Goal: Information Seeking & Learning: Check status

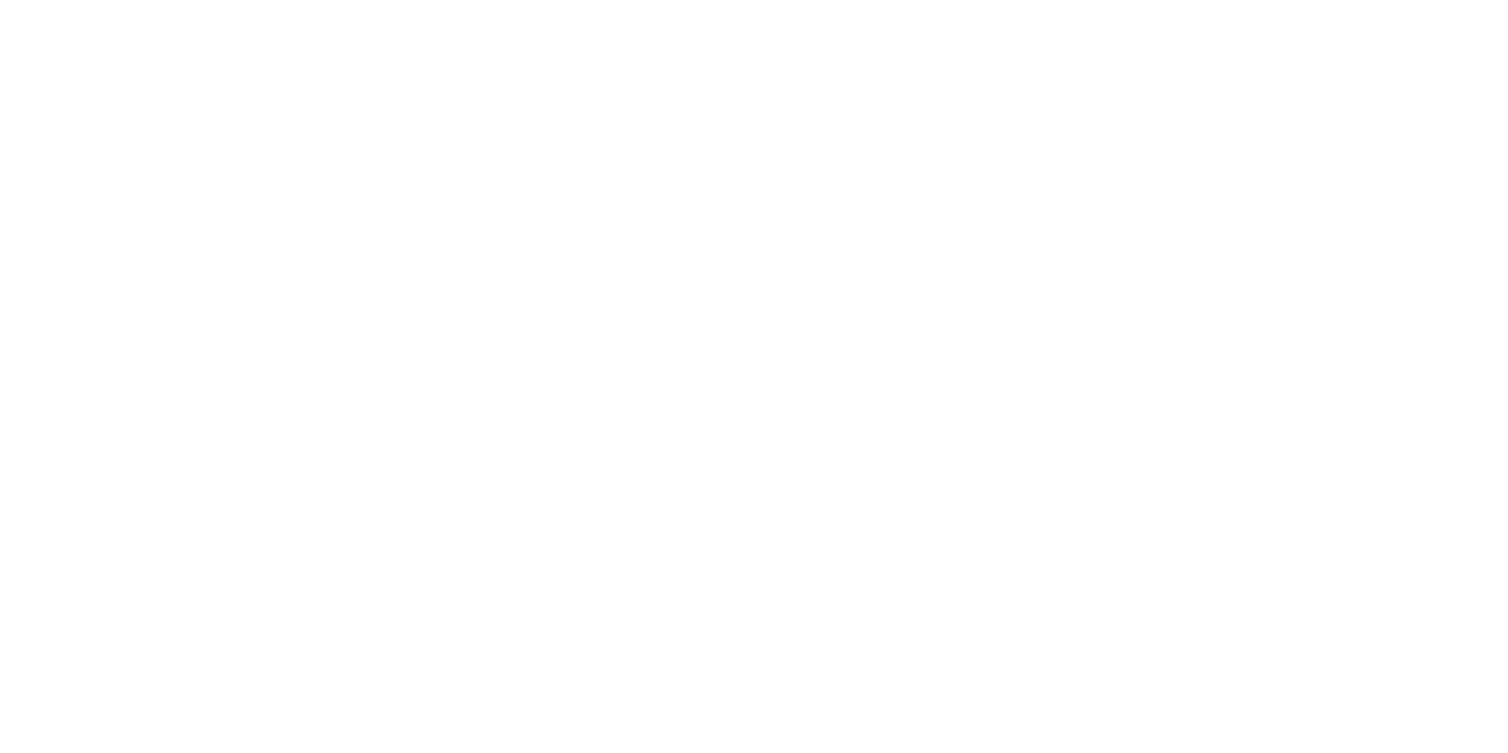
select select "5"
select select "4"
select select
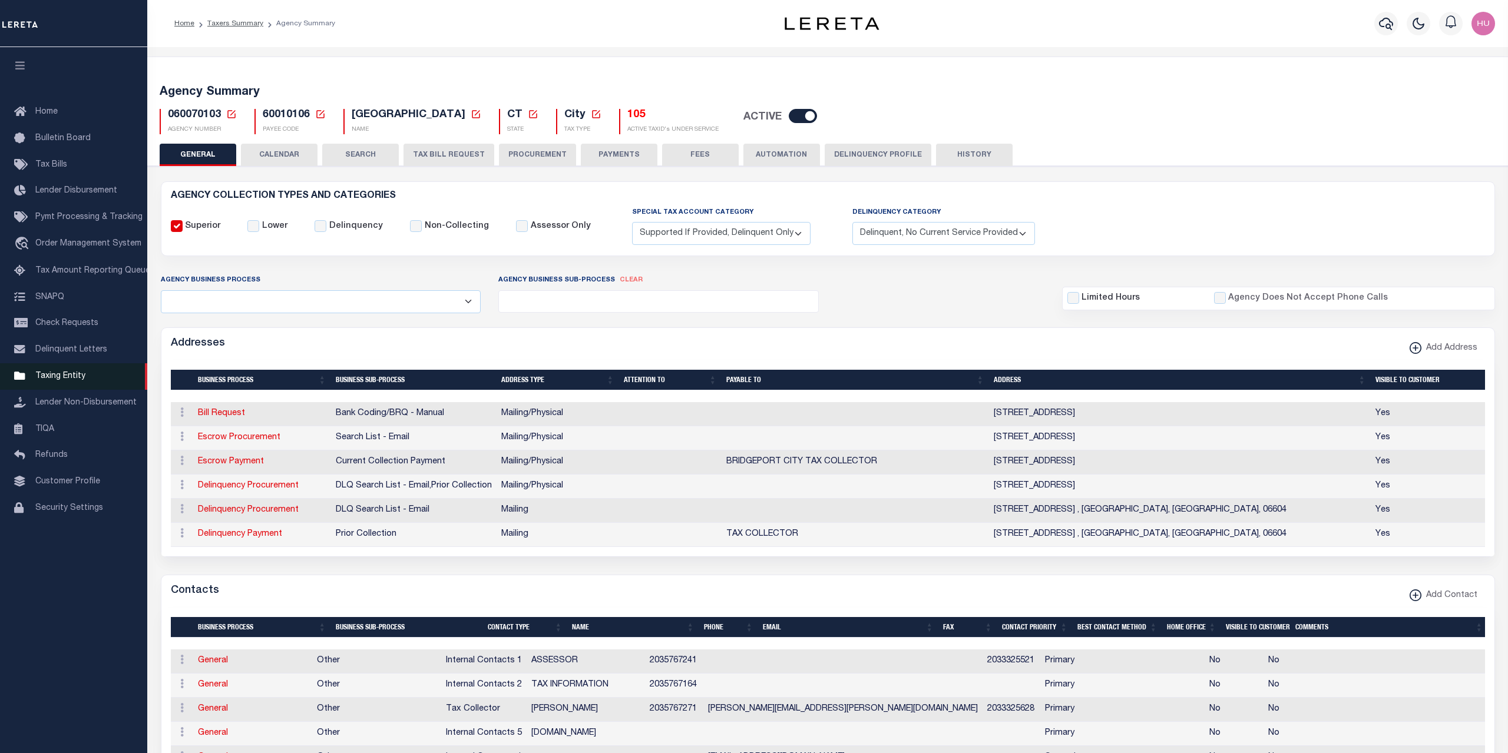
click at [66, 381] on span "Taxing Entity" at bounding box center [60, 376] width 50 height 8
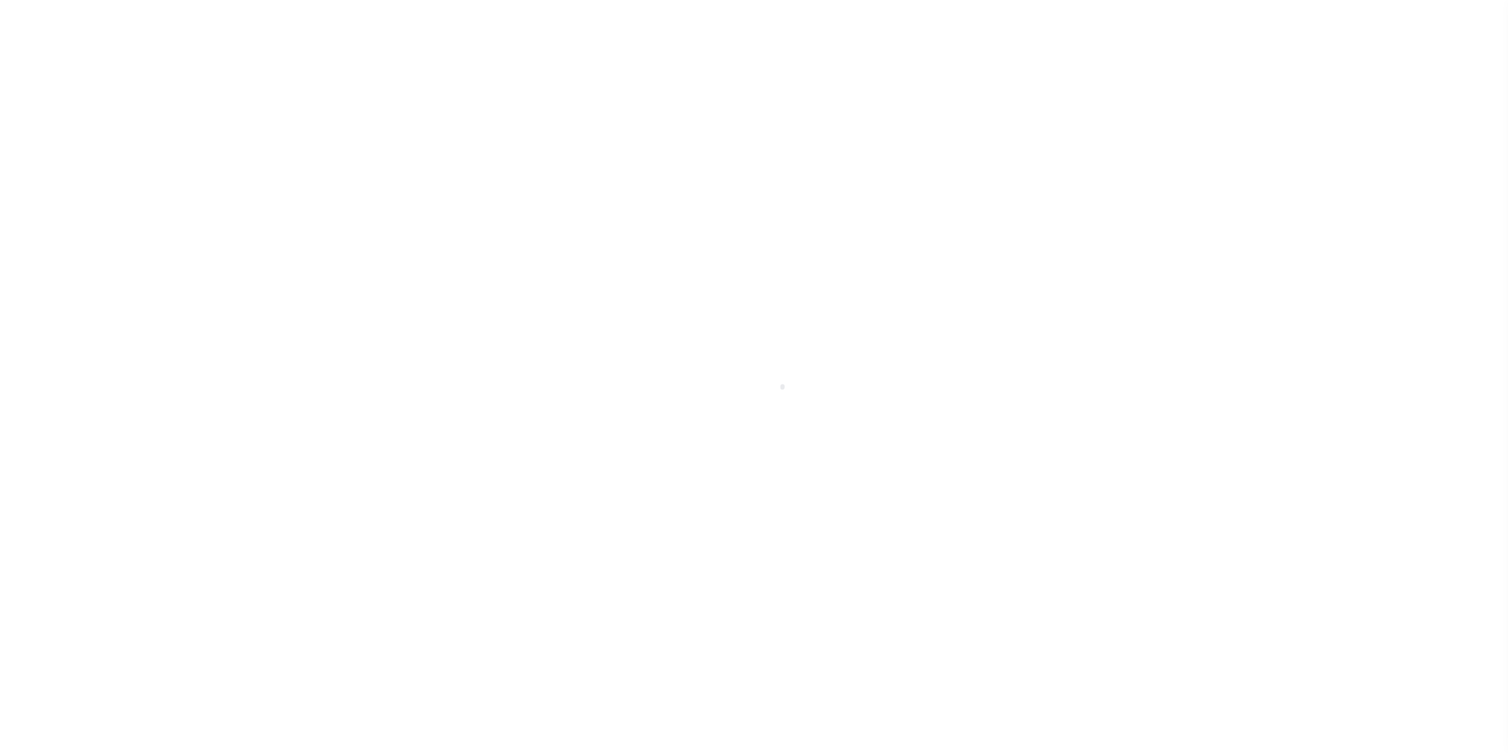
select select
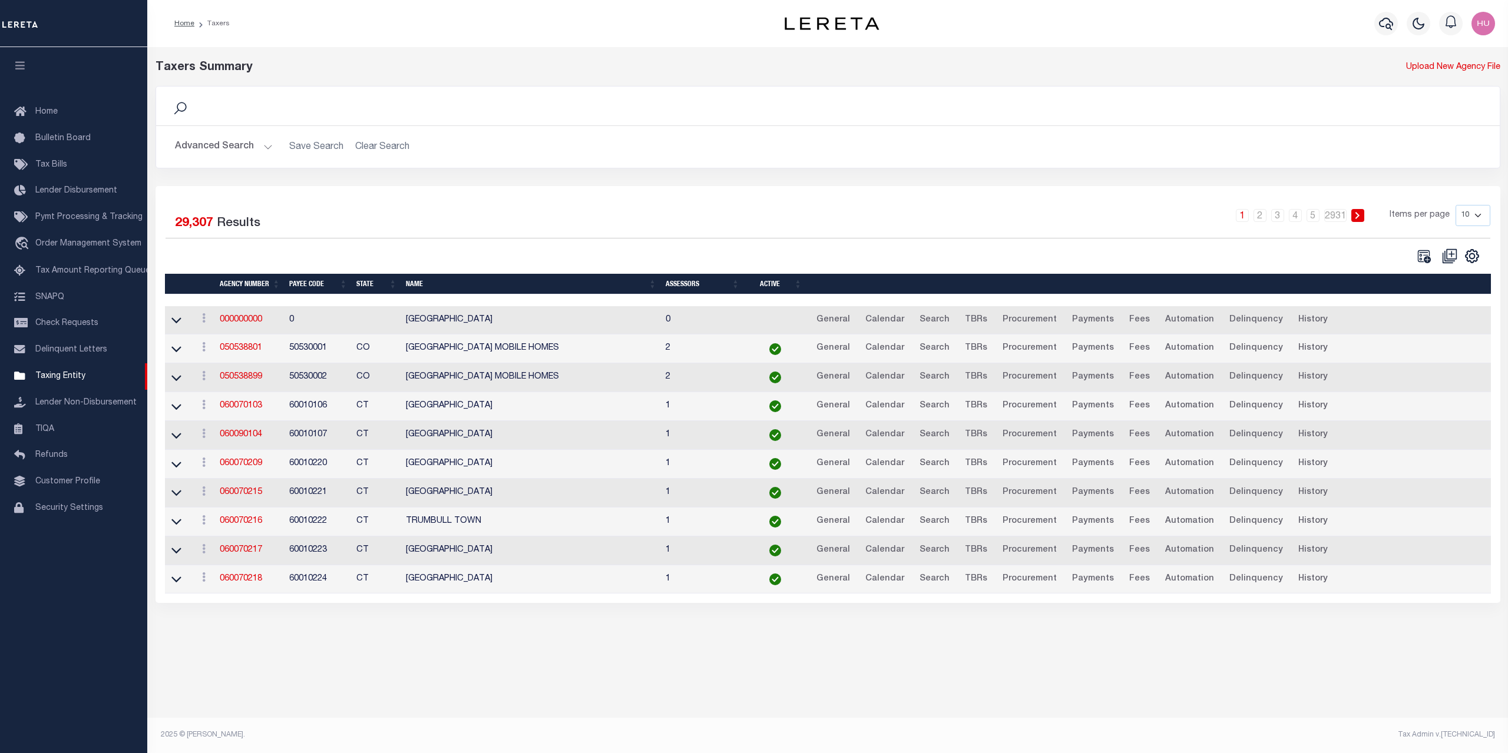
click at [233, 153] on button "Advanced Search" at bounding box center [224, 146] width 98 height 23
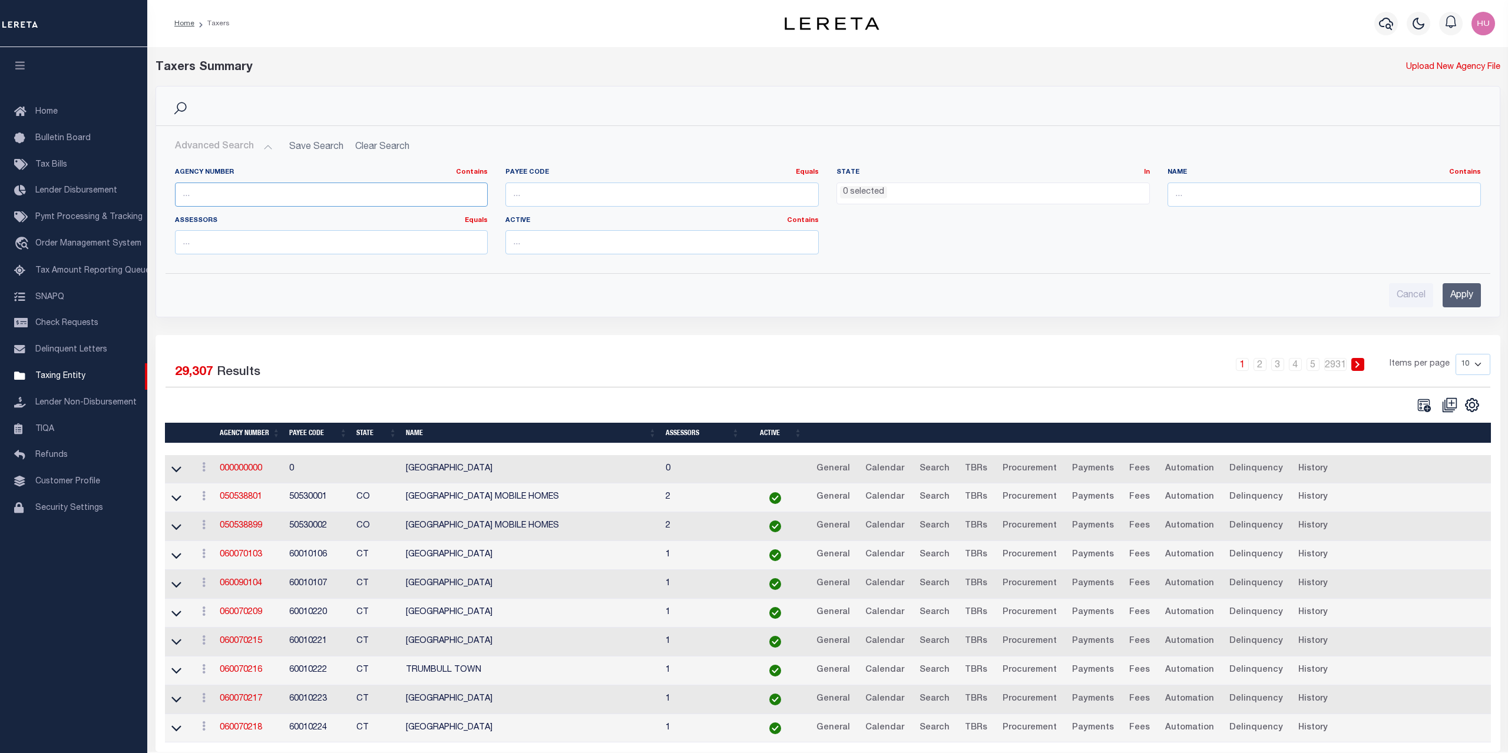
click at [224, 197] on input "text" at bounding box center [331, 195] width 313 height 24
paste input "421011408"
type input "421011408"
click at [1458, 291] on input "Apply" at bounding box center [1462, 295] width 38 height 24
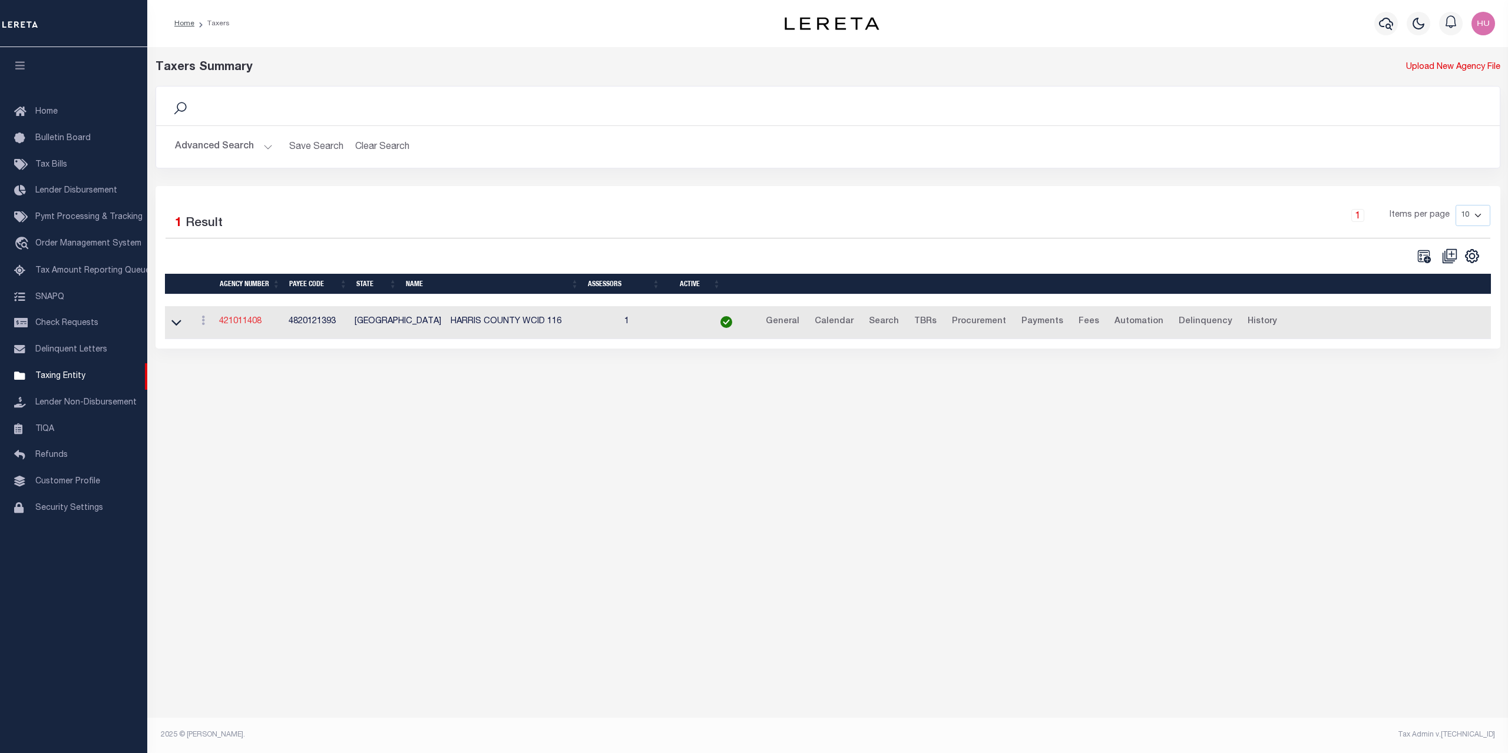
click at [247, 326] on link "421011408" at bounding box center [240, 322] width 42 height 8
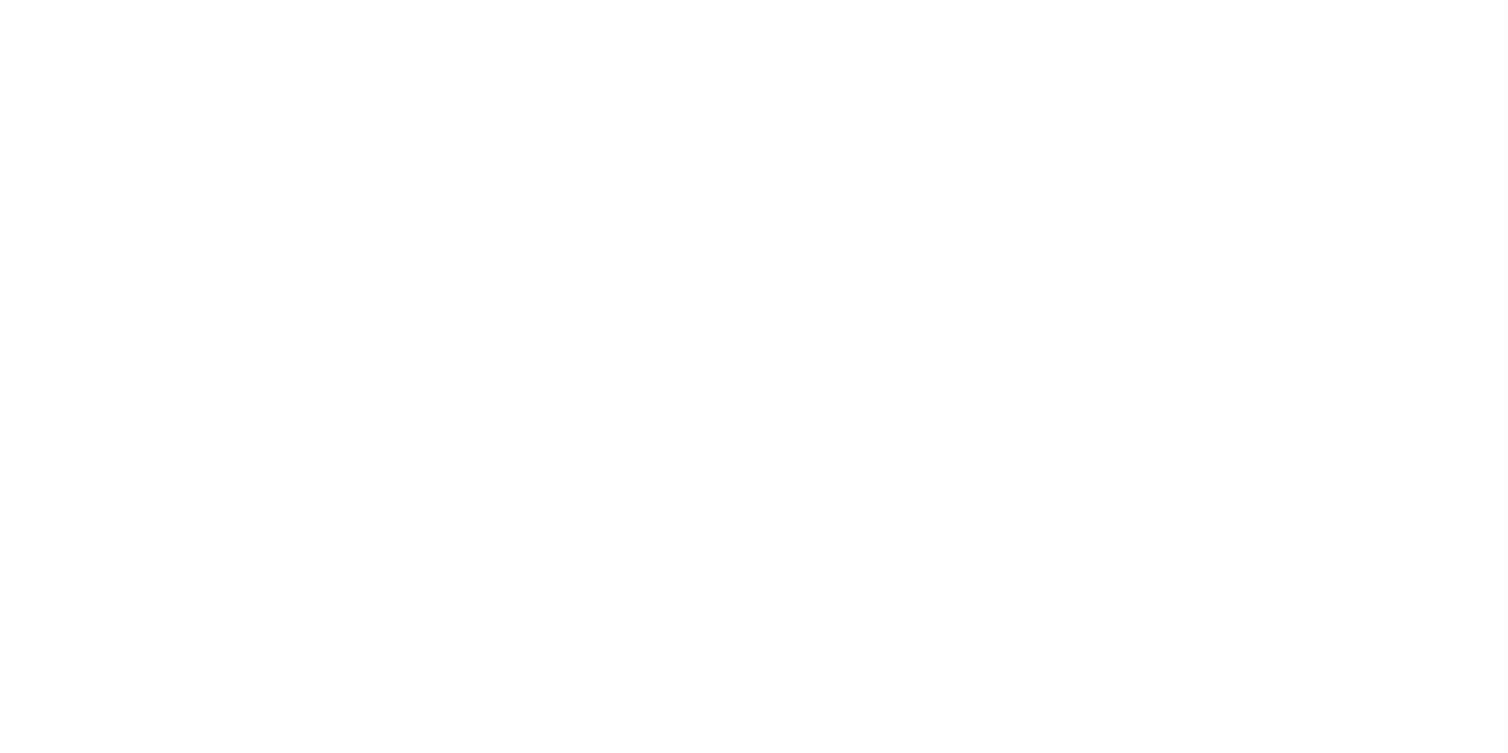
select select "1"
select select
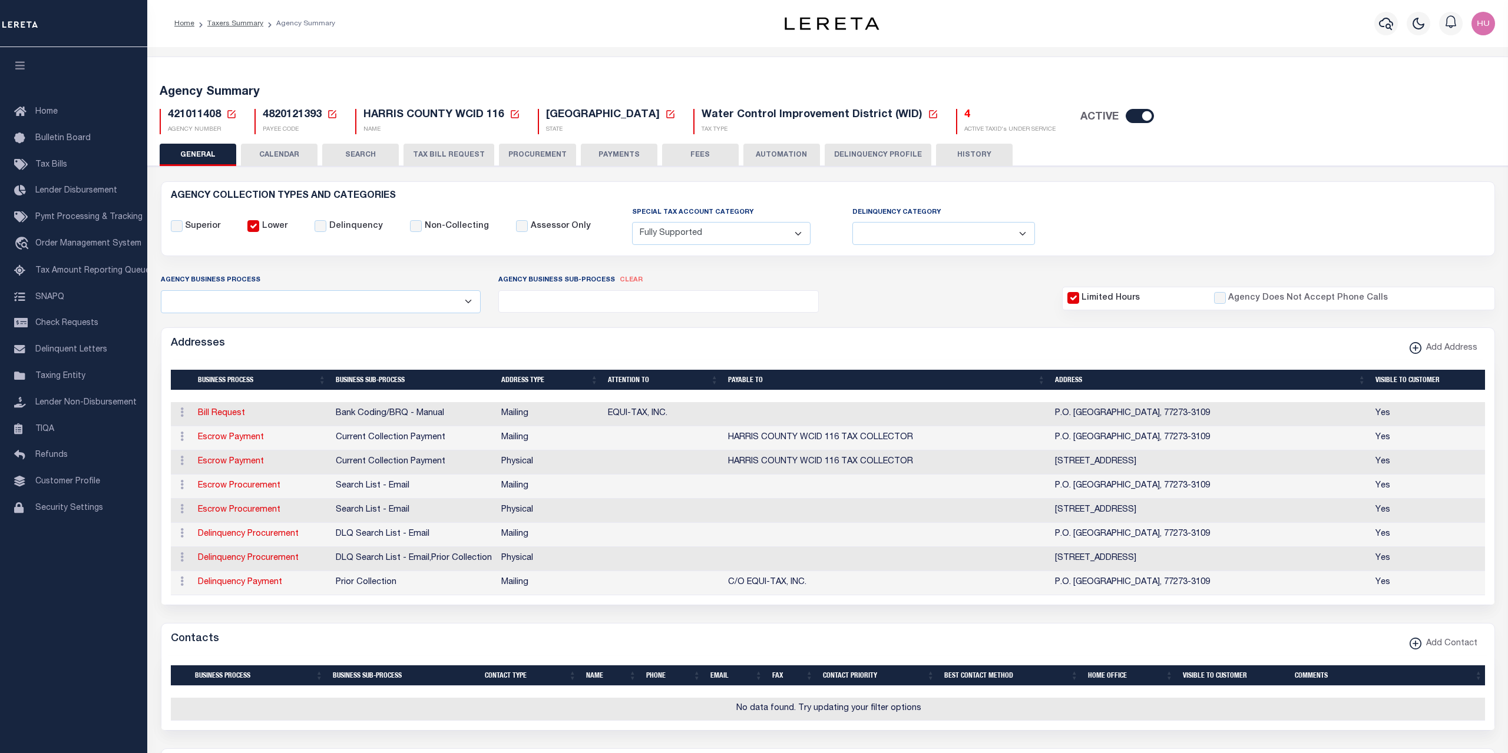
click at [293, 155] on button "CALENDAR" at bounding box center [279, 155] width 77 height 22
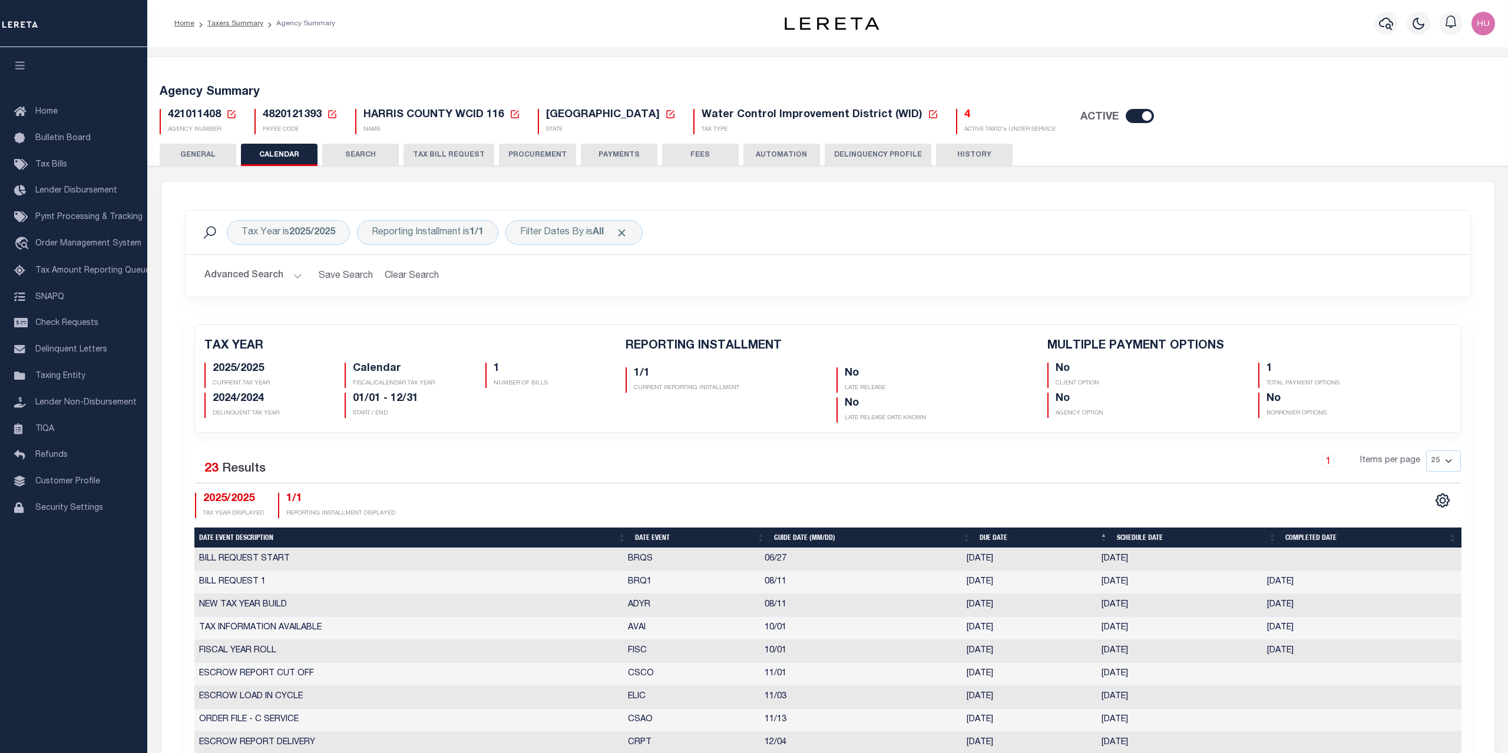
checkbox input "false"
type input "1"
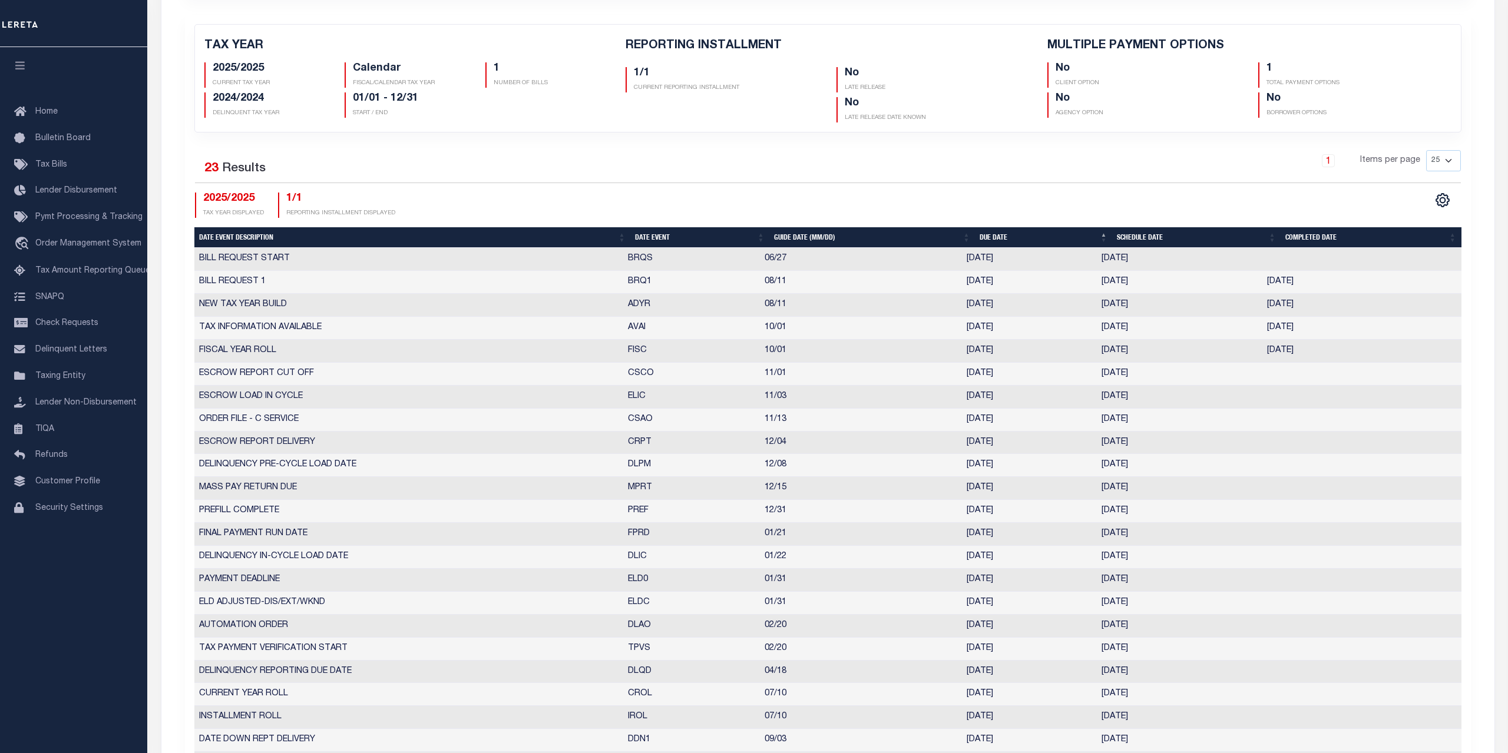
scroll to position [361, 0]
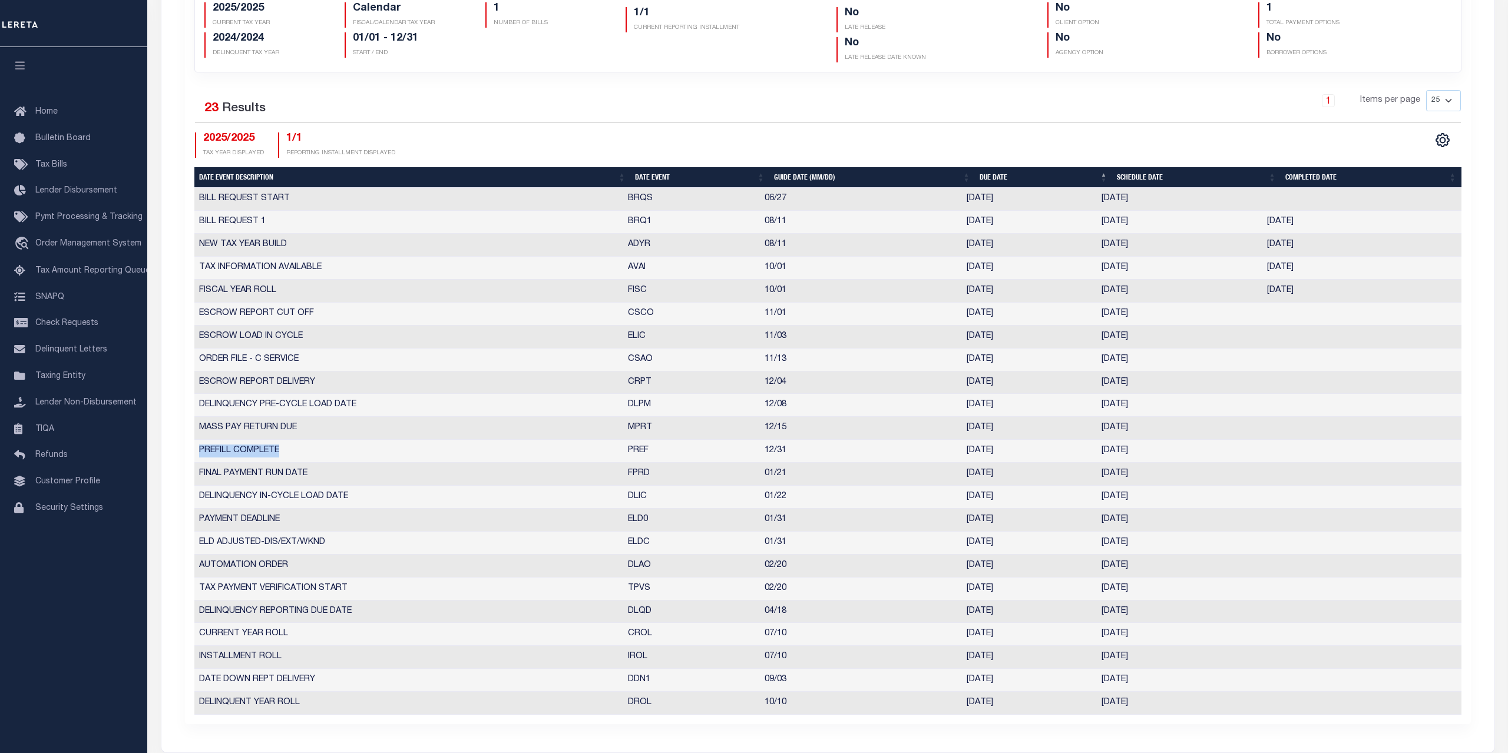
drag, startPoint x: 287, startPoint y: 449, endPoint x: 195, endPoint y: 456, distance: 92.8
click at [195, 456] on td "PREFILL COMPLETE" at bounding box center [408, 451] width 429 height 23
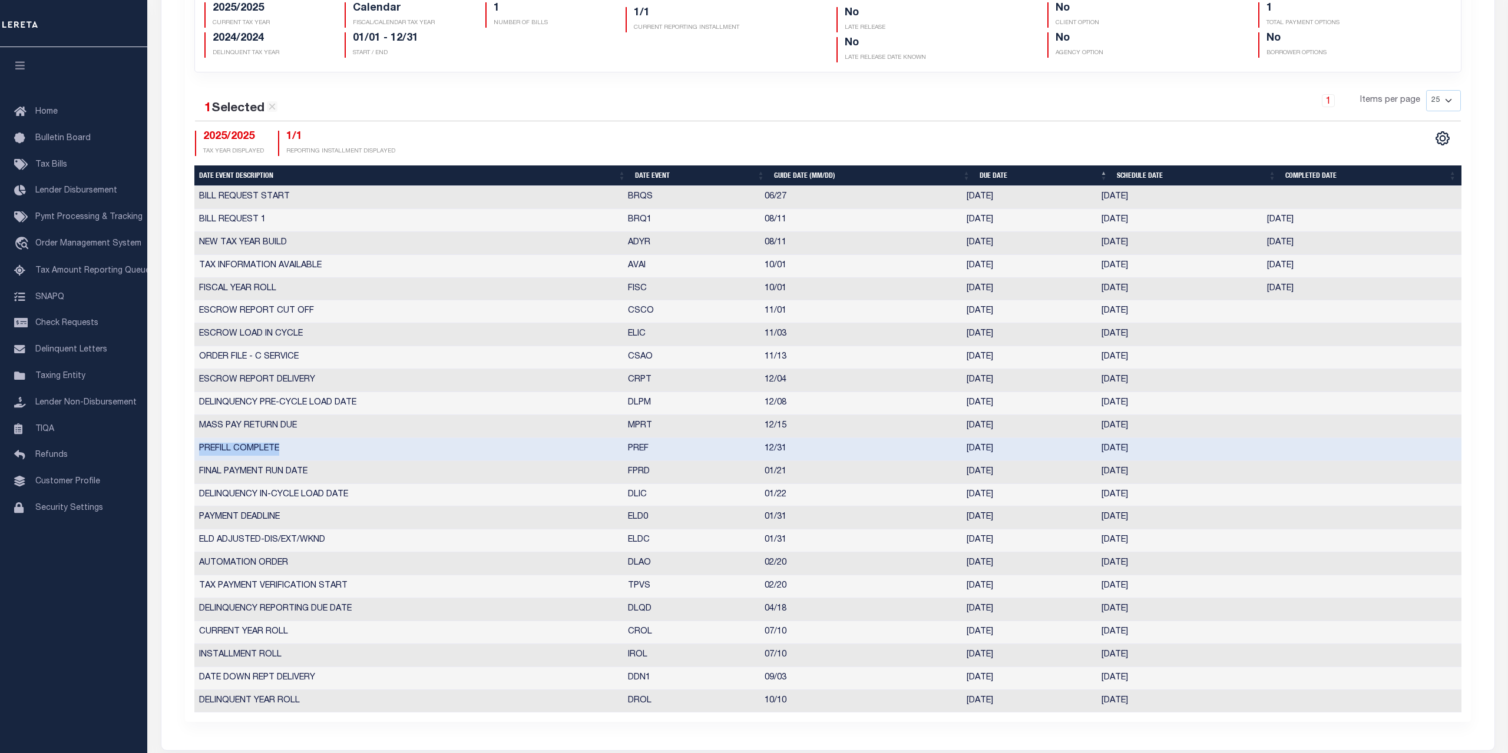
drag, startPoint x: 1142, startPoint y: 449, endPoint x: 754, endPoint y: 449, distance: 387.6
click at [754, 449] on tr "PREFILL COMPLETE PREF 12/31 12/31/2025 12/31/2025 10364264" at bounding box center [827, 449] width 1267 height 23
click at [395, 106] on div "1 Selected 23 Results" at bounding box center [346, 104] width 303 height 28
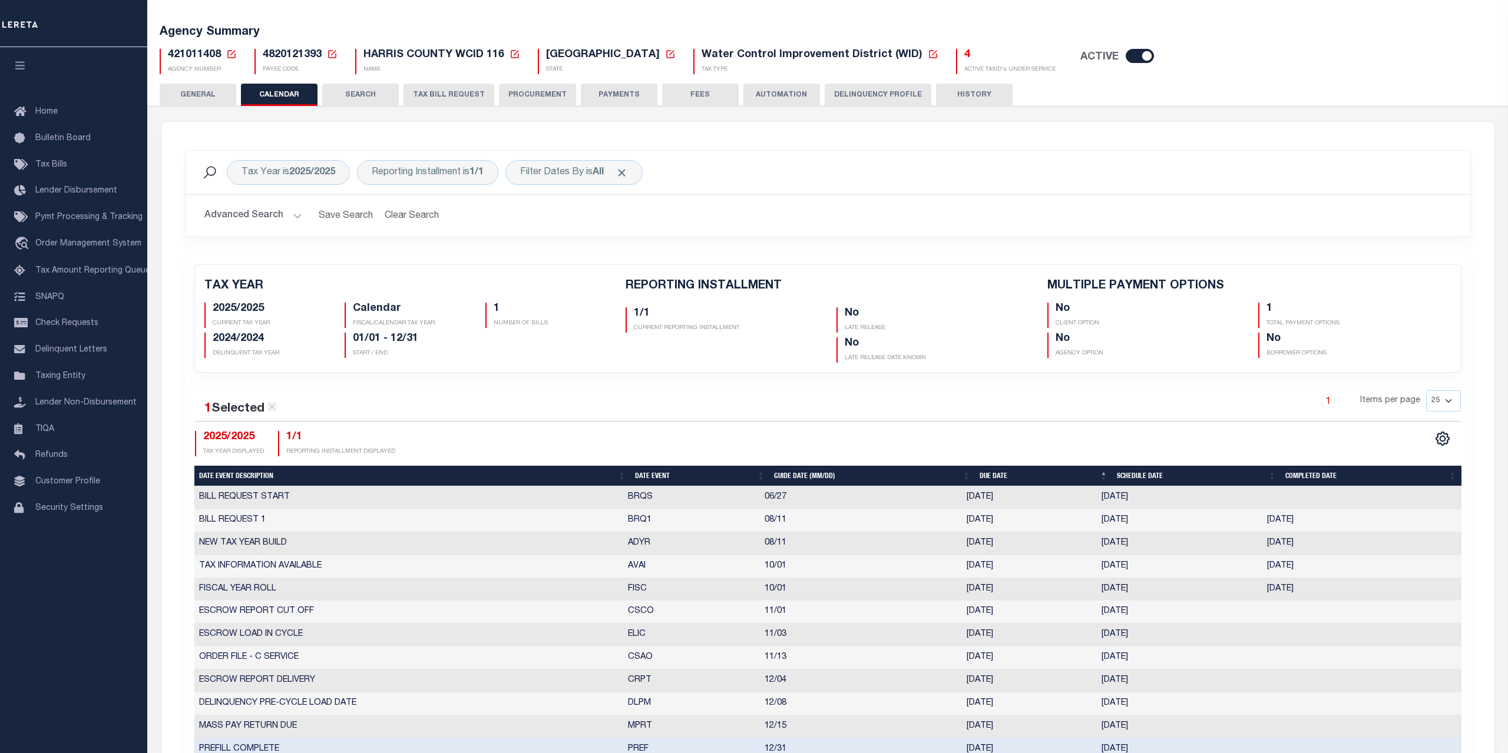
scroll to position [0, 0]
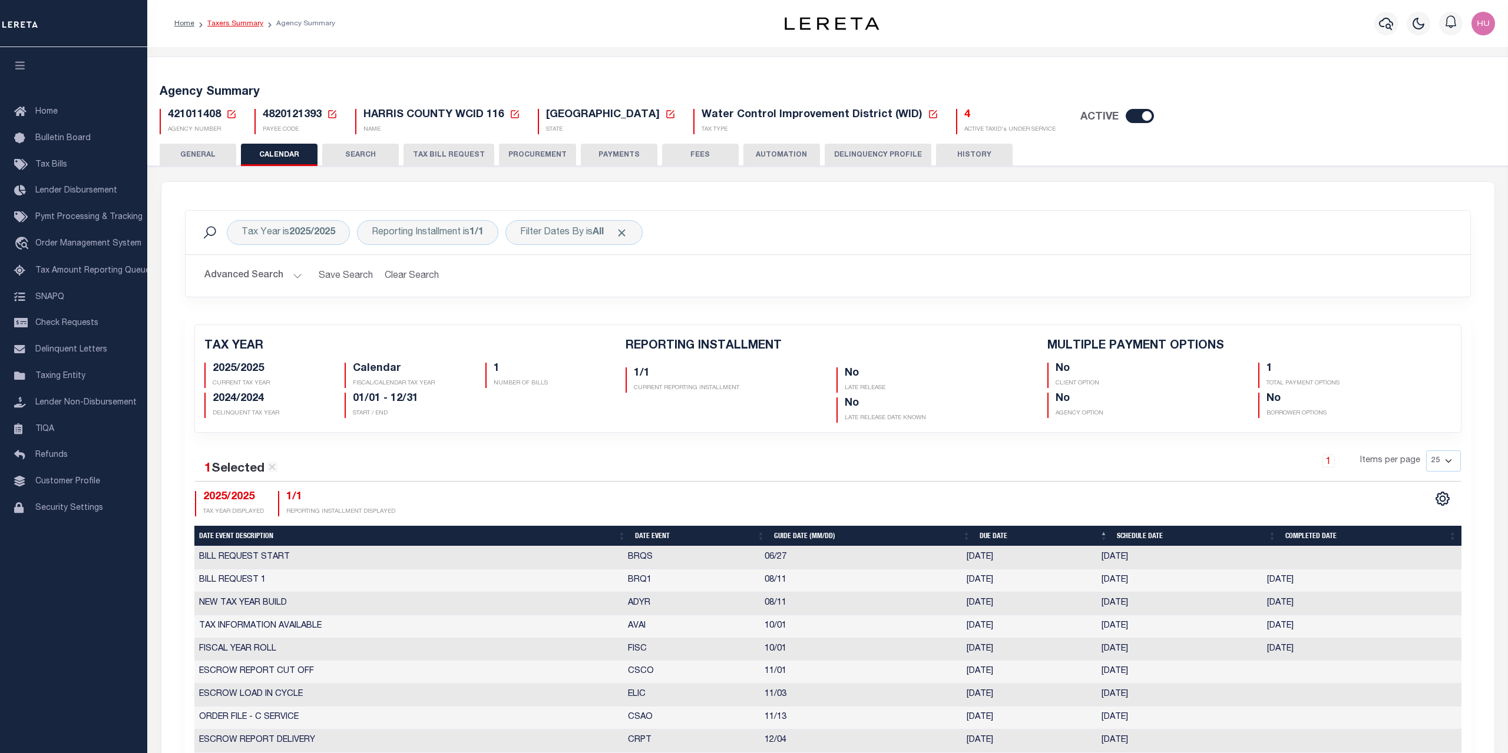
click at [230, 25] on link "Taxers Summary" at bounding box center [235, 23] width 56 height 7
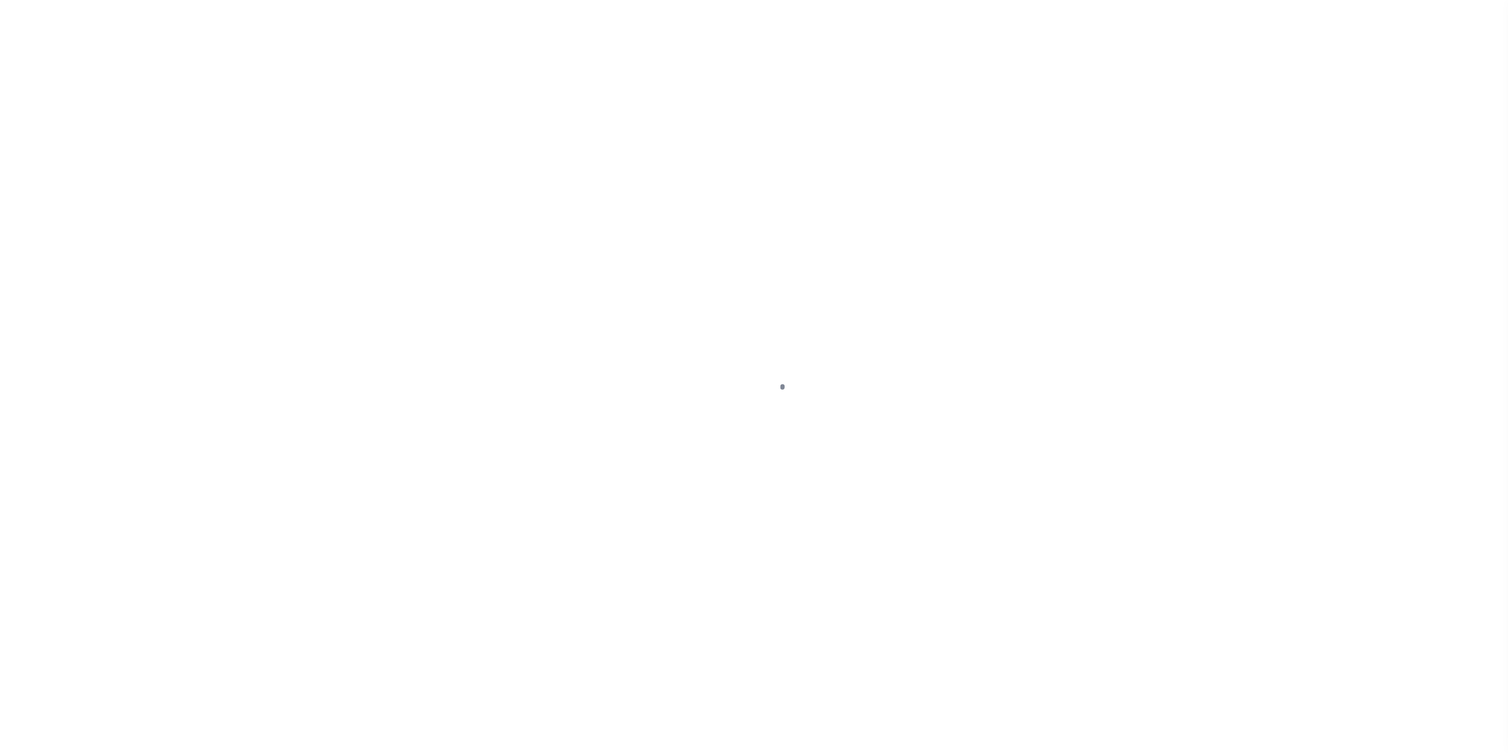
select select
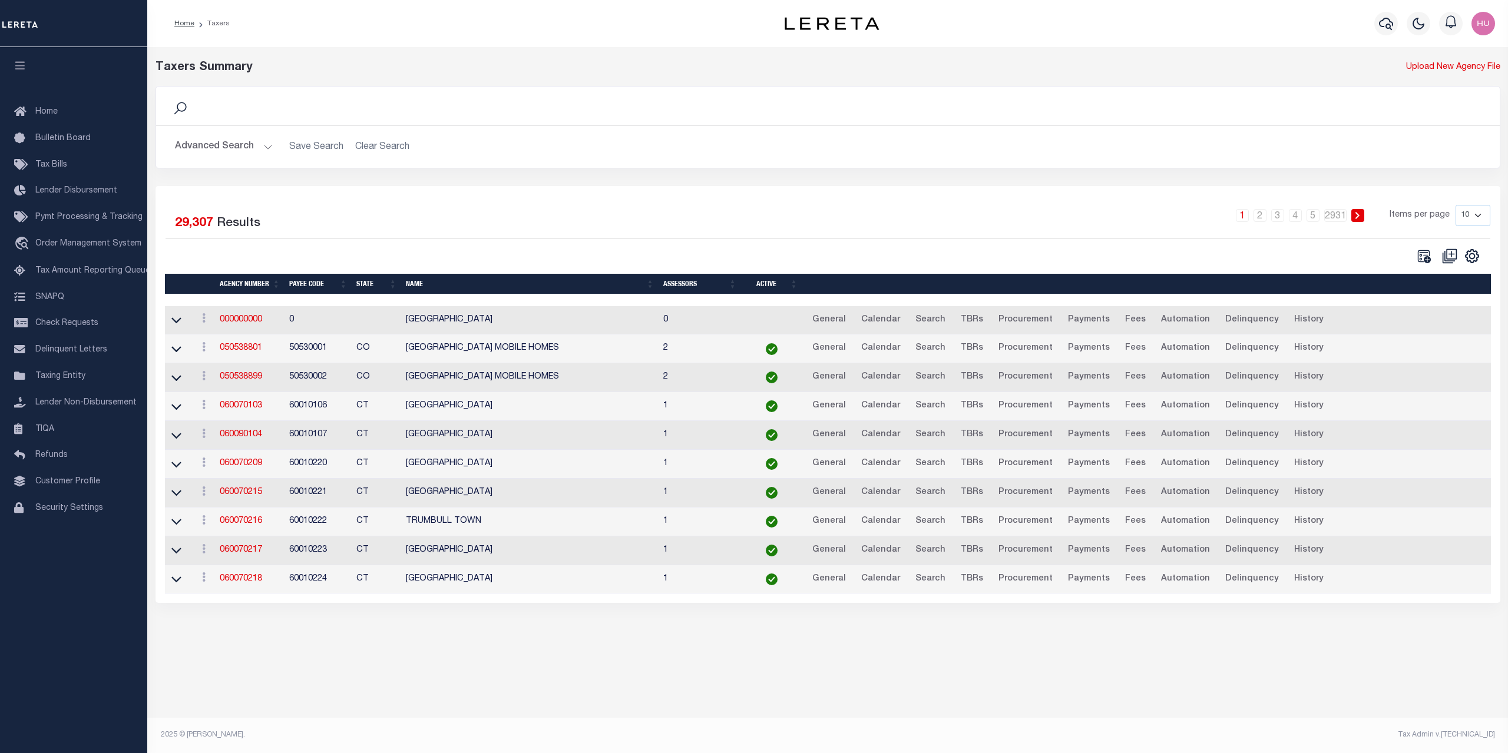
click at [226, 146] on button "Advanced Search" at bounding box center [224, 146] width 98 height 23
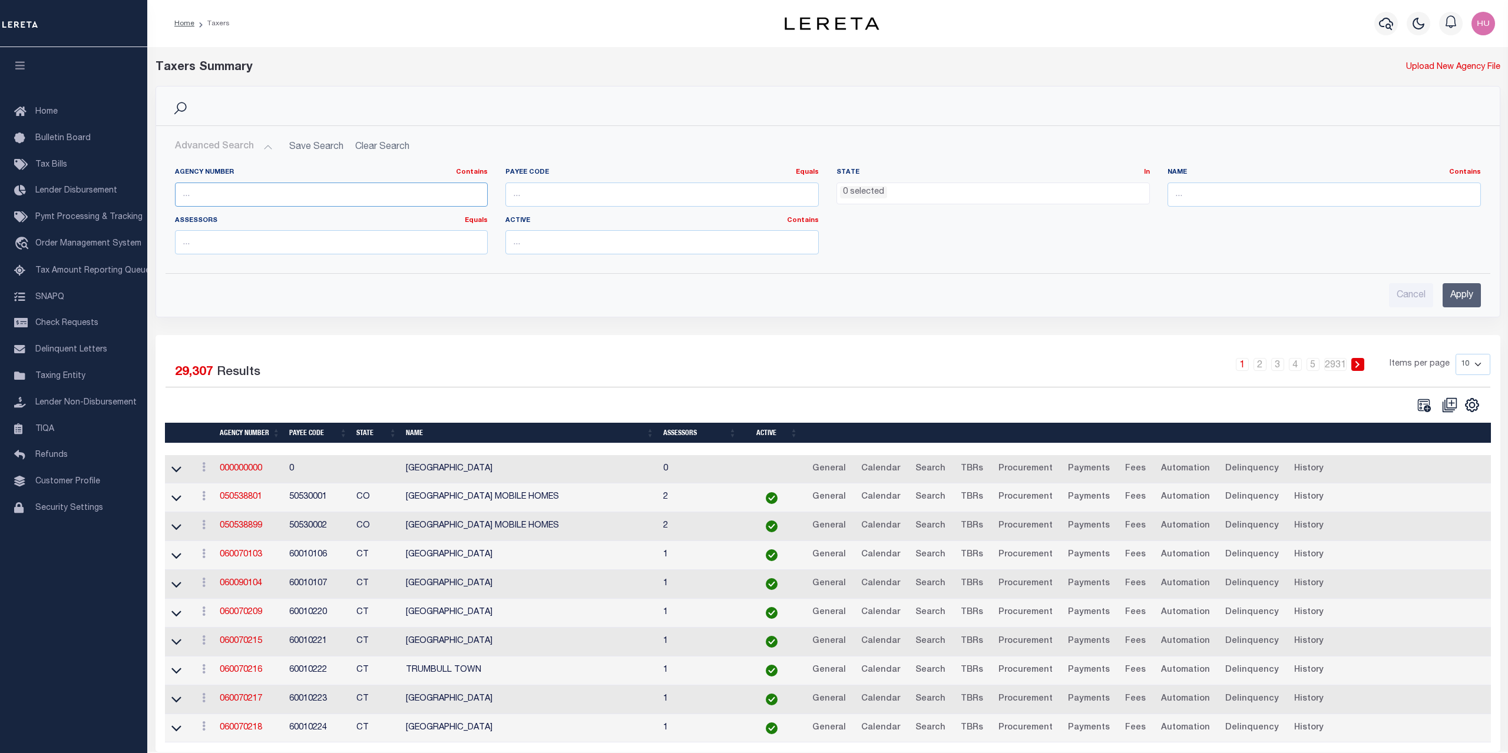
click at [235, 197] on input "text" at bounding box center [331, 195] width 313 height 24
paste input "421016954"
type input "421016954"
click at [1459, 295] on input "Apply" at bounding box center [1462, 295] width 38 height 24
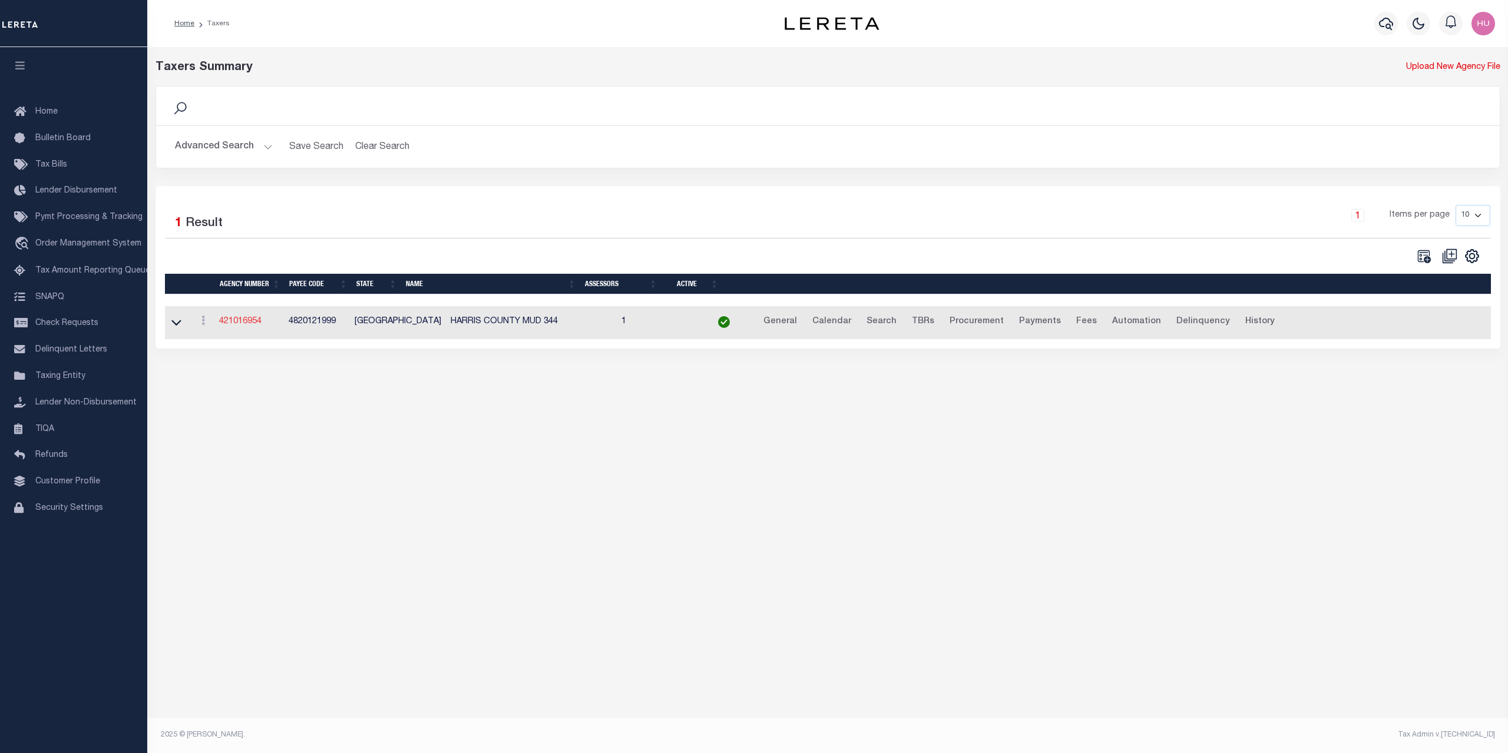
click at [252, 323] on link "421016954" at bounding box center [240, 322] width 42 height 8
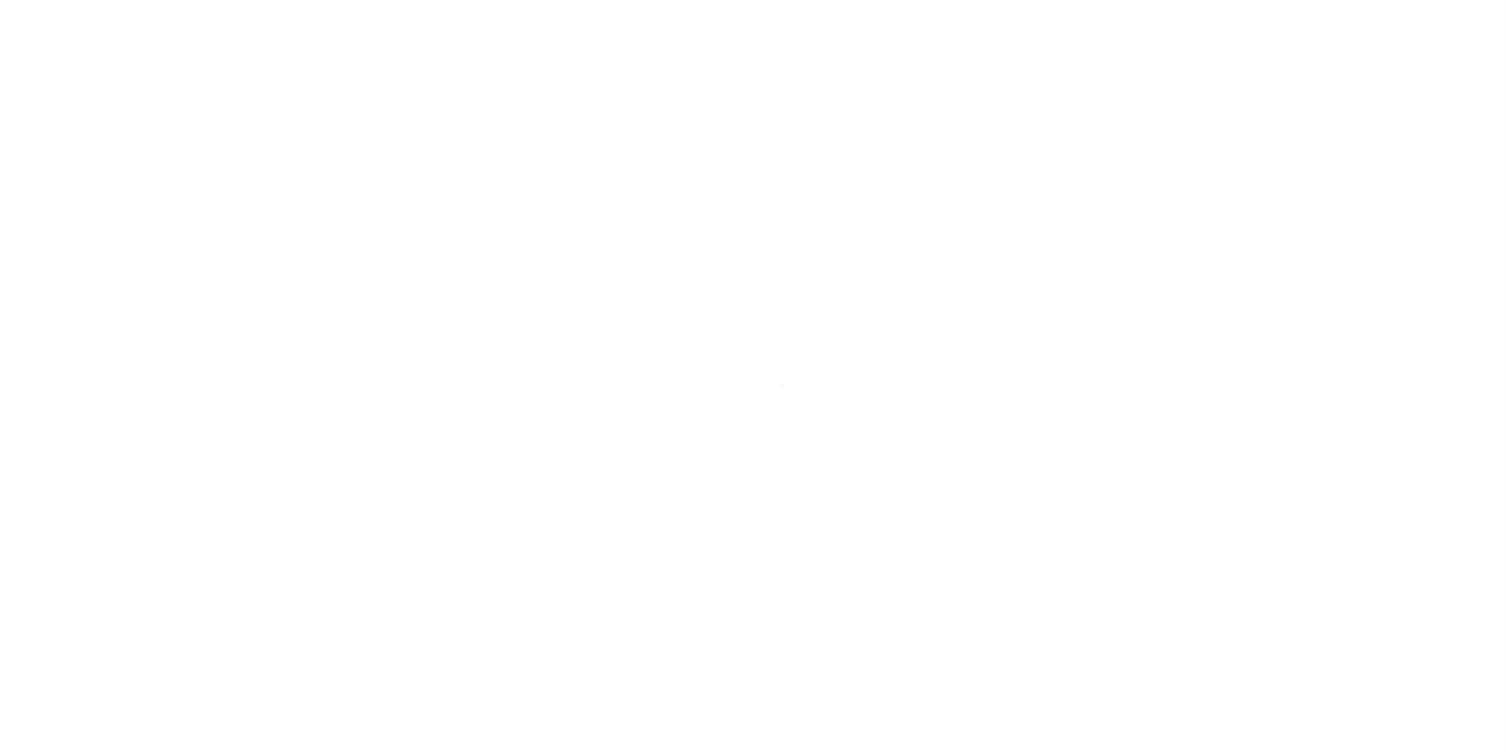
select select "1"
select select
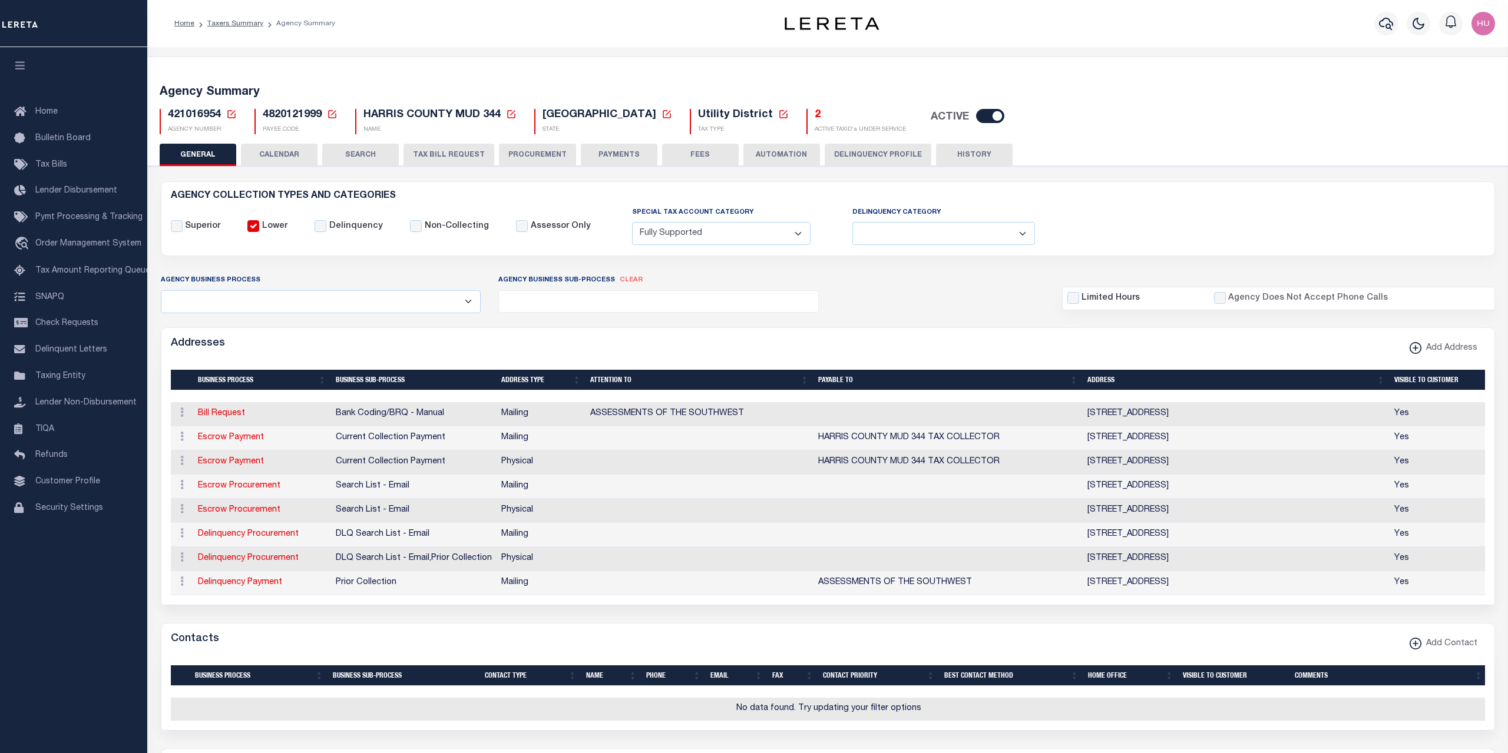
click at [270, 159] on button "CALENDAR" at bounding box center [279, 155] width 77 height 22
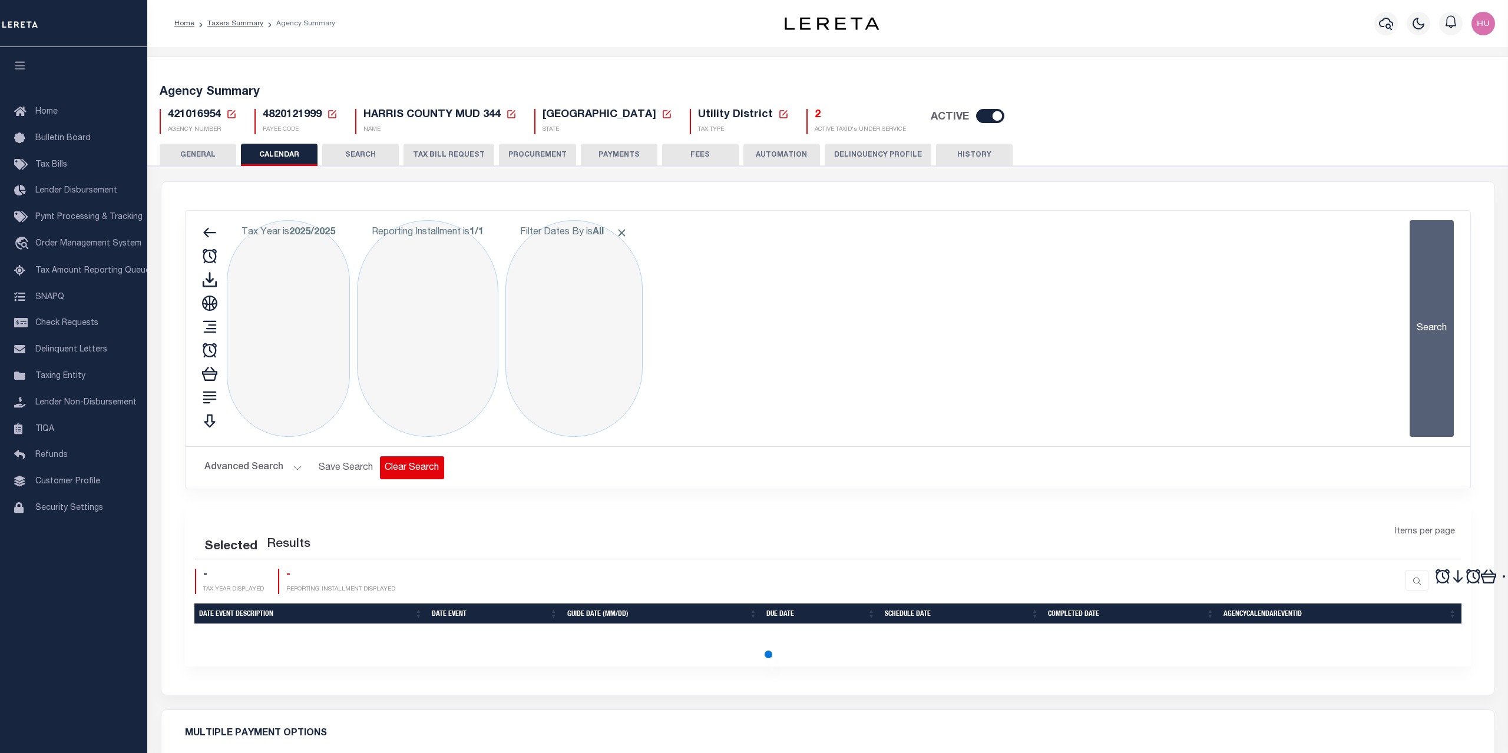
checkbox input "false"
type input "1"
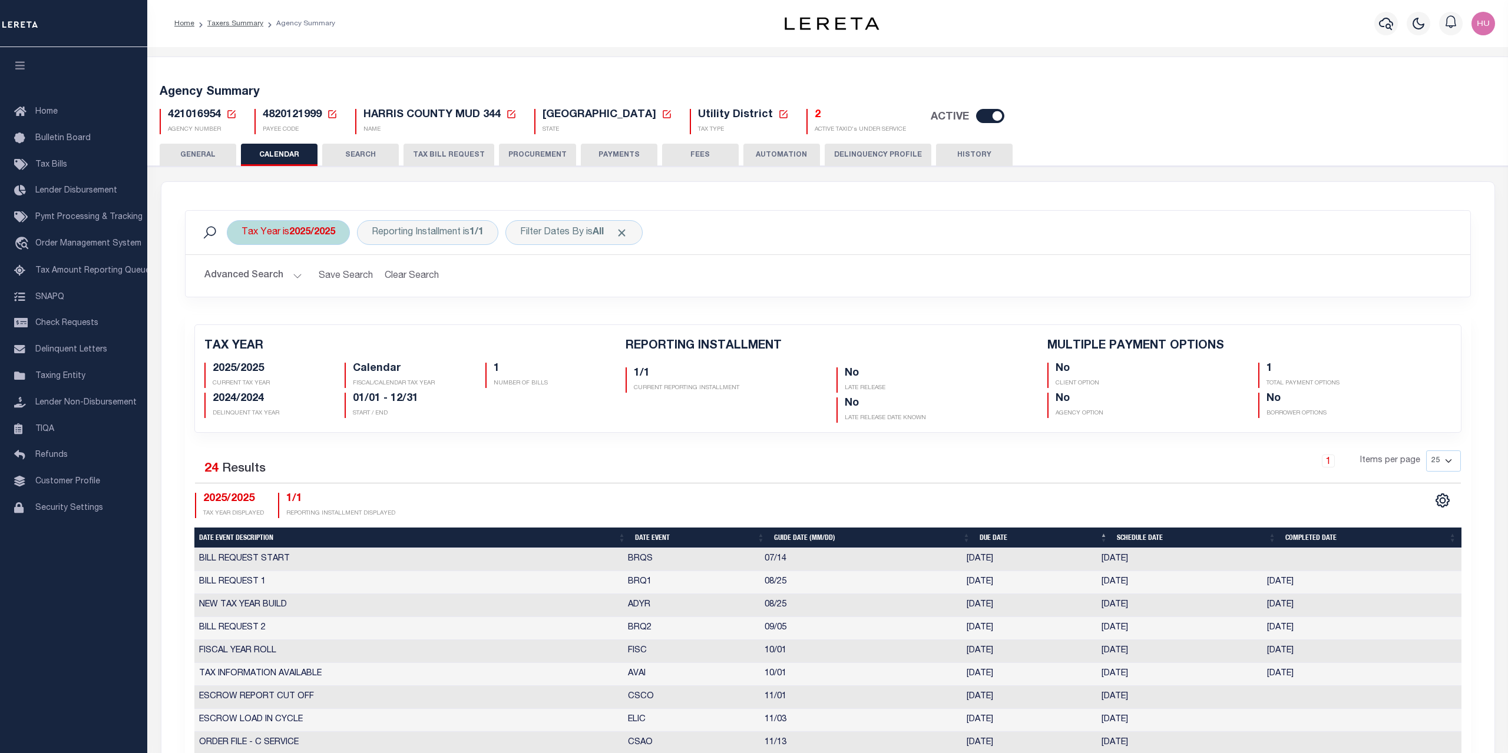
click at [319, 228] on b "2025/2025" at bounding box center [312, 232] width 46 height 9
click at [242, 279] on select "2026/2026 2025/2025 2024/2024 2023/2023 2022/2022 2021/2021 2020/2020 2019/2019…" at bounding box center [328, 290] width 173 height 22
select select "2023/2023"
click option "2023/2023" at bounding box center [0, 0] width 0 height 0
click at [411, 315] on input "Apply" at bounding box center [398, 315] width 35 height 19
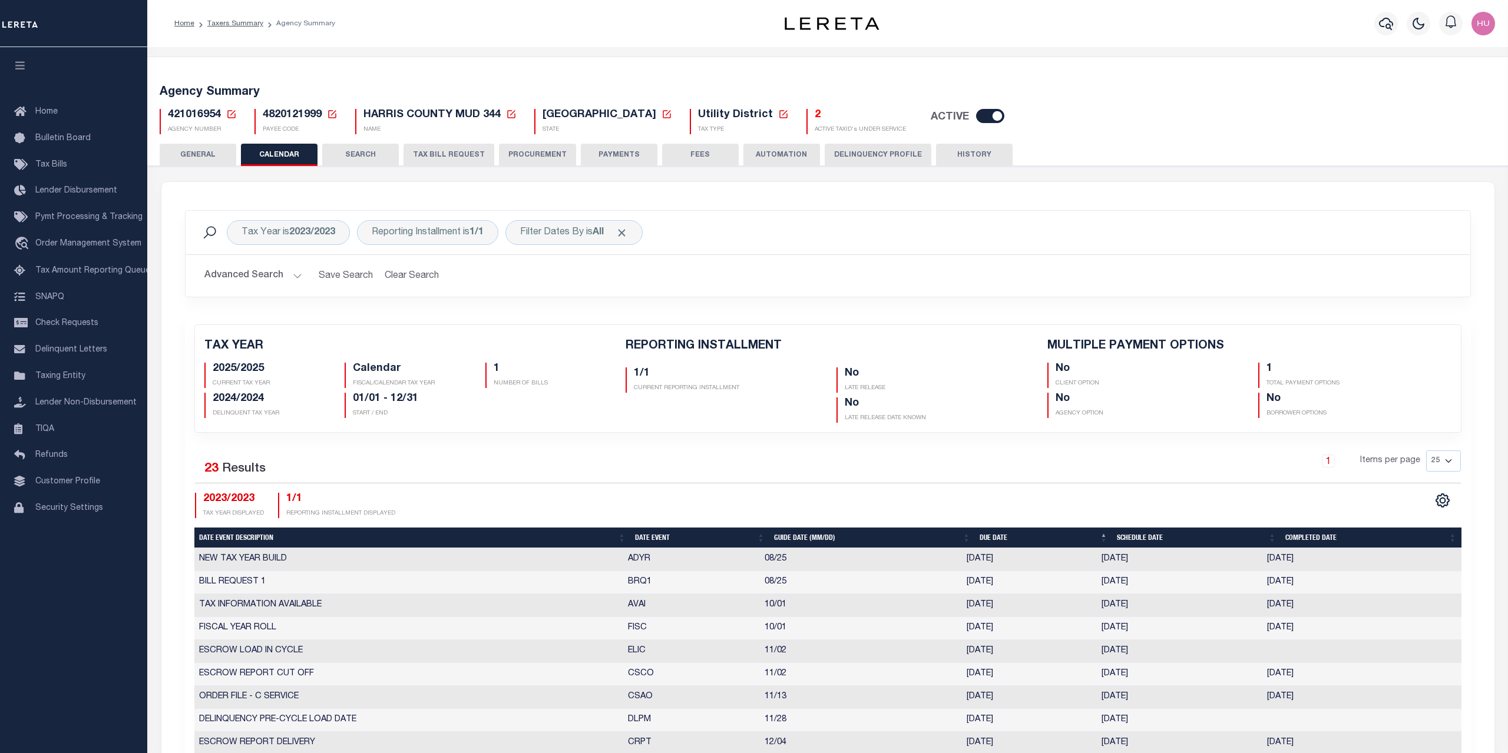
click at [844, 233] on div "Tax Year is 2023/2023 Reporting Installment is 1/1 Filter Dates By is All Search" at bounding box center [828, 232] width 1266 height 25
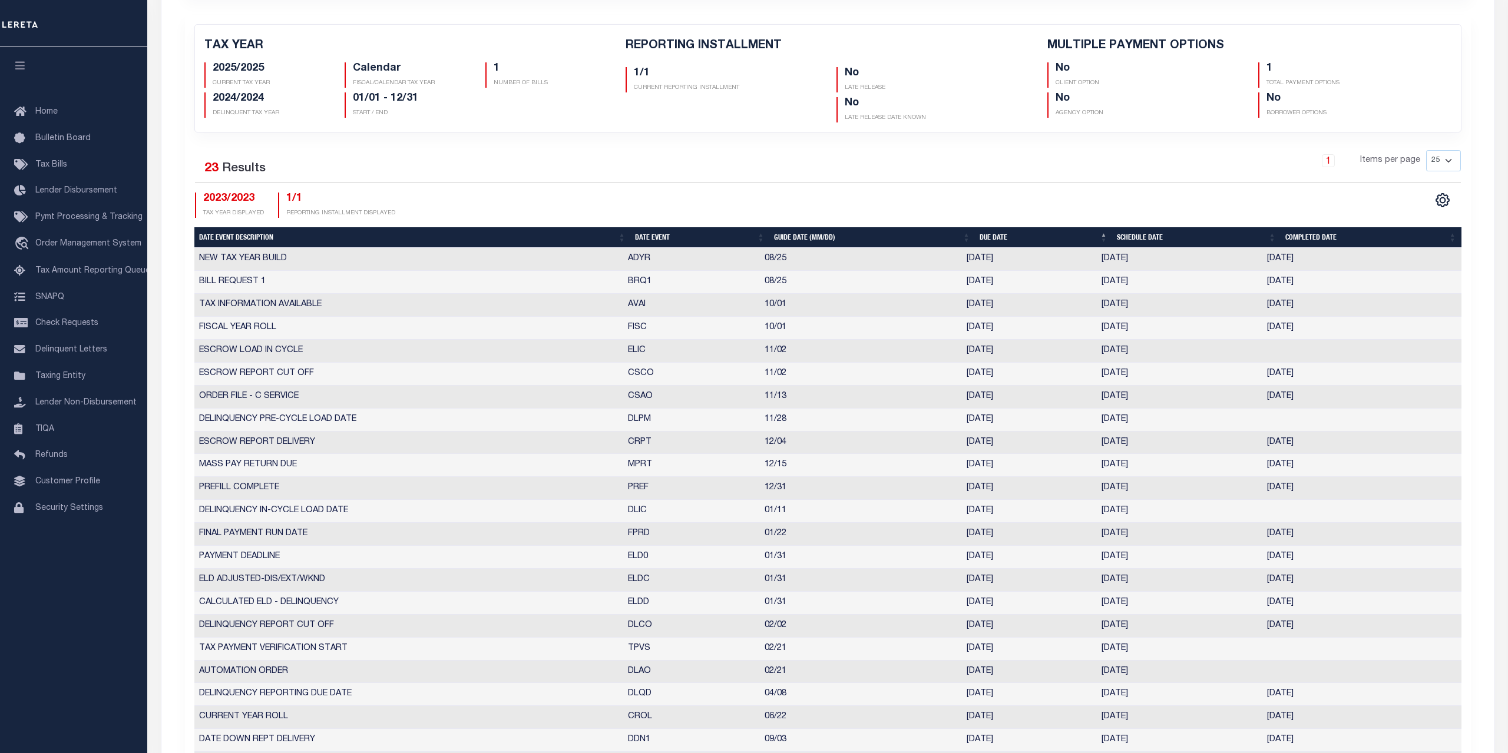
scroll to position [361, 0]
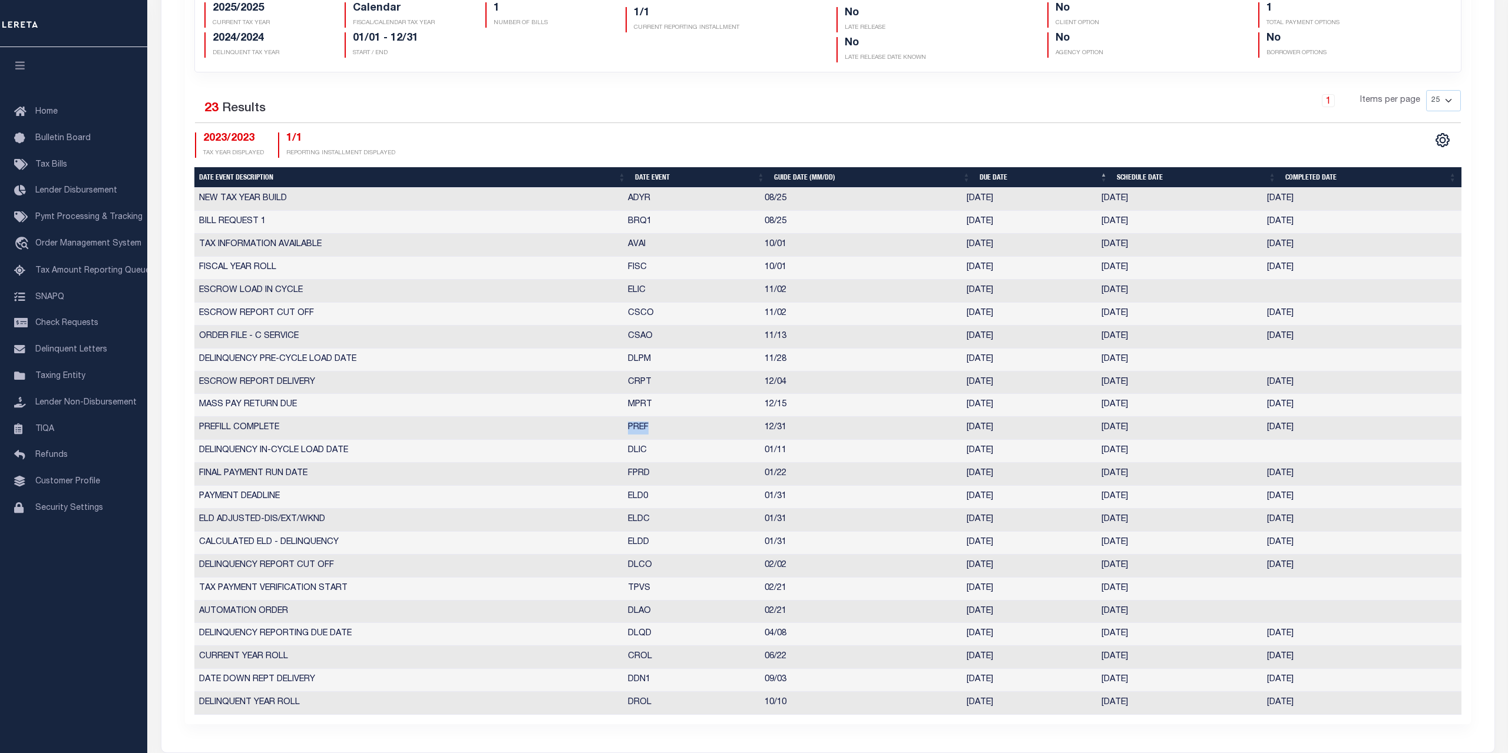
drag, startPoint x: 669, startPoint y: 428, endPoint x: 620, endPoint y: 432, distance: 49.7
click at [620, 432] on tr "PREFILL COMPLETE PREF 12/31 12/29/2023 12/29/2023 12/29/2023 10364392" at bounding box center [827, 428] width 1267 height 23
drag, startPoint x: 1328, startPoint y: 425, endPoint x: 193, endPoint y: 428, distance: 1135.2
click at [194, 428] on div "Date Event Description Date Event Guide Date (MM/DD) Due Date Schedule Date Com…" at bounding box center [827, 451] width 1267 height 527
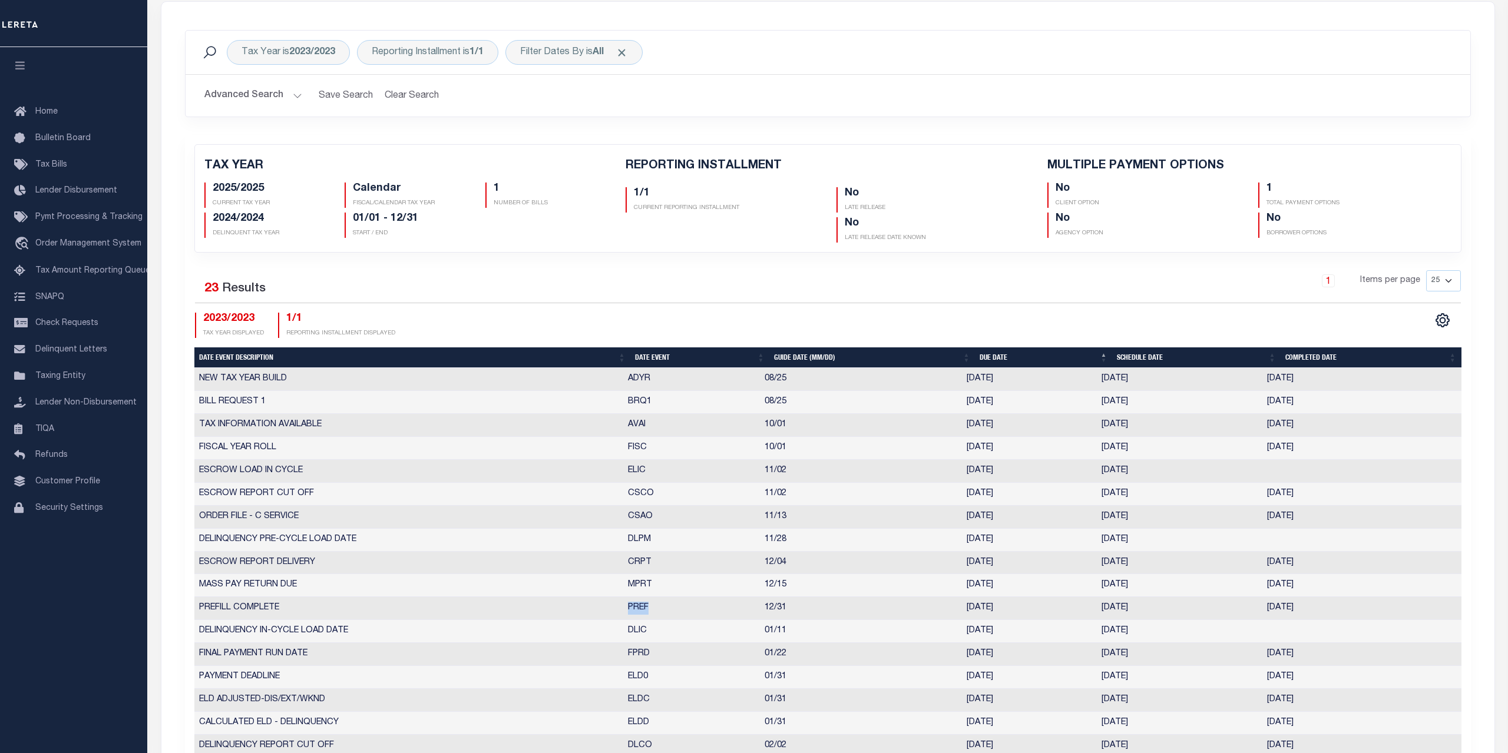
scroll to position [0, 0]
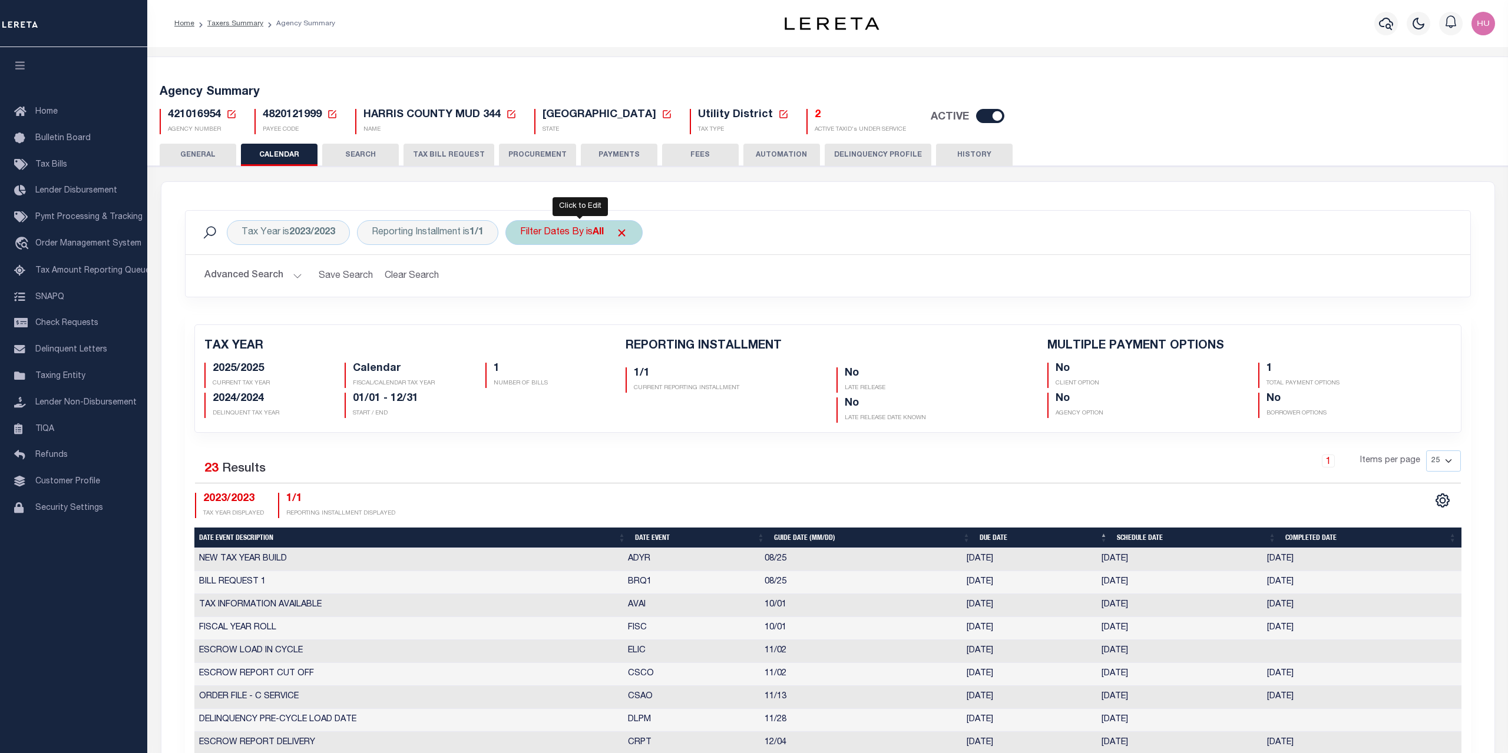
click at [572, 230] on div "Filter Dates By is All" at bounding box center [573, 232] width 137 height 25
select select "1"
click option "Escrow" at bounding box center [0, 0] width 0 height 0
click at [677, 320] on input "Apply" at bounding box center [676, 315] width 35 height 19
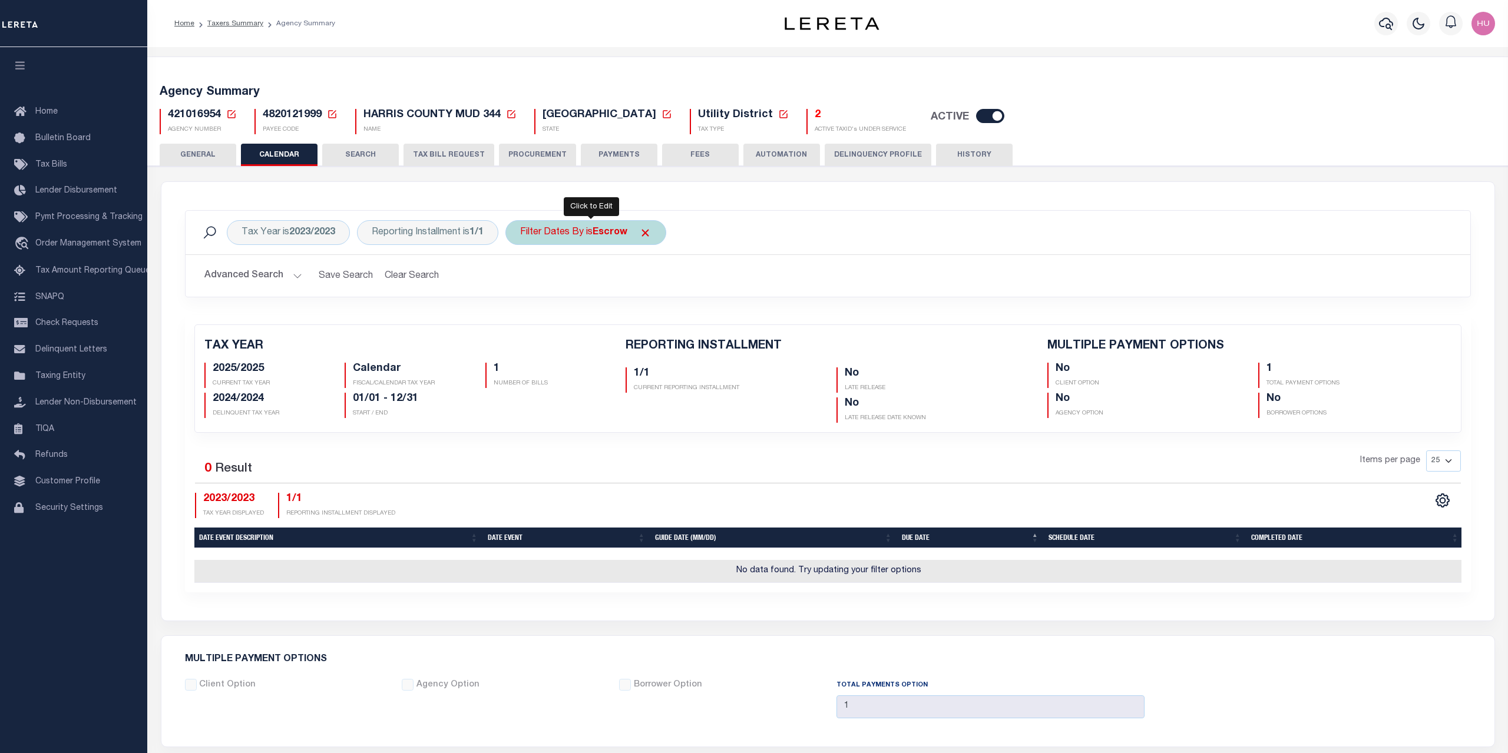
click at [603, 230] on b "Escrow" at bounding box center [610, 232] width 35 height 9
click at [521, 279] on select "Escrow Delinquency Customer Internal All" at bounding box center [607, 290] width 173 height 22
select select "2"
click option "Delinquency" at bounding box center [0, 0] width 0 height 0
click at [685, 313] on input "Apply" at bounding box center [676, 315] width 35 height 19
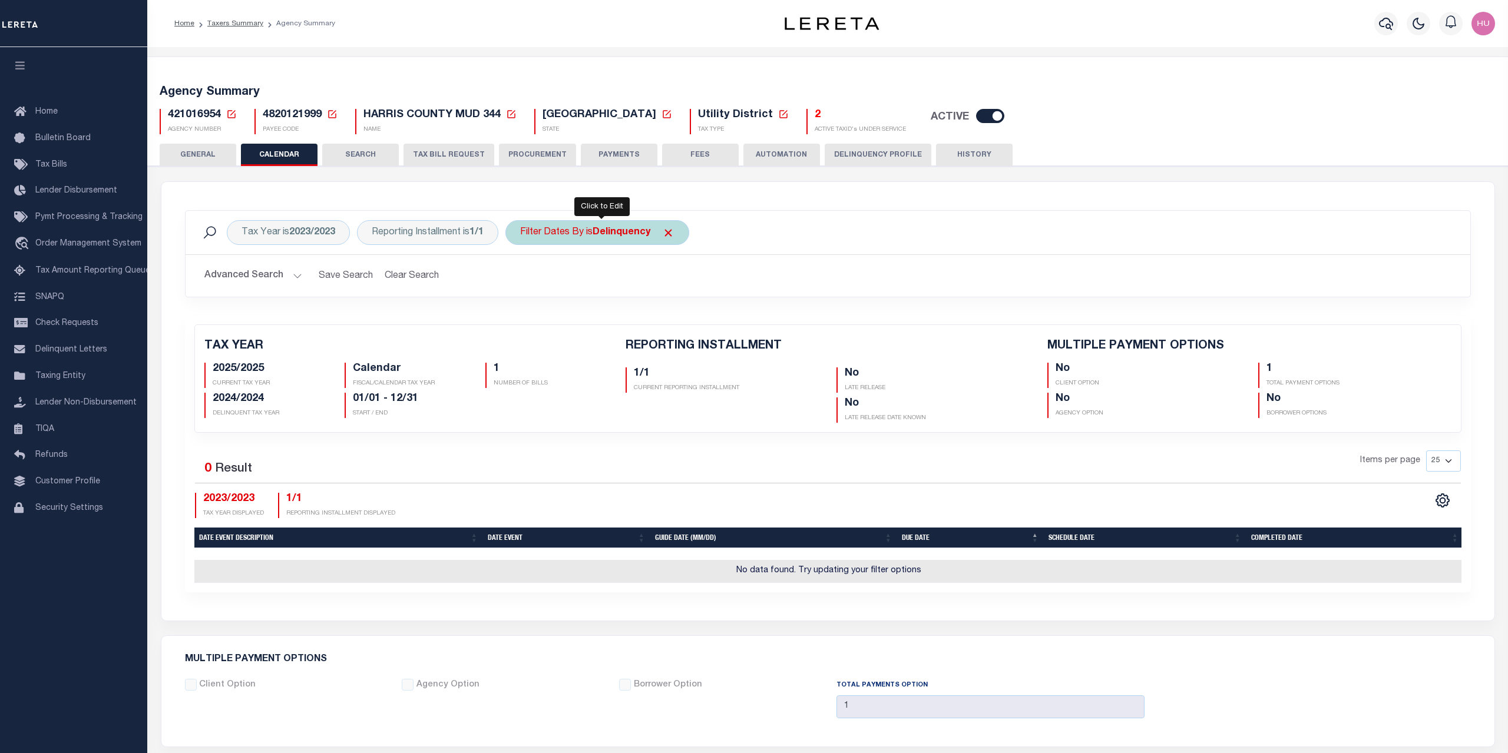
click at [599, 237] on b "Delinquency" at bounding box center [622, 232] width 58 height 9
select select "3"
click option "Customer" at bounding box center [0, 0] width 0 height 0
click at [681, 312] on input "Apply" at bounding box center [676, 315] width 35 height 19
click at [621, 240] on div "Filter Dates By is Customer" at bounding box center [591, 232] width 173 height 25
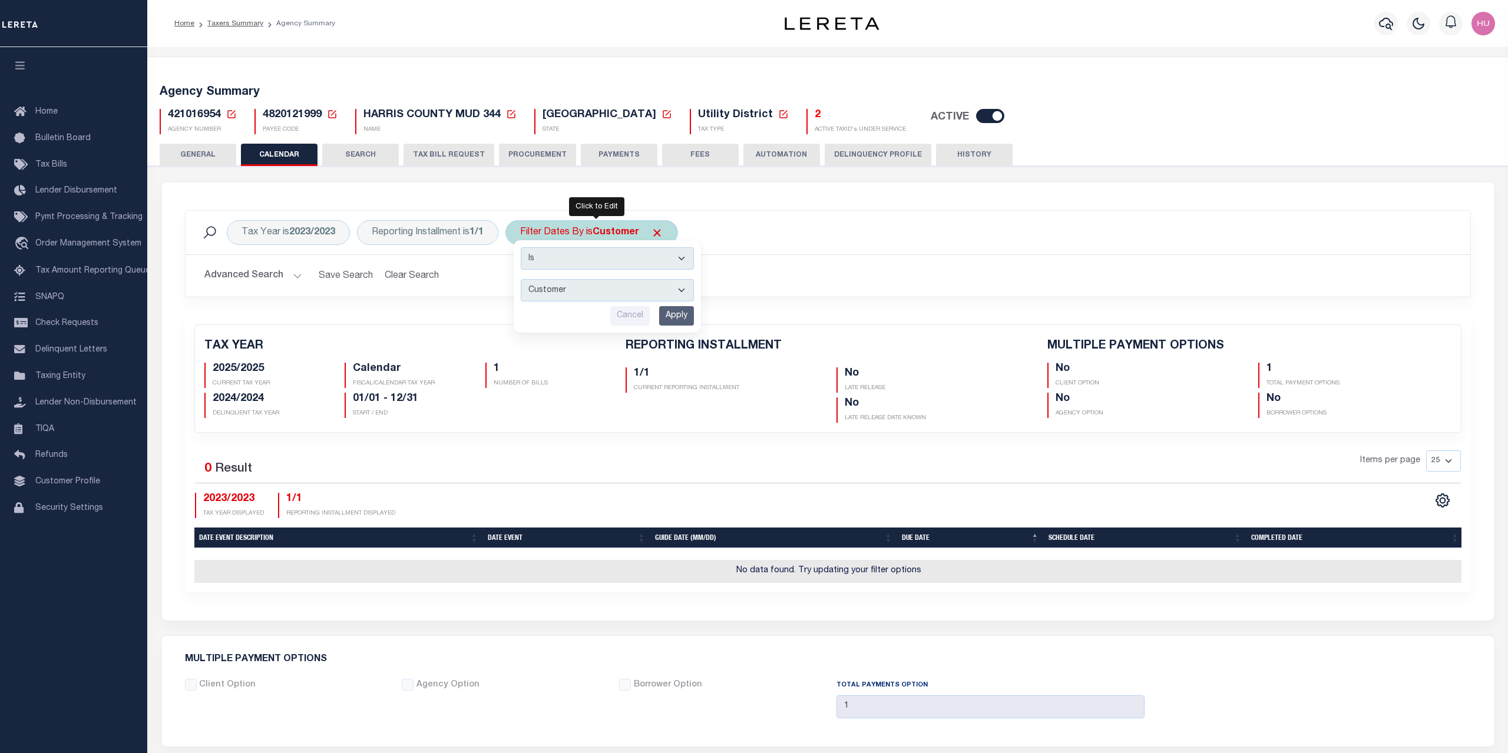
click at [521, 279] on select "Escrow Delinquency Customer Internal All" at bounding box center [607, 290] width 173 height 22
select select "4"
click option "Internal" at bounding box center [0, 0] width 0 height 0
click at [674, 317] on input "Apply" at bounding box center [676, 315] width 35 height 19
click at [619, 233] on b "Internal" at bounding box center [611, 232] width 37 height 9
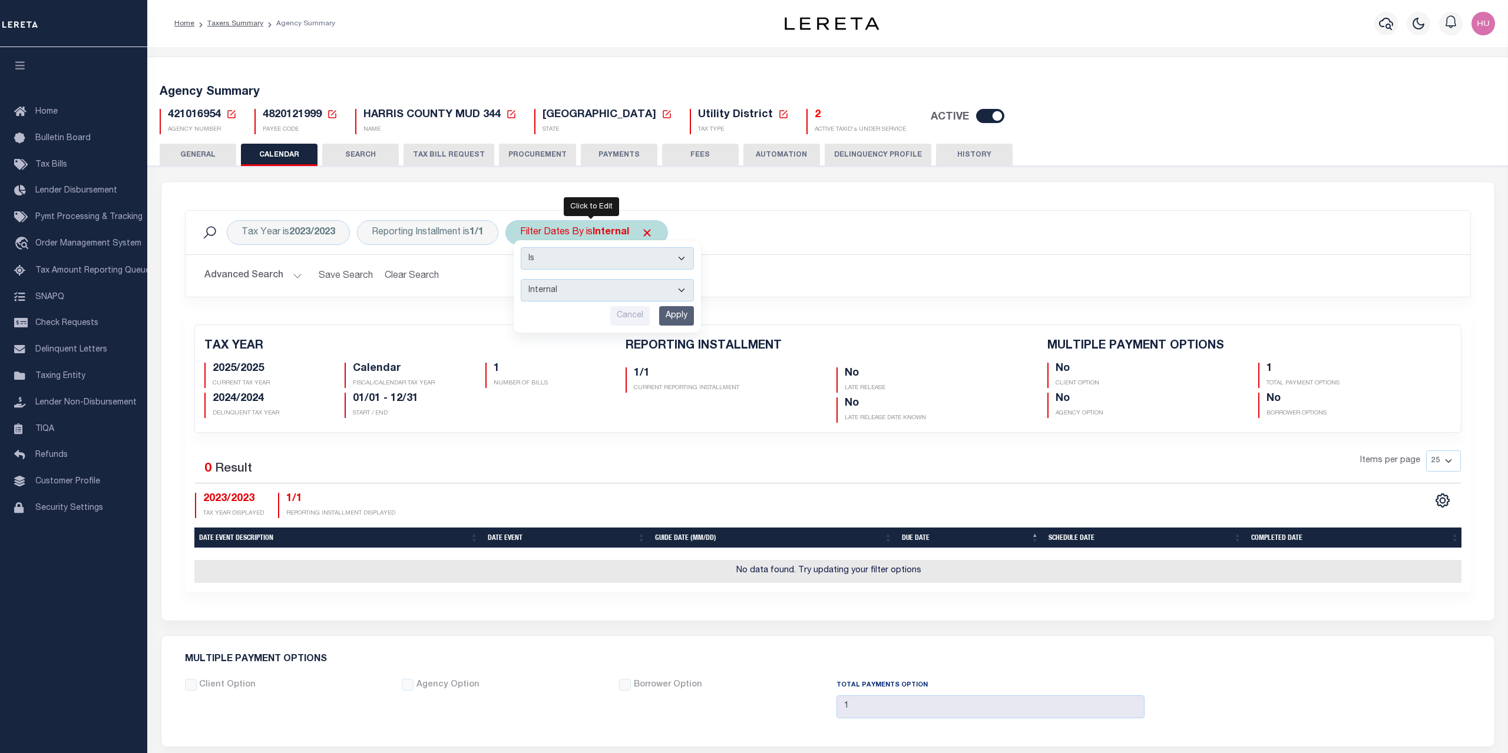
click at [521, 279] on select "Escrow Delinquency Customer Internal All" at bounding box center [607, 290] width 173 height 22
select select "0"
click option "All" at bounding box center [0, 0] width 0 height 0
click at [672, 320] on input "Apply" at bounding box center [676, 315] width 35 height 19
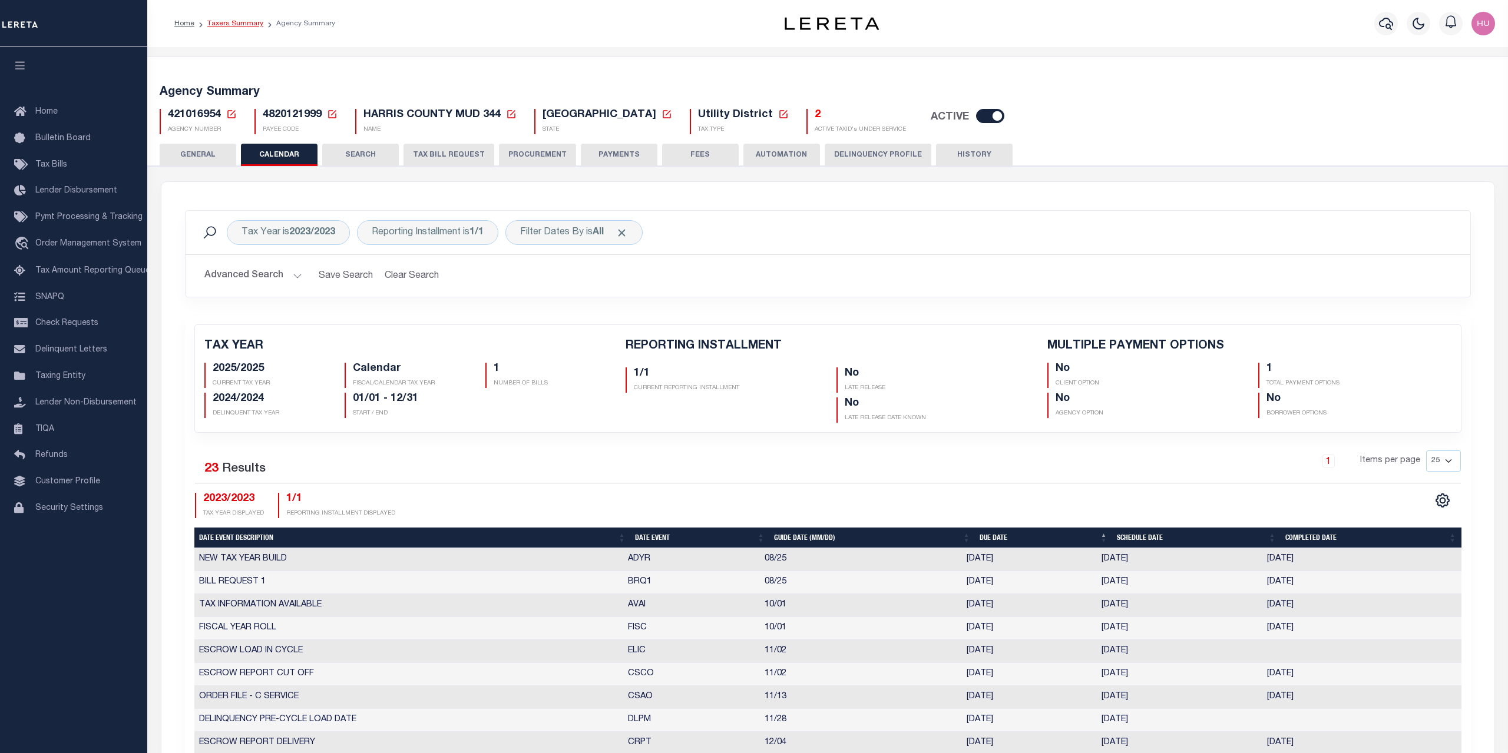
click at [251, 24] on link "Taxers Summary" at bounding box center [235, 23] width 56 height 7
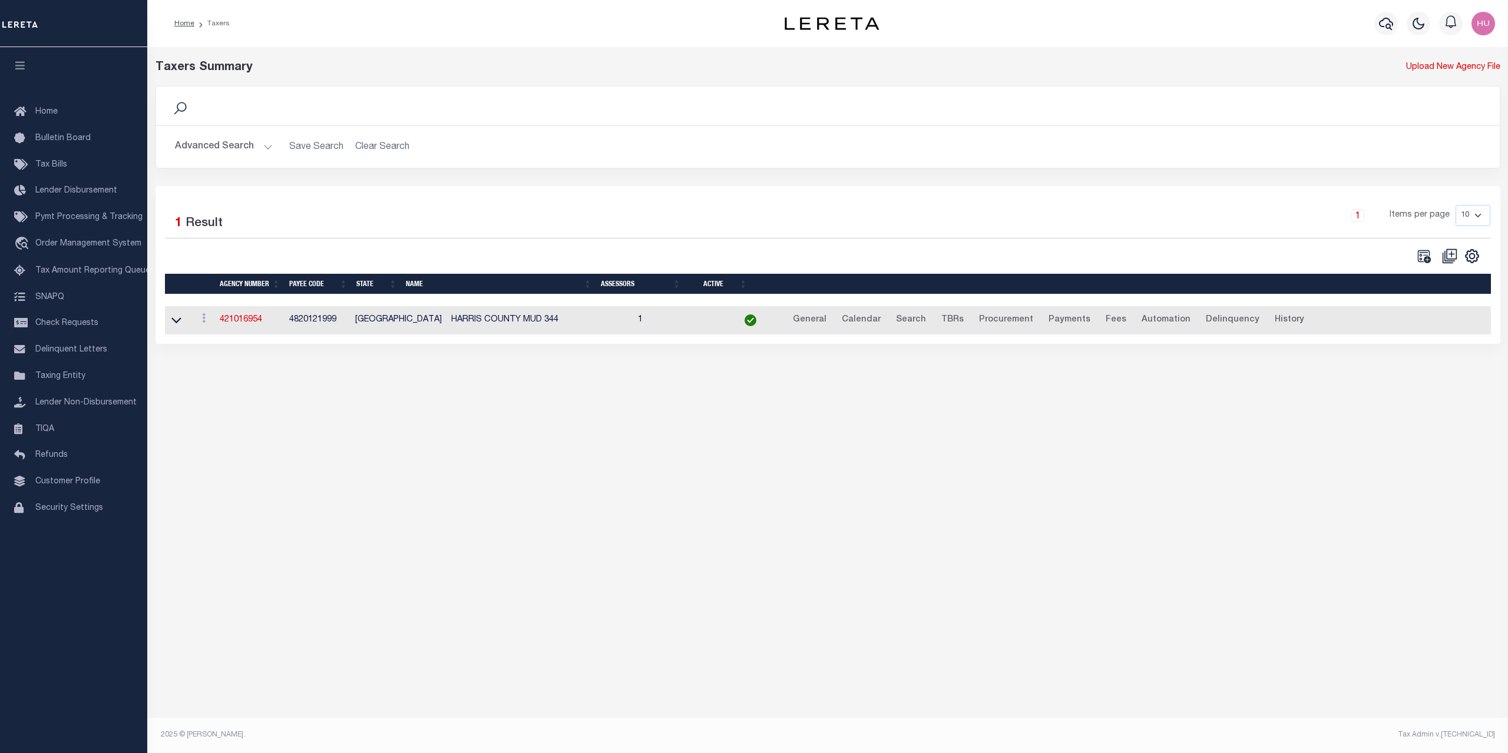
click at [233, 149] on button "Advanced Search" at bounding box center [224, 146] width 98 height 23
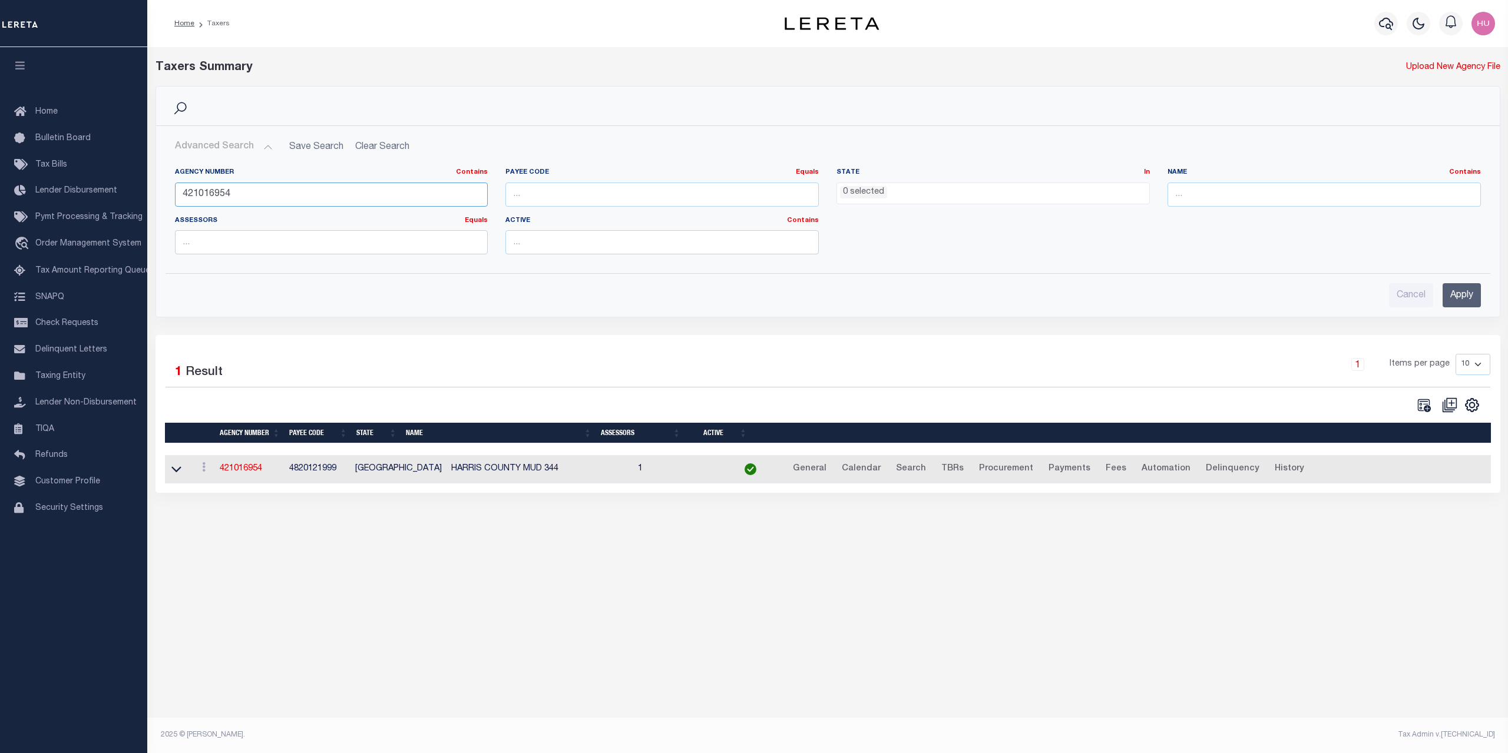
click at [201, 187] on input "421016954" at bounding box center [331, 195] width 313 height 24
paste input "80030202"
type input "480030202"
click at [1460, 297] on input "Apply" at bounding box center [1462, 295] width 38 height 24
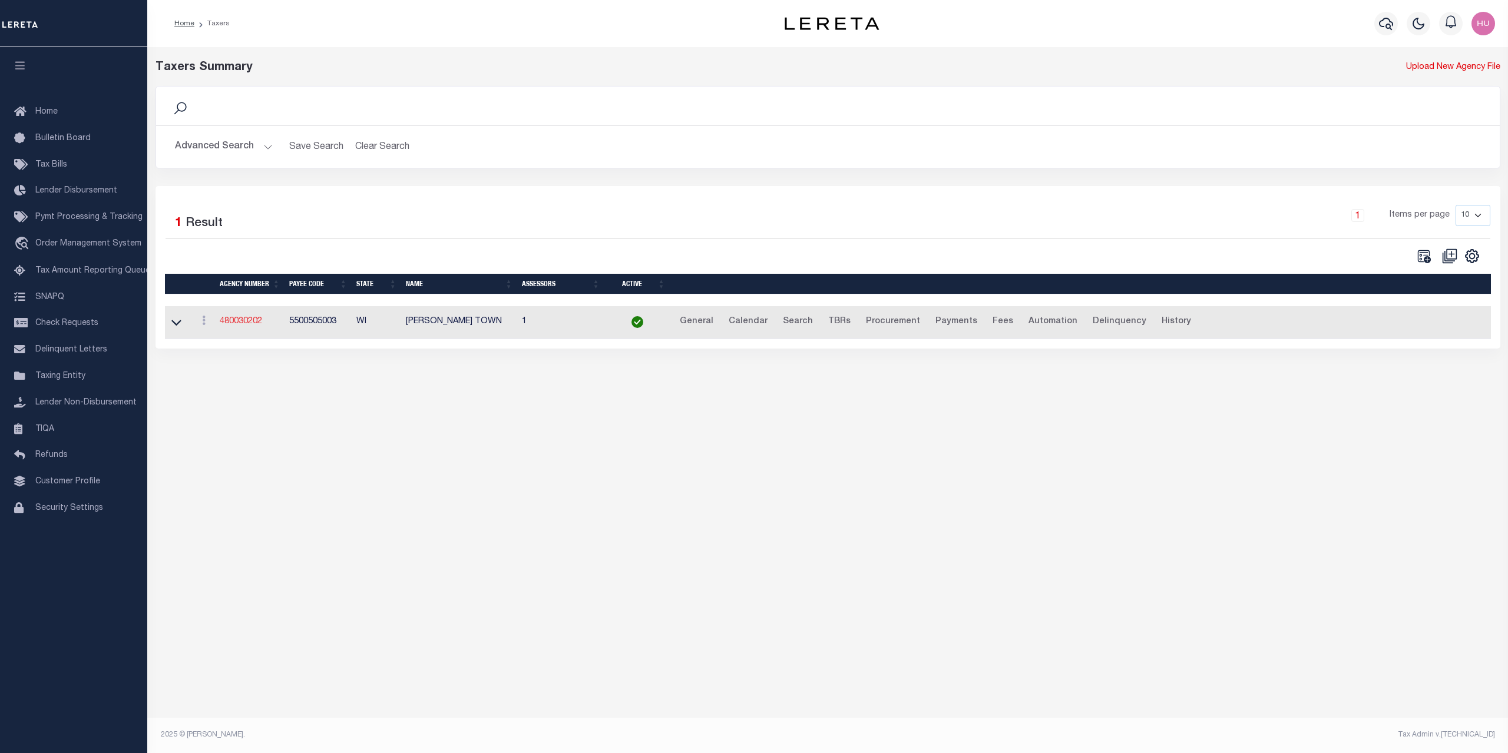
click at [232, 326] on link "480030202" at bounding box center [241, 322] width 42 height 8
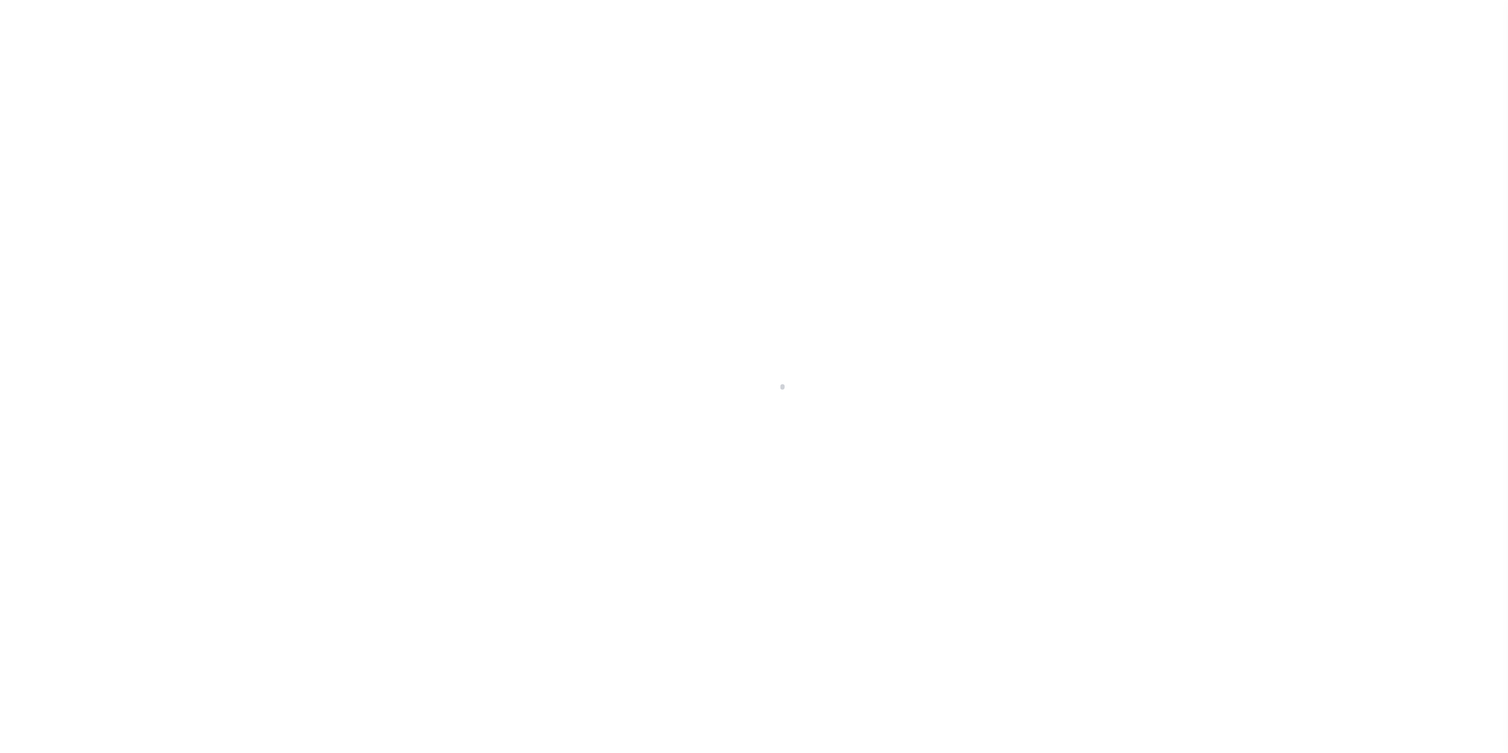
select select
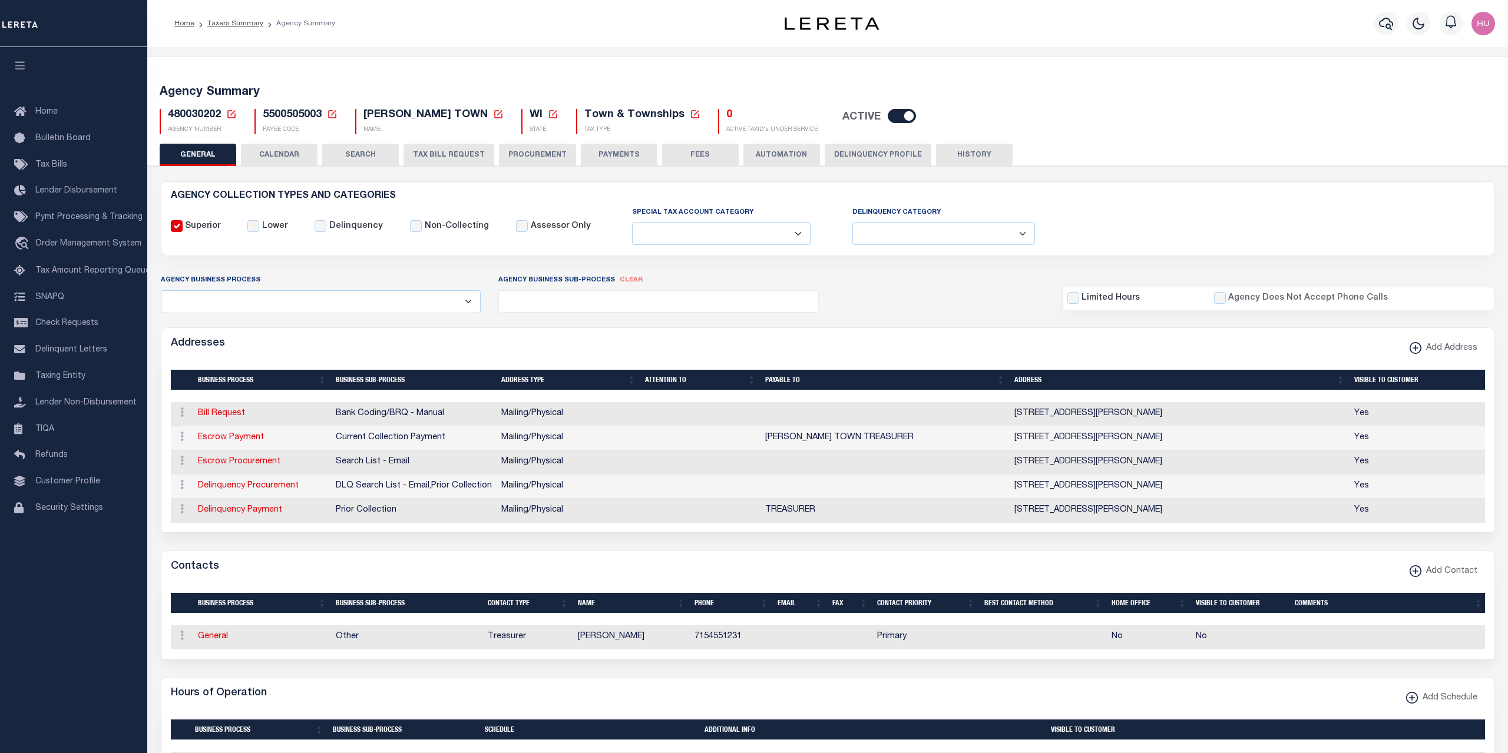
click at [290, 154] on button "CALENDAR" at bounding box center [279, 155] width 77 height 22
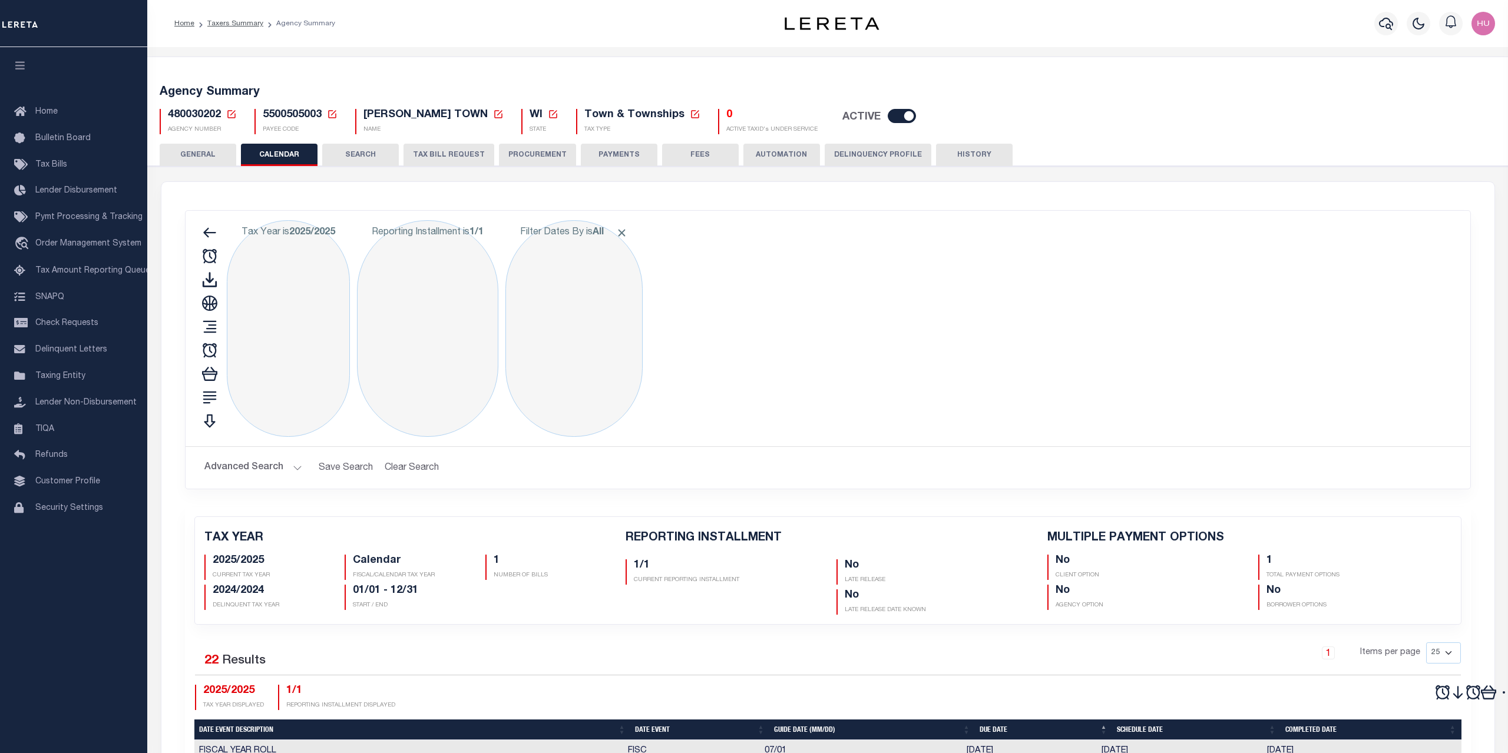
checkbox input "false"
type input "1"
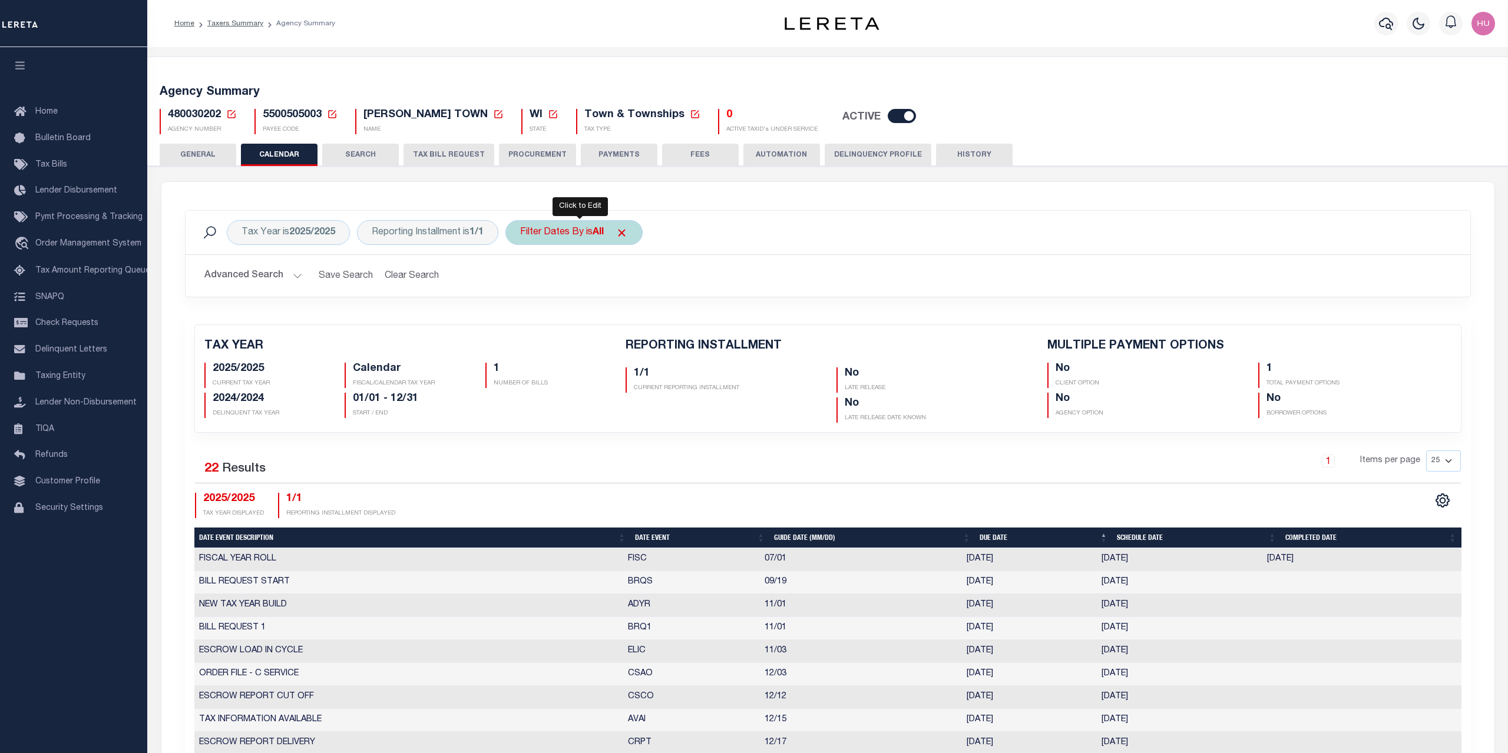
click at [575, 227] on div "Filter Dates By is All" at bounding box center [573, 232] width 137 height 25
click at [521, 279] on select "Escrow Delinquency Customer Internal All" at bounding box center [607, 290] width 173 height 22
select select "1"
click option "Escrow" at bounding box center [0, 0] width 0 height 0
click at [675, 320] on input "Apply" at bounding box center [676, 315] width 35 height 19
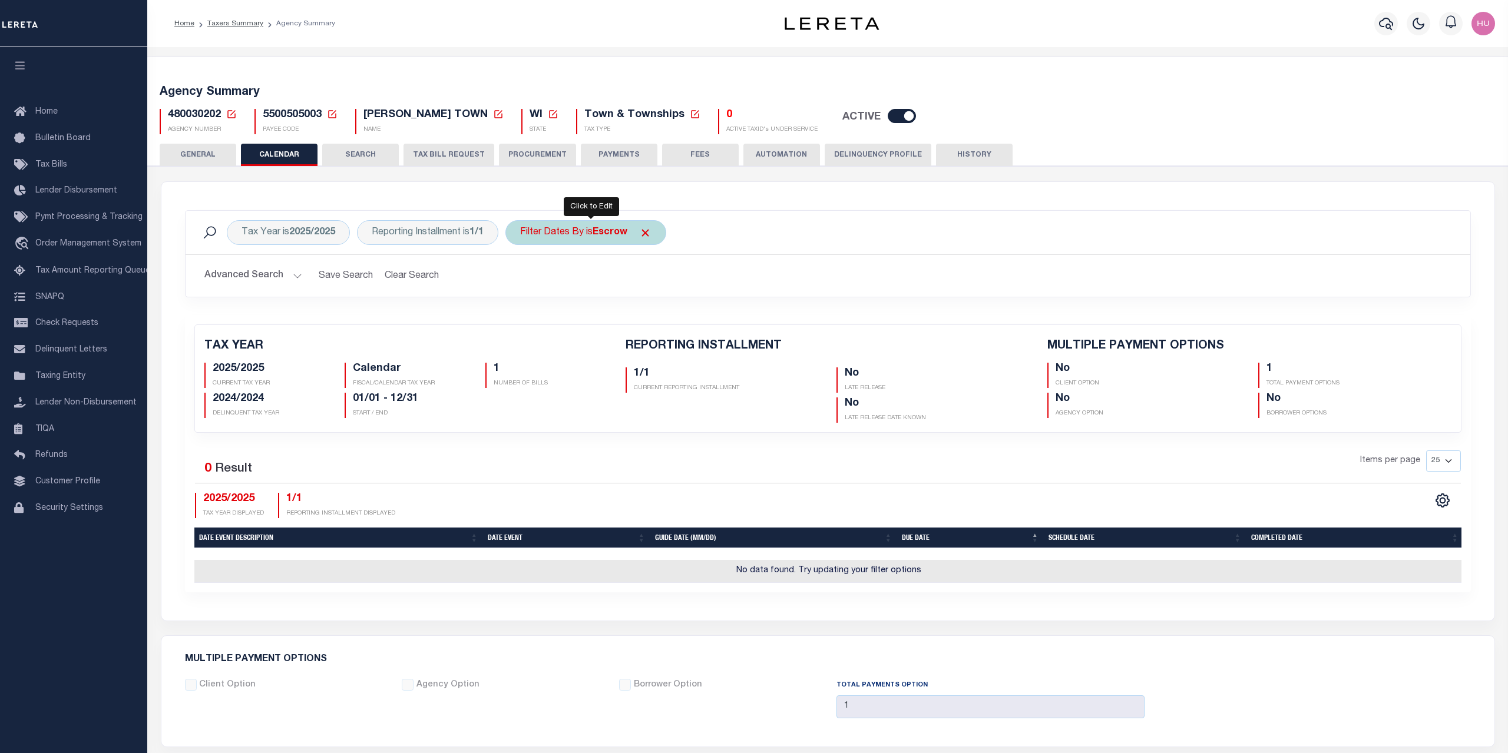
click at [614, 237] on b "Escrow" at bounding box center [610, 232] width 35 height 9
click at [521, 279] on select "Escrow Delinquency Customer Internal All" at bounding box center [607, 290] width 173 height 22
select select "2"
click option "Delinquency" at bounding box center [0, 0] width 0 height 0
click at [685, 316] on input "Apply" at bounding box center [676, 315] width 35 height 19
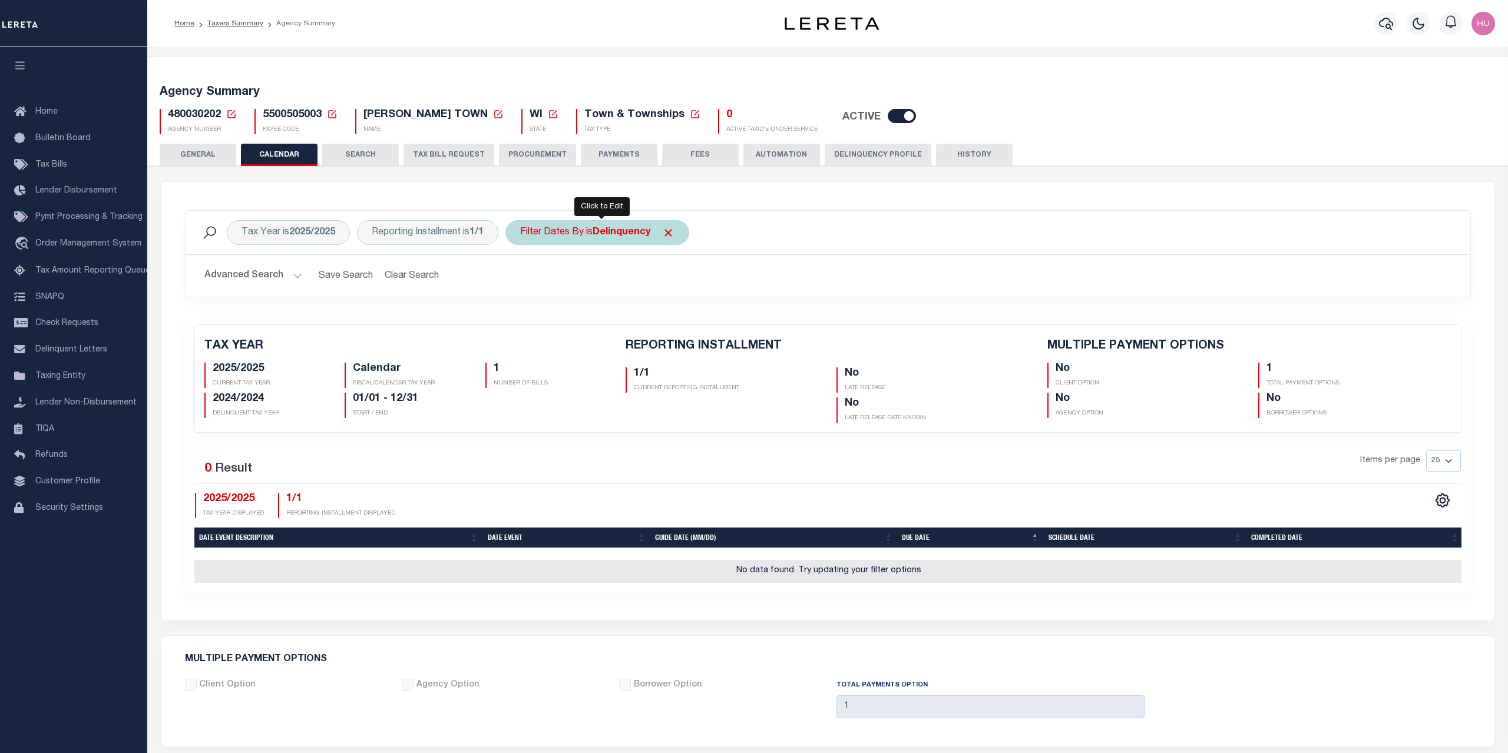
click at [590, 239] on div "Filter Dates By is Delinquency" at bounding box center [597, 232] width 184 height 25
click at [521, 279] on select "Escrow Delinquency Customer Internal All" at bounding box center [607, 290] width 173 height 22
select select "3"
click option "Customer" at bounding box center [0, 0] width 0 height 0
click at [688, 316] on input "Apply" at bounding box center [676, 315] width 35 height 19
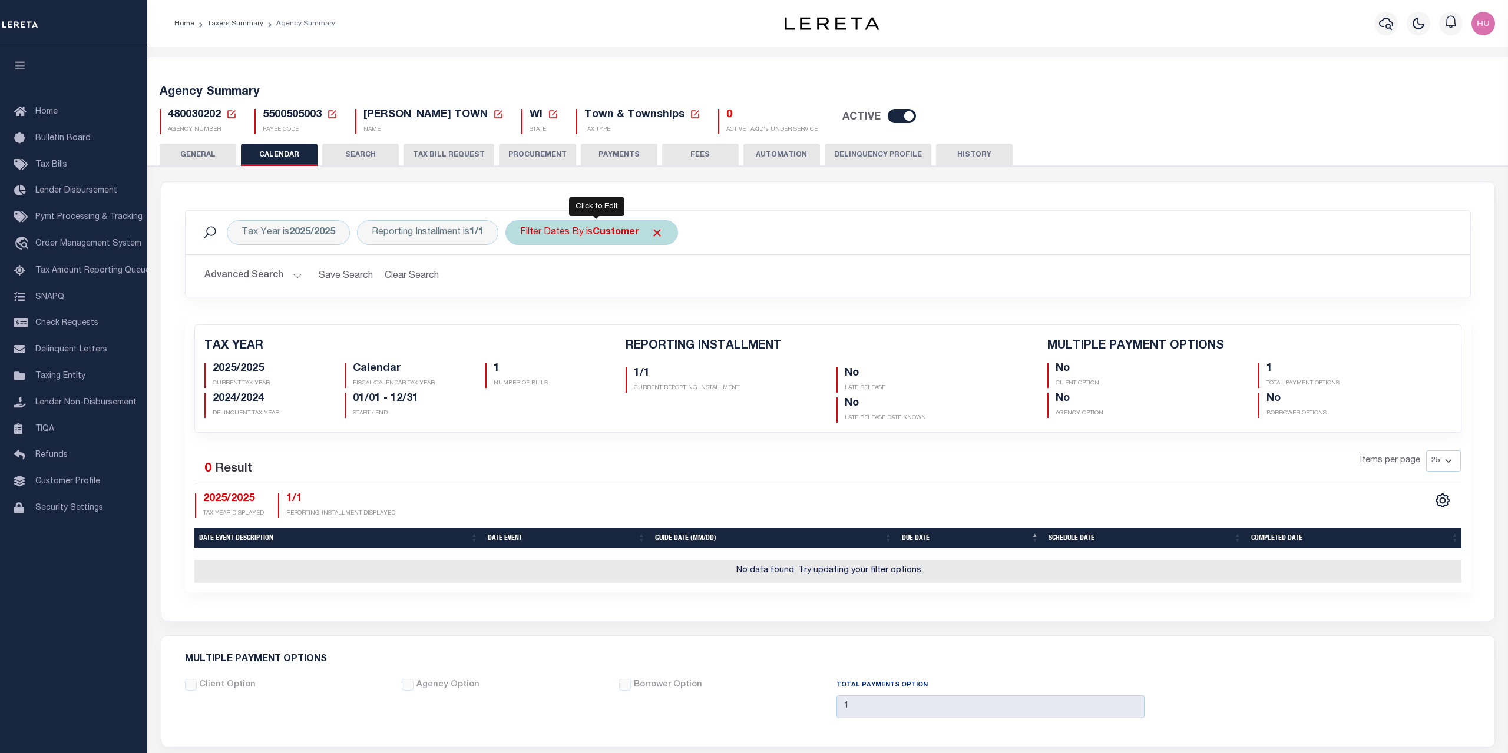
click at [586, 239] on div "Filter Dates By is Customer" at bounding box center [591, 232] width 173 height 25
click at [521, 279] on select "Escrow Delinquency Customer Internal All" at bounding box center [607, 290] width 173 height 22
select select "4"
click option "Internal" at bounding box center [0, 0] width 0 height 0
click at [686, 320] on input "Apply" at bounding box center [676, 315] width 35 height 19
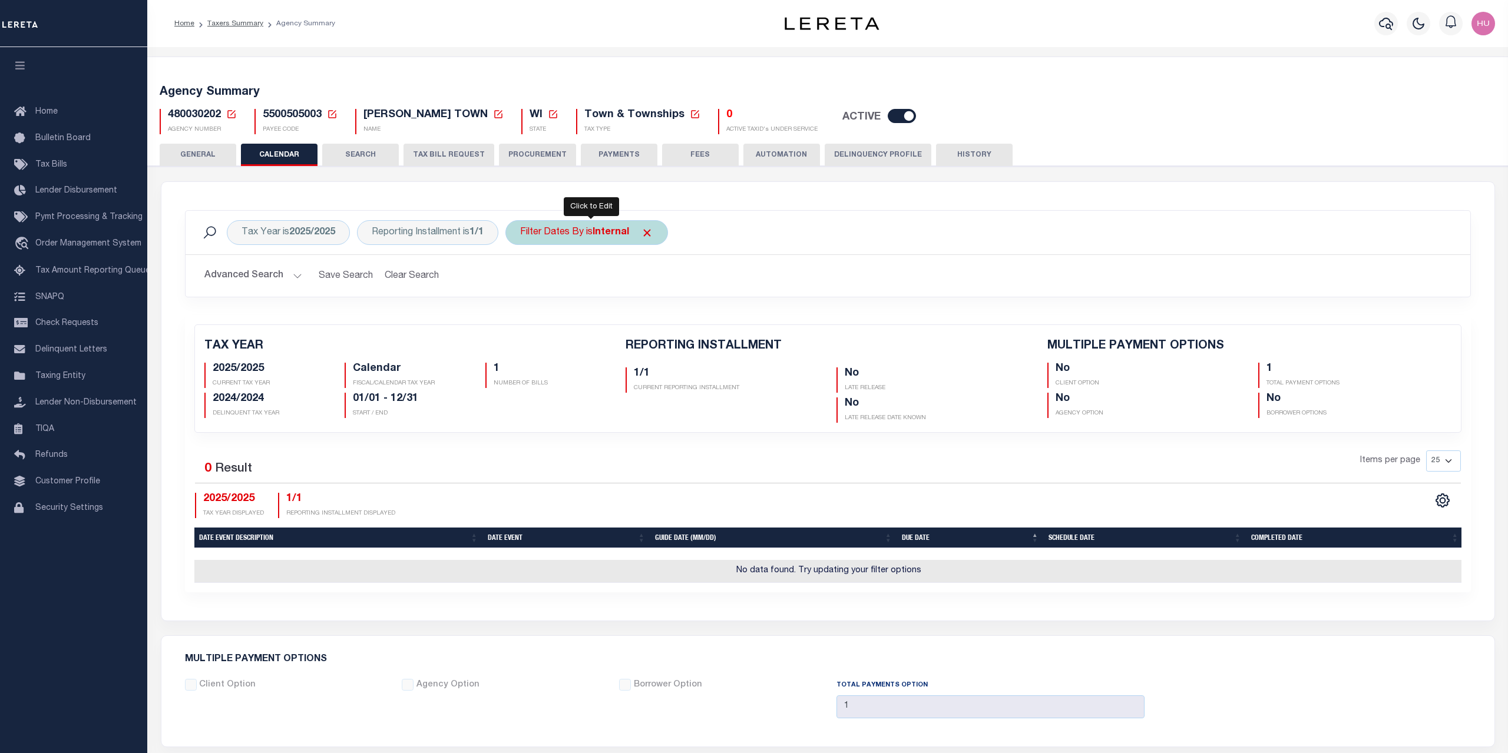
click at [595, 236] on div "Filter Dates By is Internal" at bounding box center [586, 232] width 163 height 25
click at [521, 279] on select "Escrow Delinquency Customer Internal All" at bounding box center [607, 290] width 173 height 22
select select "0"
click option "All" at bounding box center [0, 0] width 0 height 0
click at [672, 319] on input "Apply" at bounding box center [676, 315] width 35 height 19
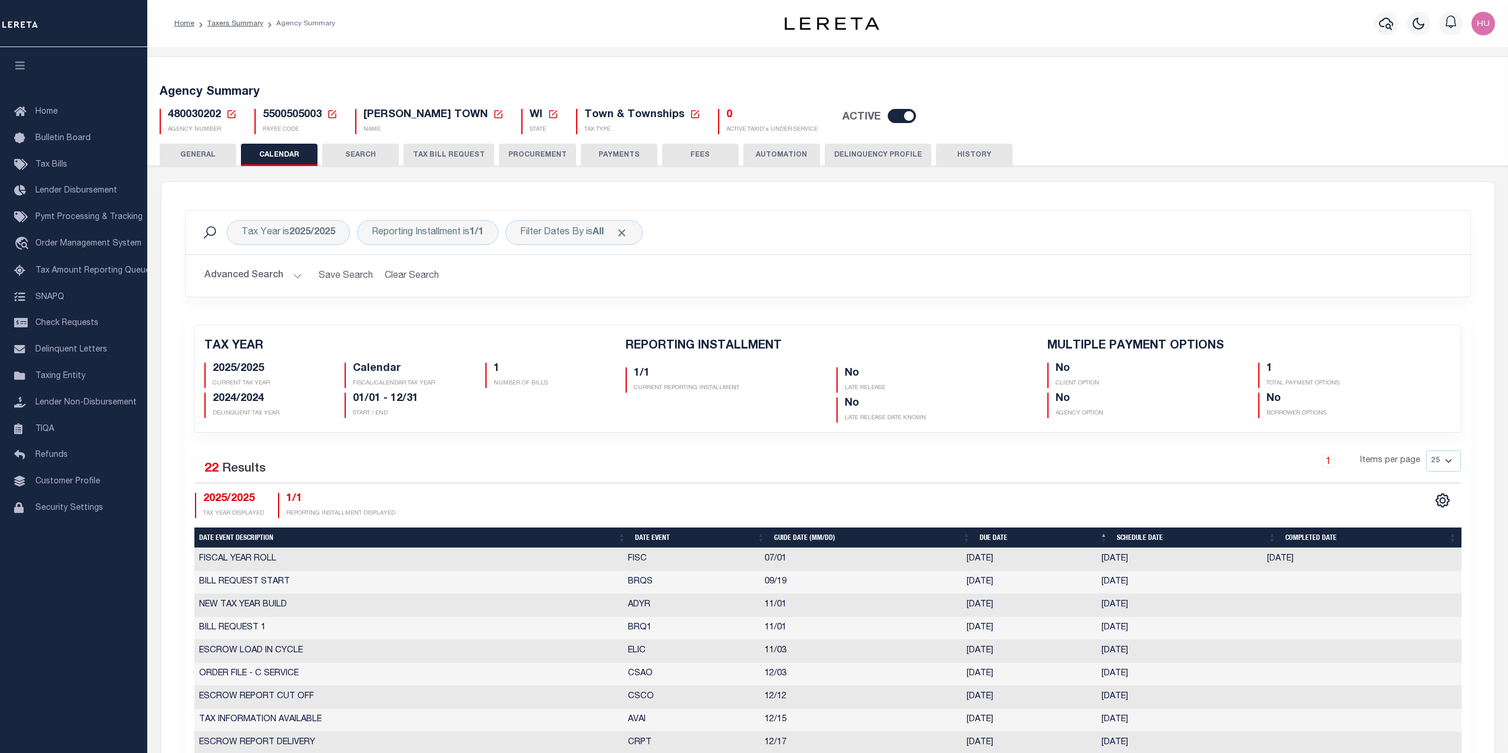
click at [735, 272] on h2 "Advanced Search Save Search Clear Search PayeeReportingEventDatesGridWrapper_dy…" at bounding box center [828, 276] width 1266 height 23
click at [218, 26] on link "Taxers Summary" at bounding box center [235, 23] width 56 height 7
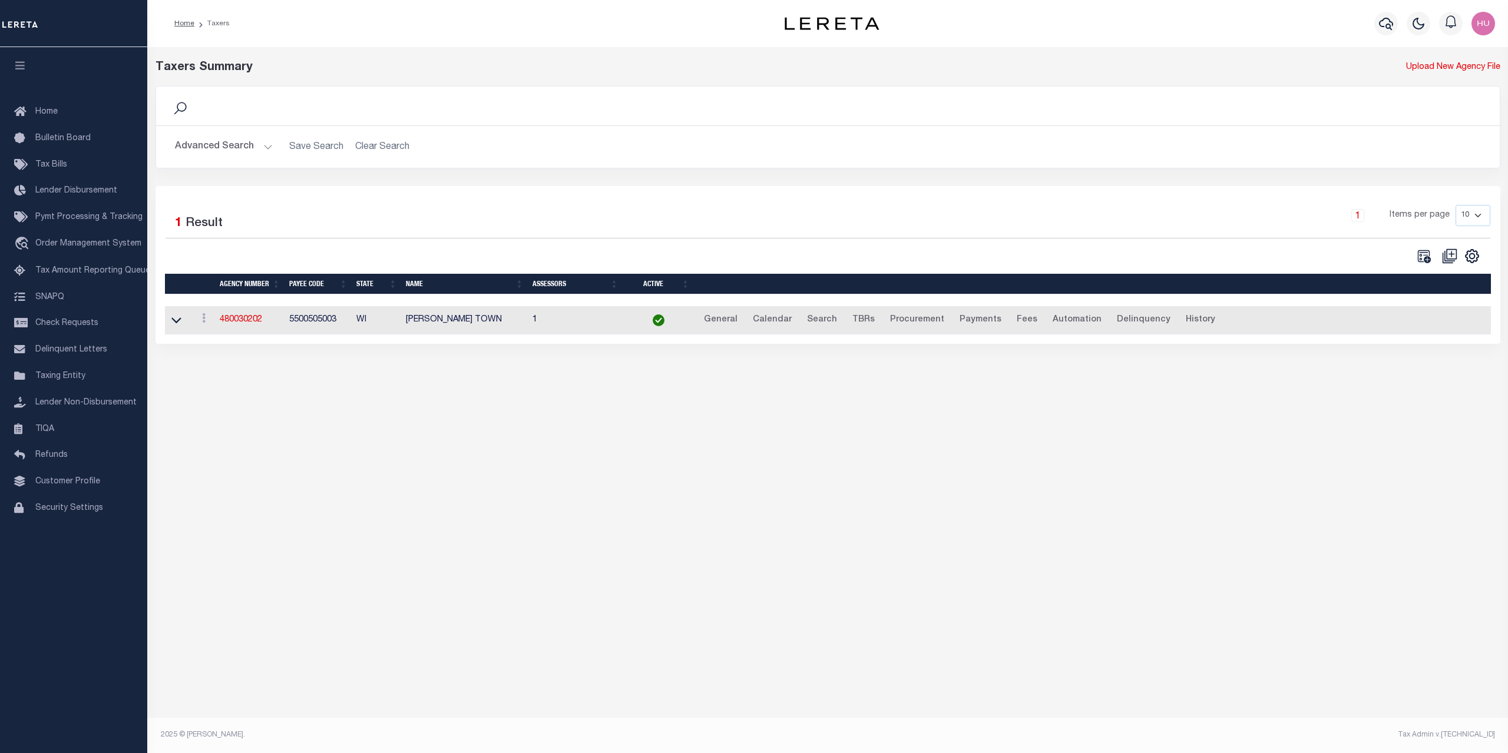
click at [206, 145] on button "Advanced Search" at bounding box center [224, 146] width 98 height 23
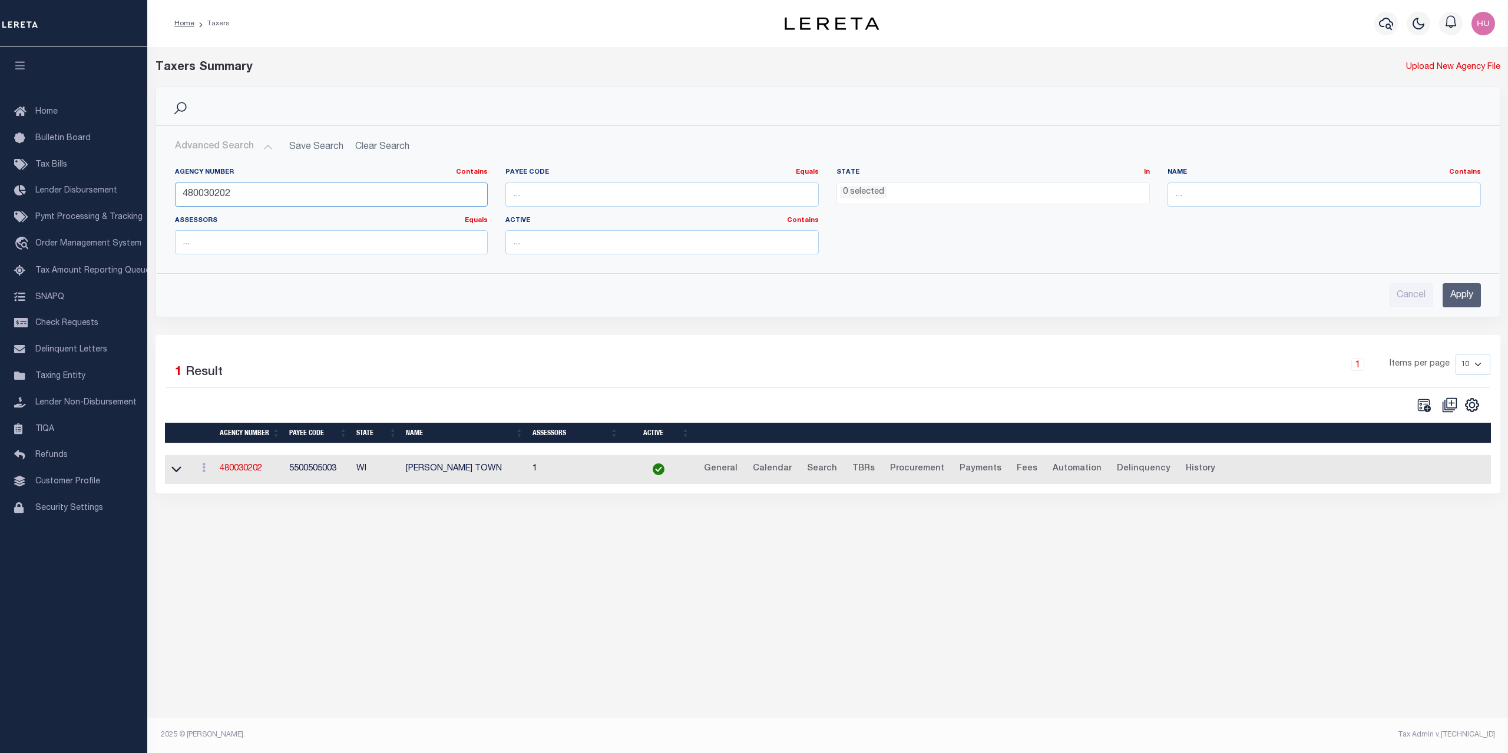
click at [211, 191] on input "480030202" at bounding box center [331, 195] width 313 height 24
paste input "100710103"
type input "100710103"
click at [1475, 297] on input "Apply" at bounding box center [1462, 295] width 38 height 24
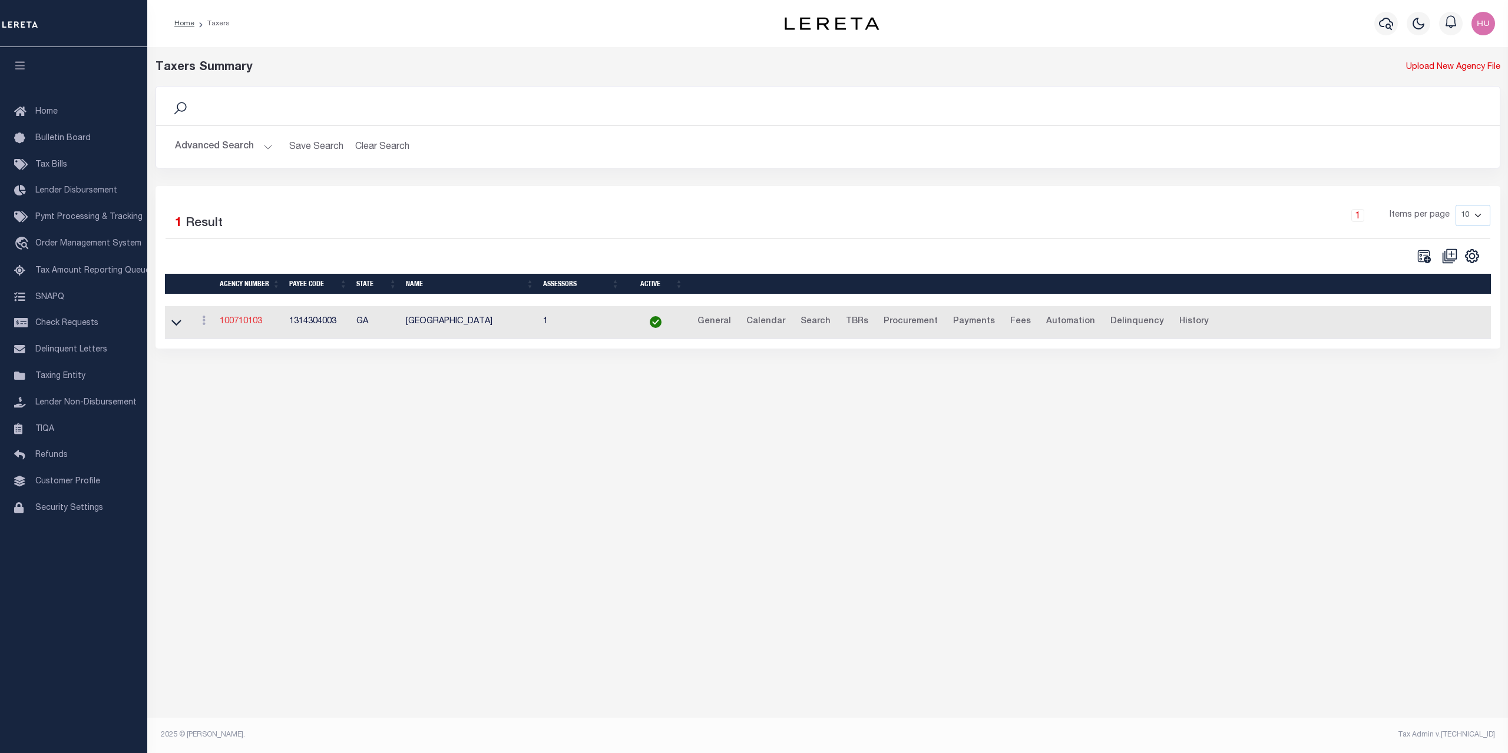
click at [245, 326] on link "100710103" at bounding box center [241, 322] width 42 height 8
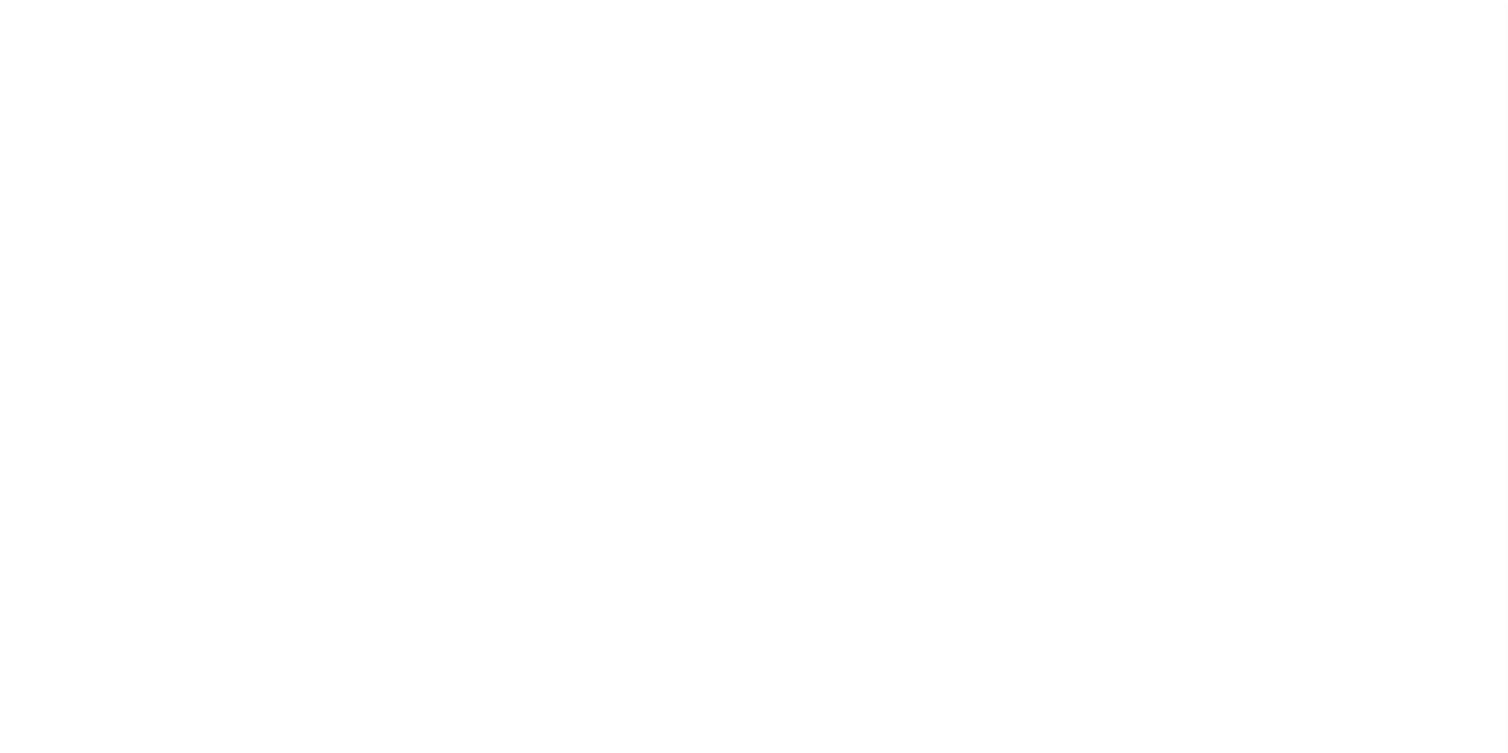
select select
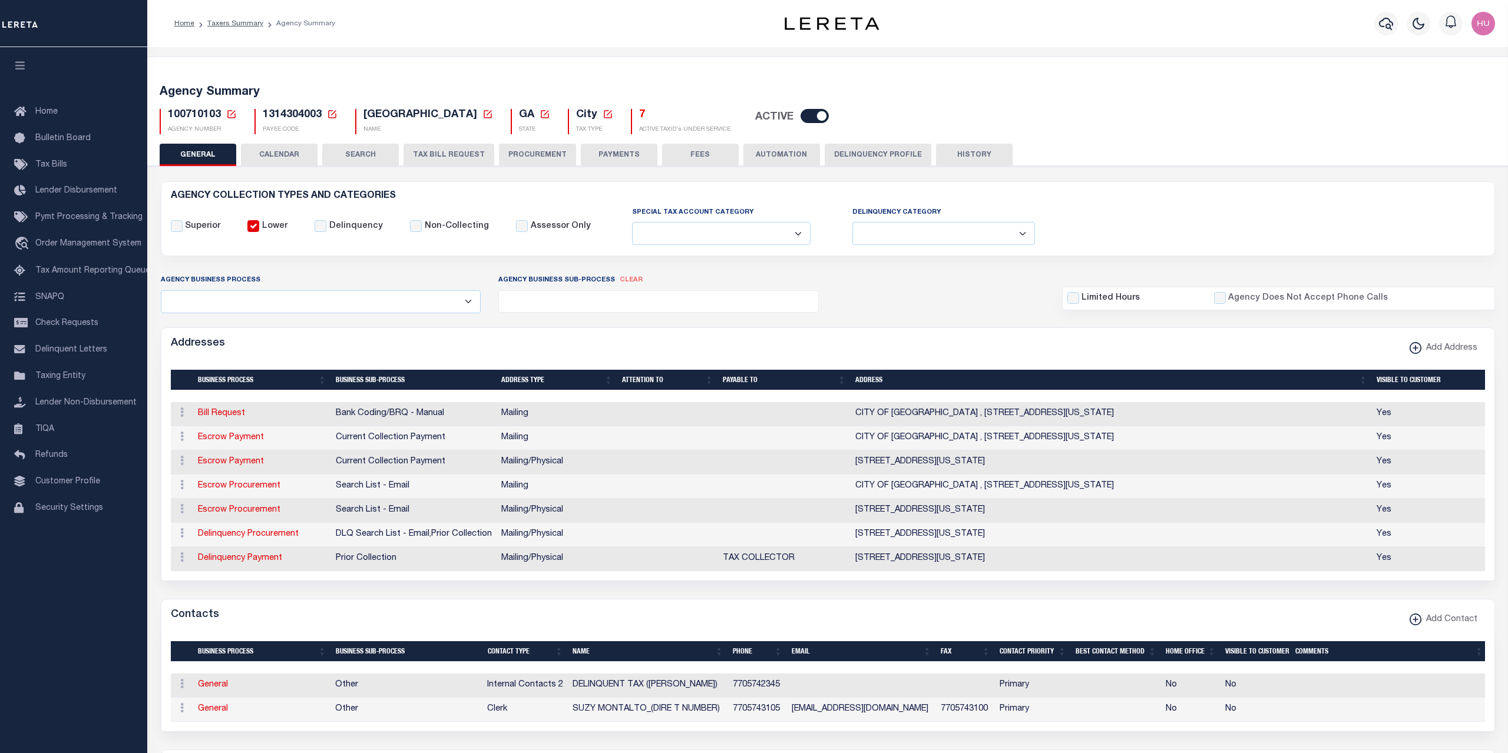
click at [296, 155] on button "CALENDAR" at bounding box center [279, 155] width 77 height 22
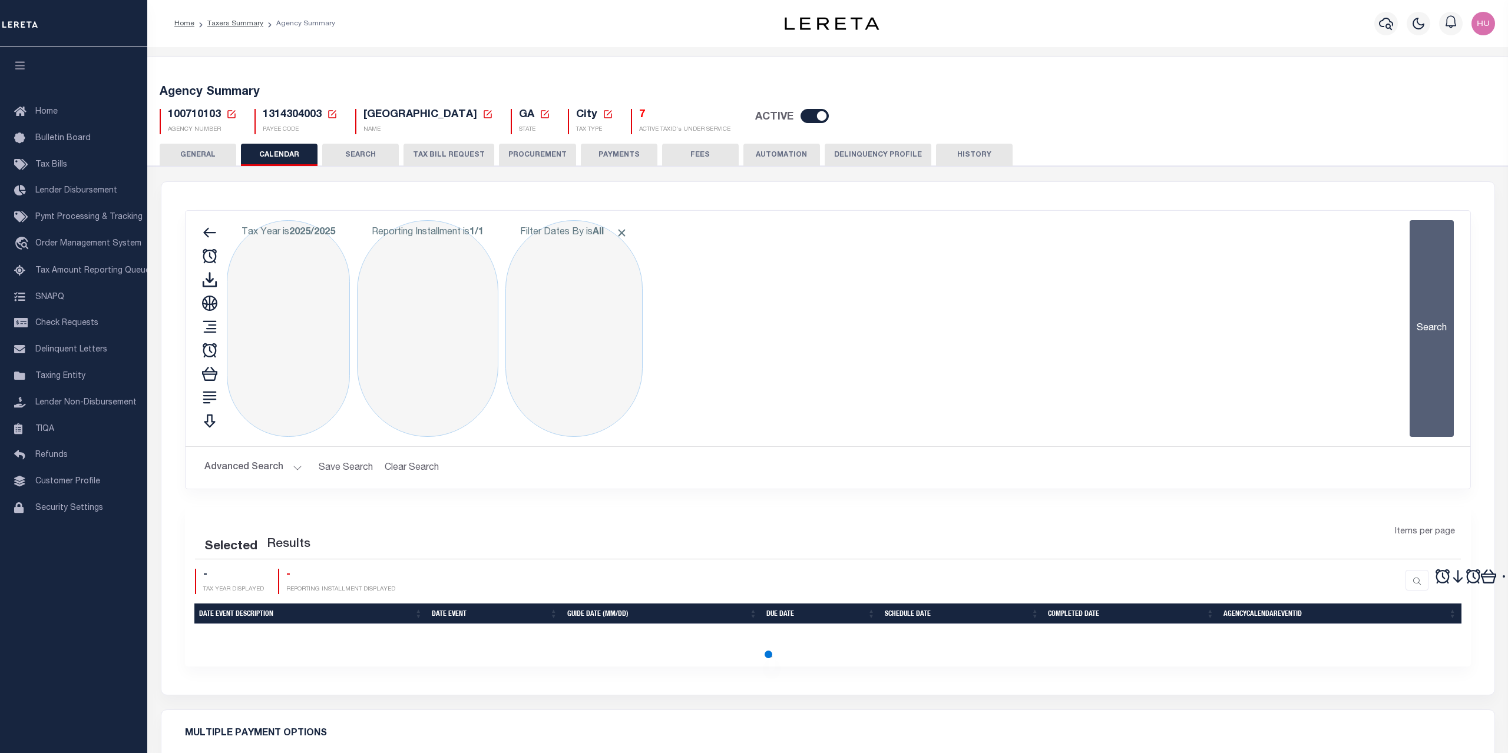
checkbox input "false"
type input "1"
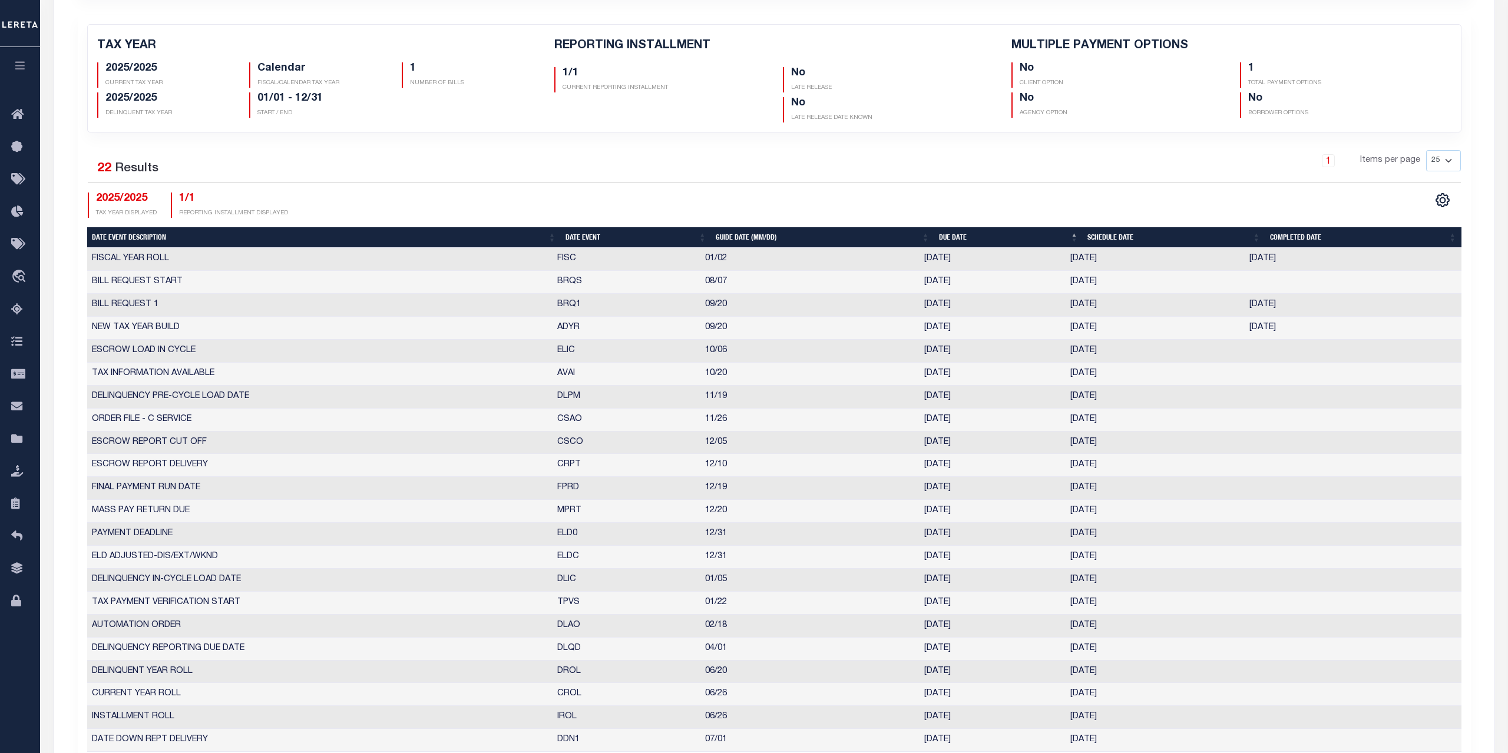
scroll to position [120, 0]
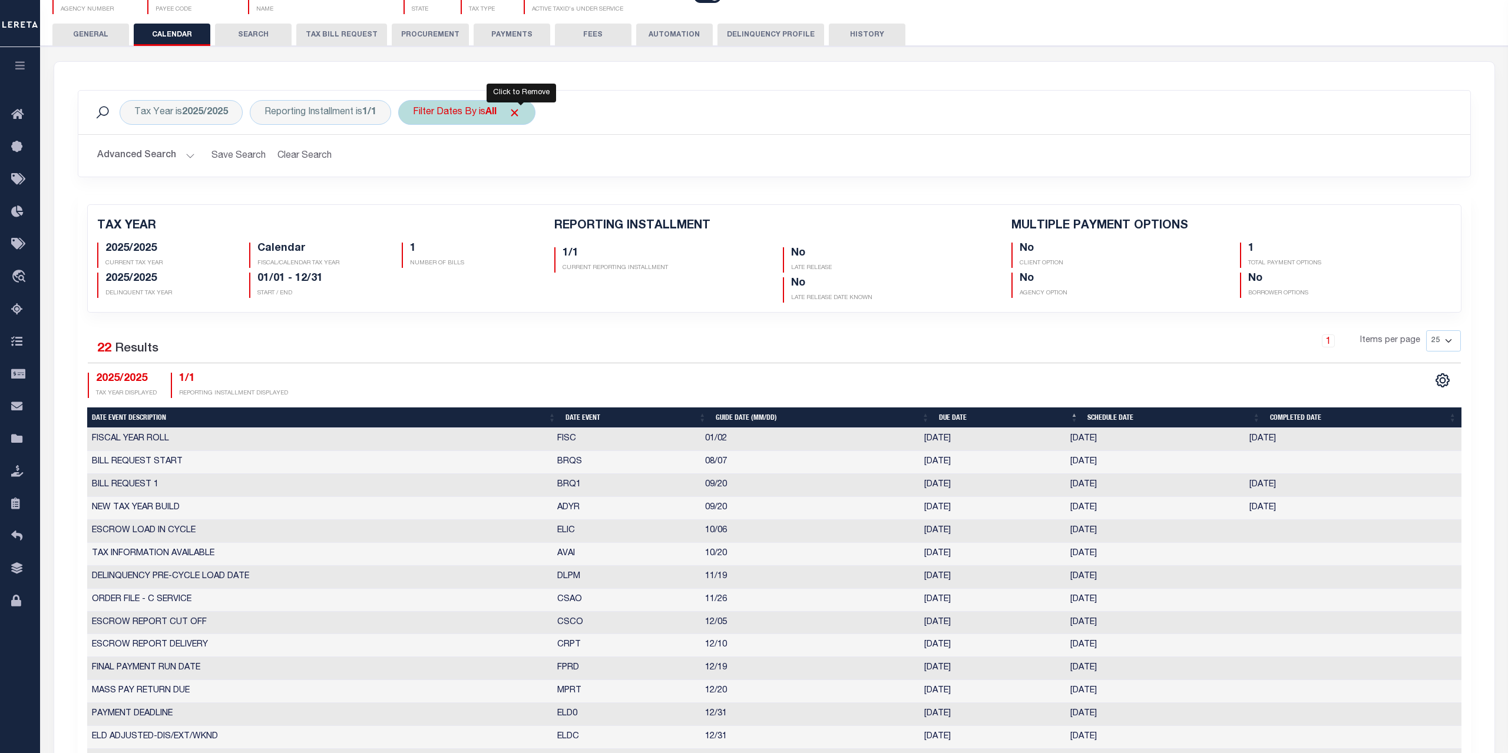
click at [475, 111] on div "Filter Dates By is All" at bounding box center [466, 112] width 137 height 25
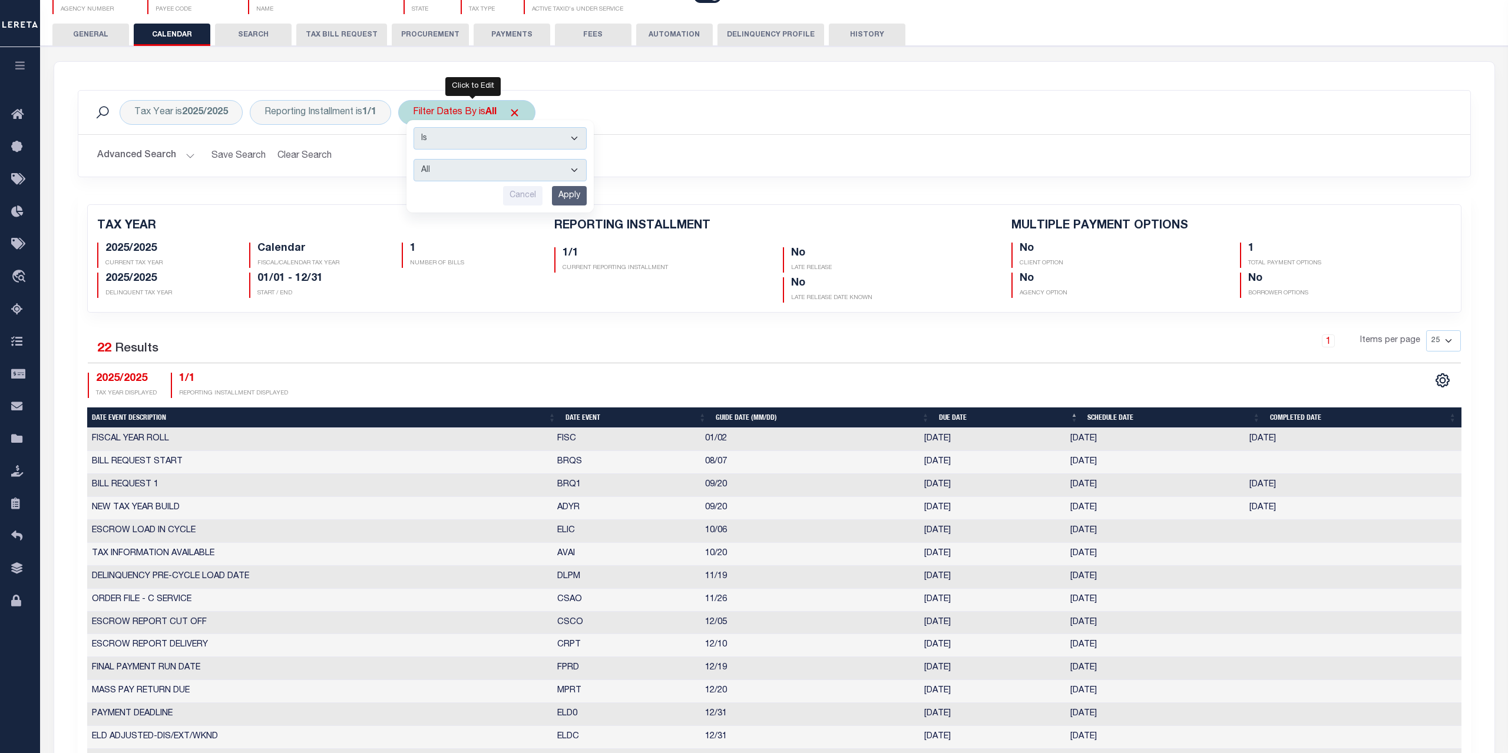
click at [414, 159] on select "Escrow Delinquency Customer Internal All" at bounding box center [500, 170] width 173 height 22
select select "1"
click option "Escrow" at bounding box center [0, 0] width 0 height 0
click at [587, 195] on input "Apply" at bounding box center [569, 195] width 35 height 19
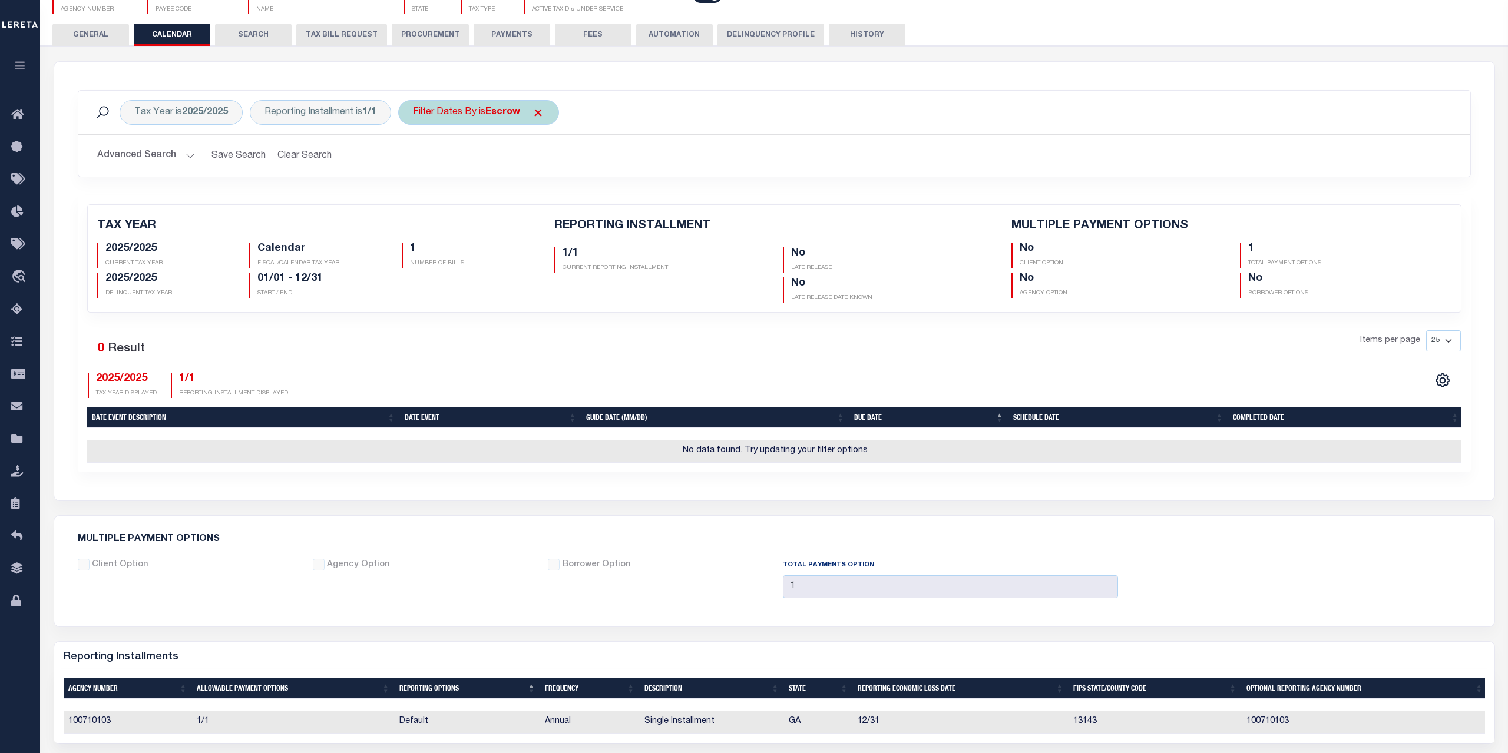
click at [451, 118] on div "Filter Dates By is Escrow" at bounding box center [478, 112] width 161 height 25
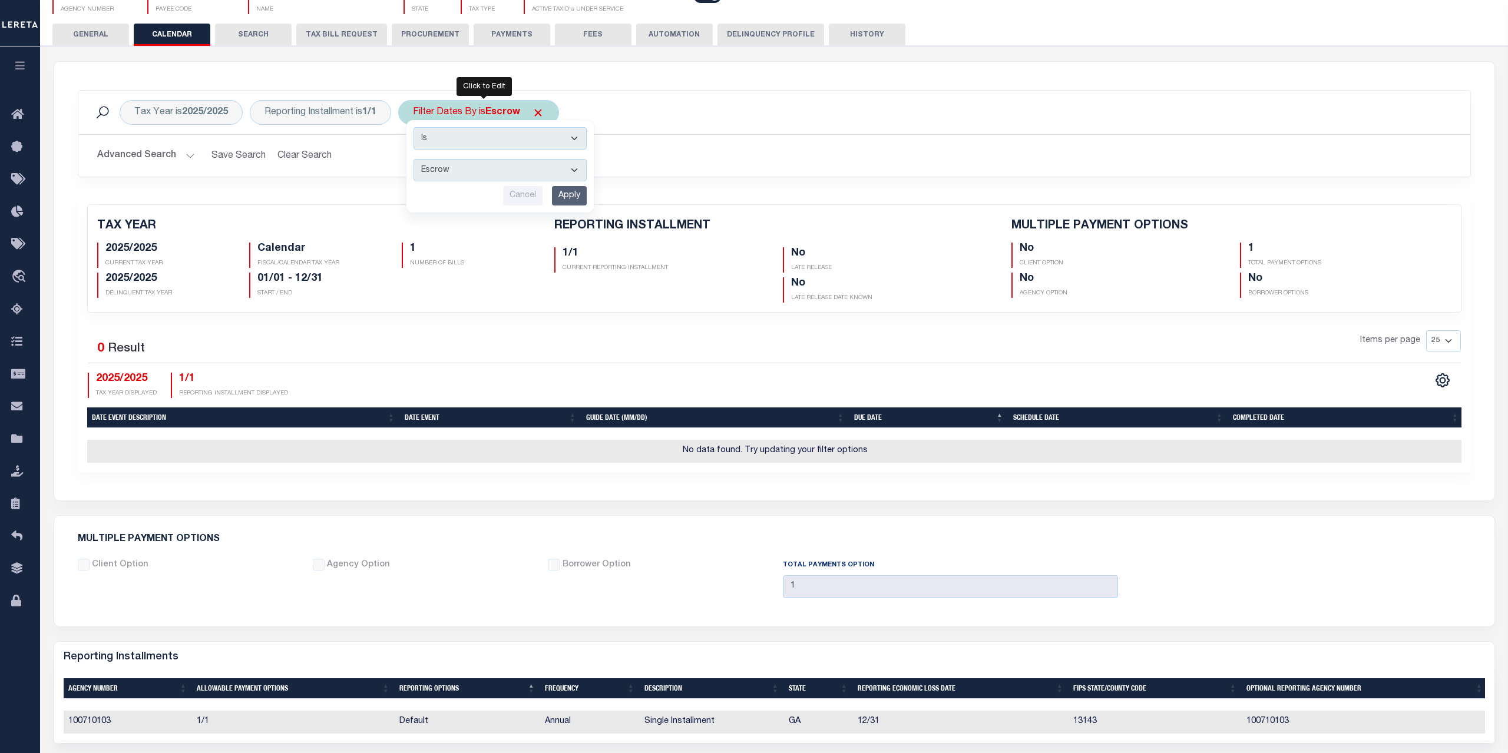
click at [414, 159] on select "Escrow Delinquency Customer Internal All" at bounding box center [500, 170] width 173 height 22
select select "2"
click option "Delinquency" at bounding box center [0, 0] width 0 height 0
click at [572, 204] on input "Apply" at bounding box center [569, 195] width 35 height 19
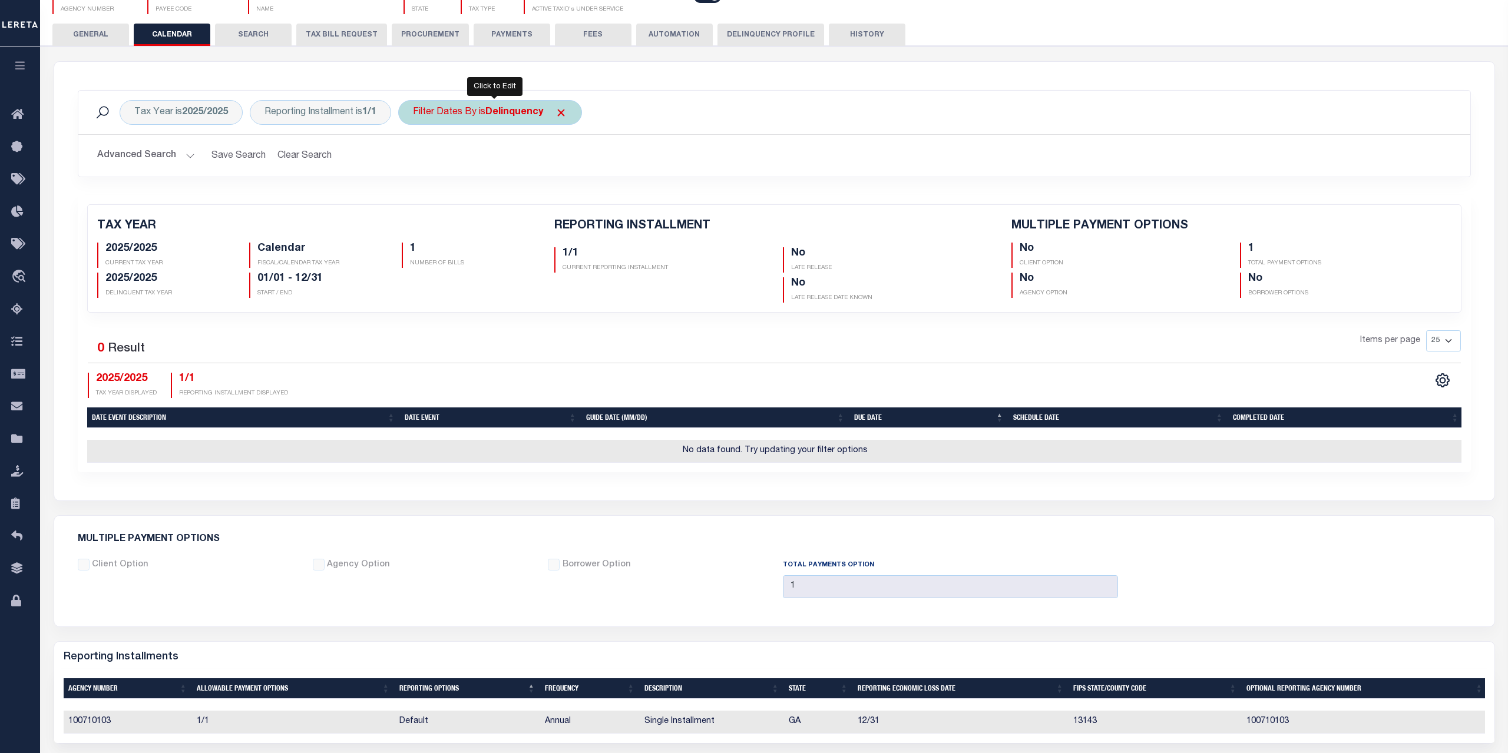
click at [485, 114] on div "Filter Dates By is Delinquency" at bounding box center [490, 112] width 184 height 25
click at [414, 159] on select "Escrow Delinquency Customer Internal All" at bounding box center [500, 170] width 173 height 22
select select "3"
click option "Customer" at bounding box center [0, 0] width 0 height 0
click at [570, 200] on input "Apply" at bounding box center [569, 195] width 35 height 19
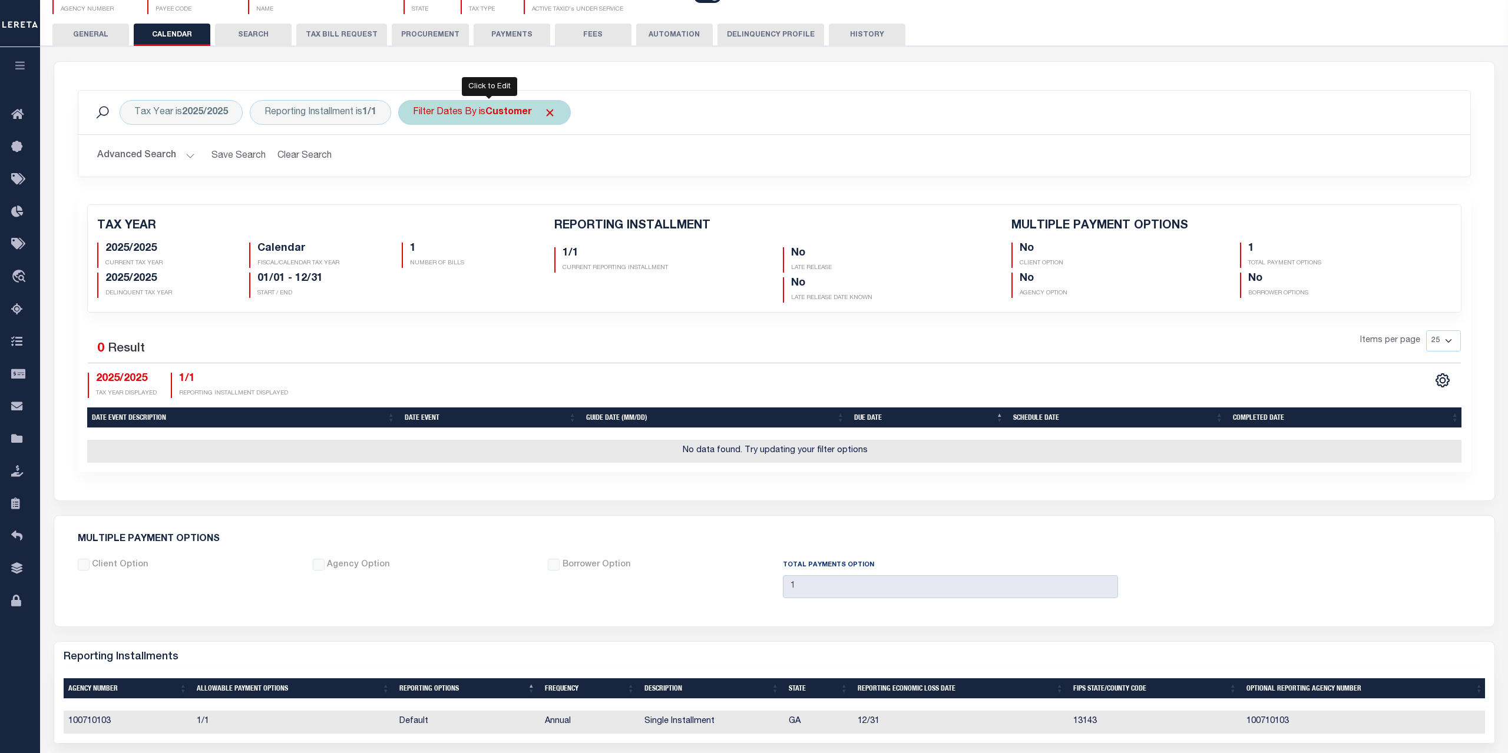
click at [490, 111] on div "Filter Dates By is Customer" at bounding box center [484, 112] width 173 height 25
click at [414, 159] on select "Escrow Delinquency Customer Internal All" at bounding box center [500, 170] width 173 height 22
select select "4"
click option "Internal" at bounding box center [0, 0] width 0 height 0
click at [570, 193] on input "Apply" at bounding box center [569, 195] width 35 height 19
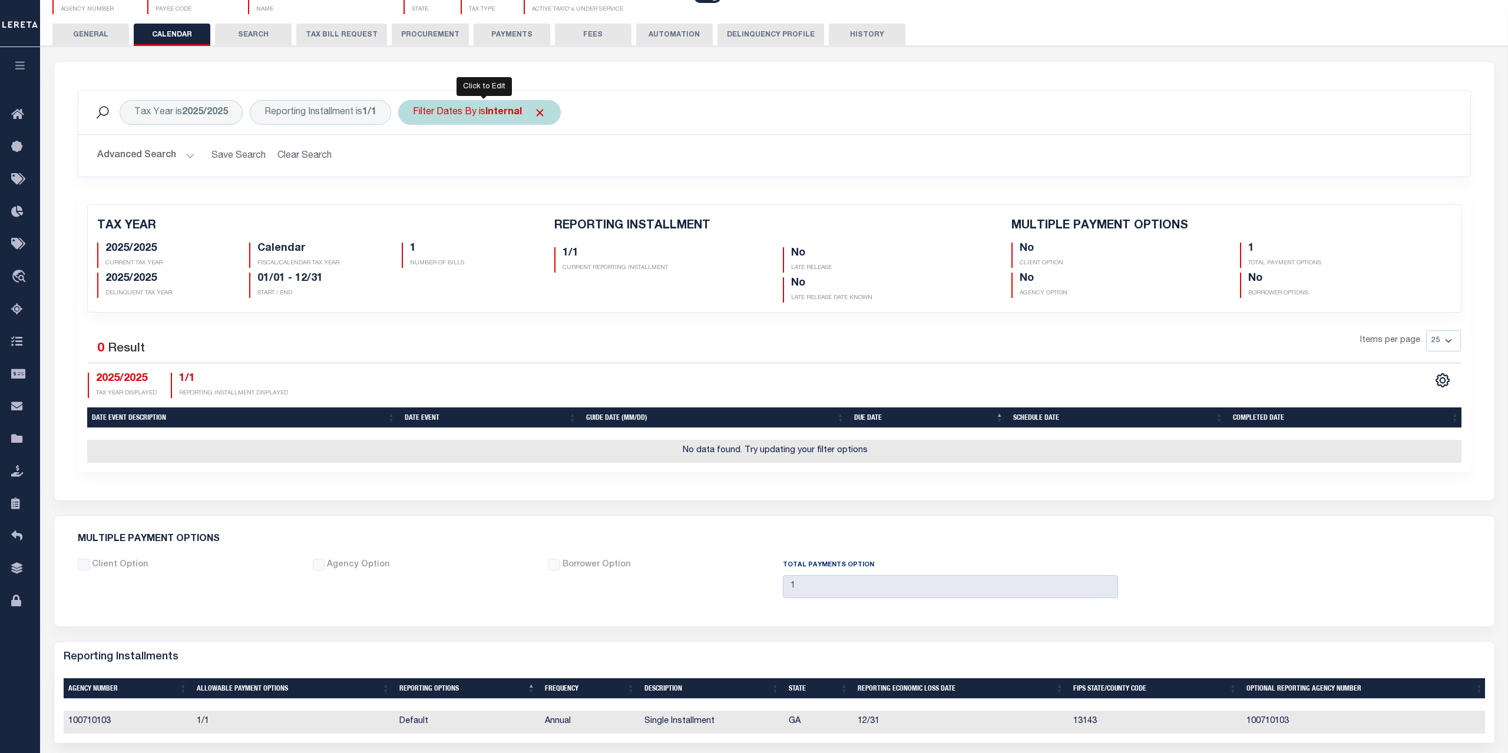
click at [504, 112] on b "Internal" at bounding box center [503, 112] width 37 height 9
click at [414, 159] on select "Escrow Delinquency Customer Internal All" at bounding box center [500, 170] width 173 height 22
select select "0"
click option "All" at bounding box center [0, 0] width 0 height 0
click at [570, 199] on input "Apply" at bounding box center [569, 195] width 35 height 19
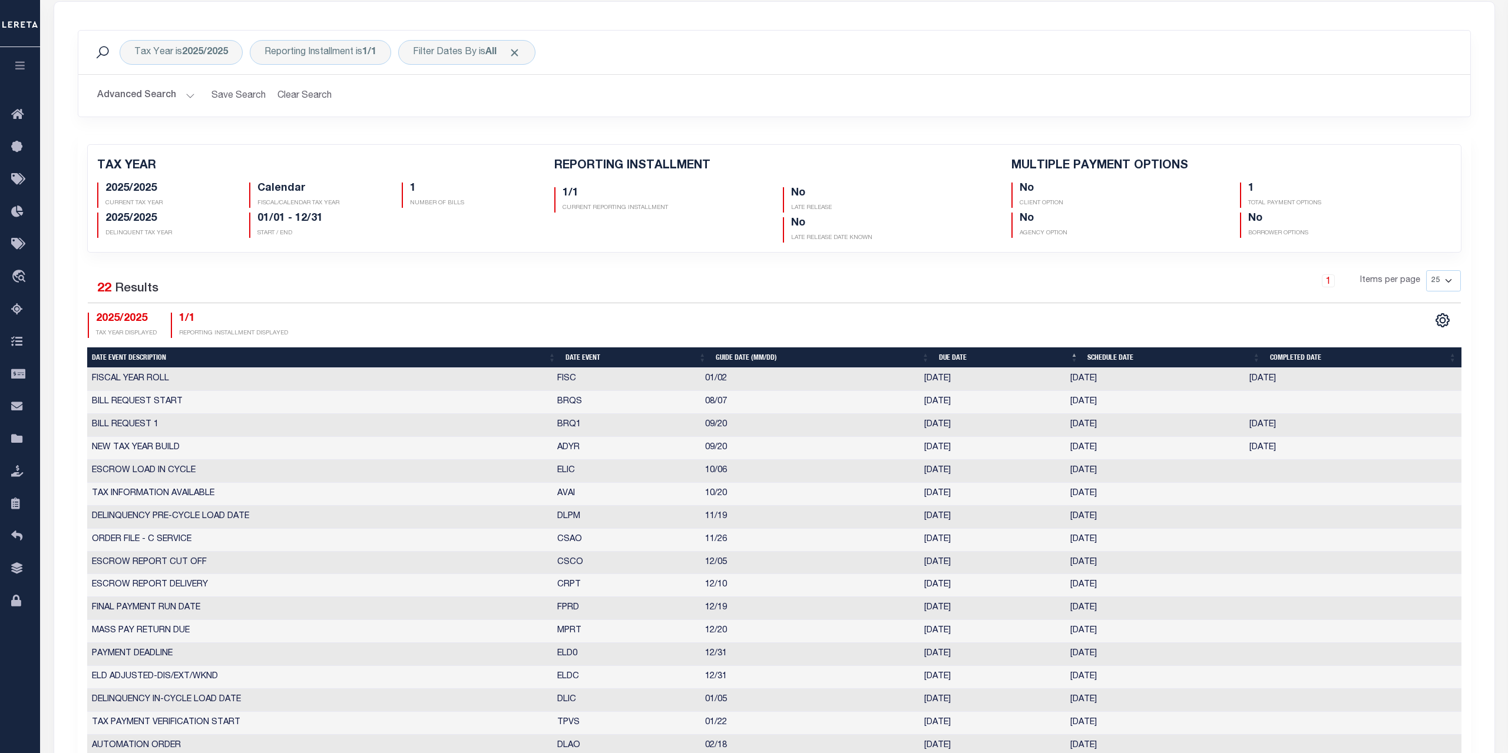
scroll to position [60, 0]
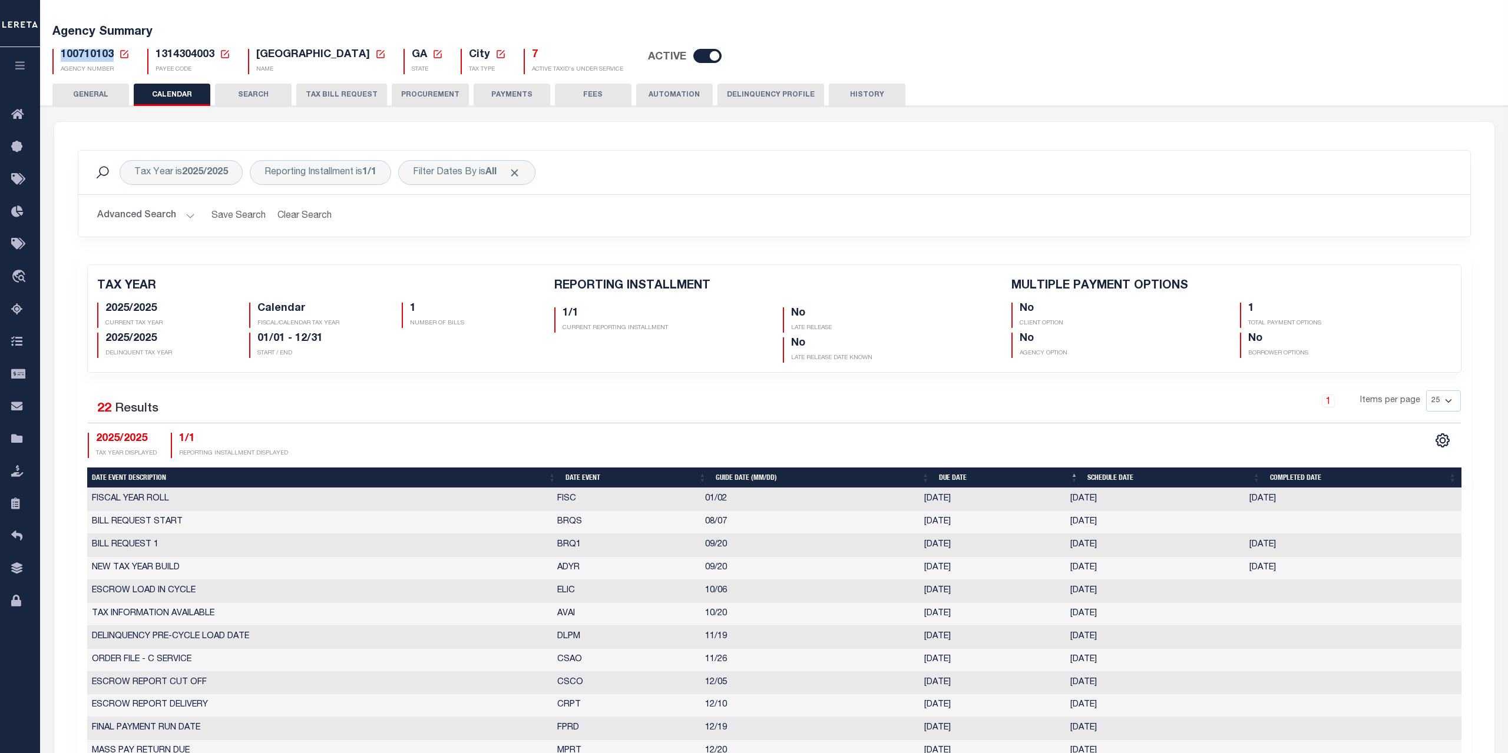
drag, startPoint x: 113, startPoint y: 54, endPoint x: 58, endPoint y: 57, distance: 54.2
click at [58, 57] on div "100710103 Agency Number Edit Cancel Ok New Agency Number Cancel Ok" at bounding box center [90, 61] width 77 height 25
copy span "100710103"
click at [1062, 143] on div "Tax Year is 2025/2025 Reporting Installment is 1/1 Filter Dates By is All Searc…" at bounding box center [774, 576] width 1440 height 908
click at [762, 211] on h2 "Advanced Search Save Search Clear Search PayeeReportingEventDatesGridWrapper_dy…" at bounding box center [774, 215] width 1373 height 23
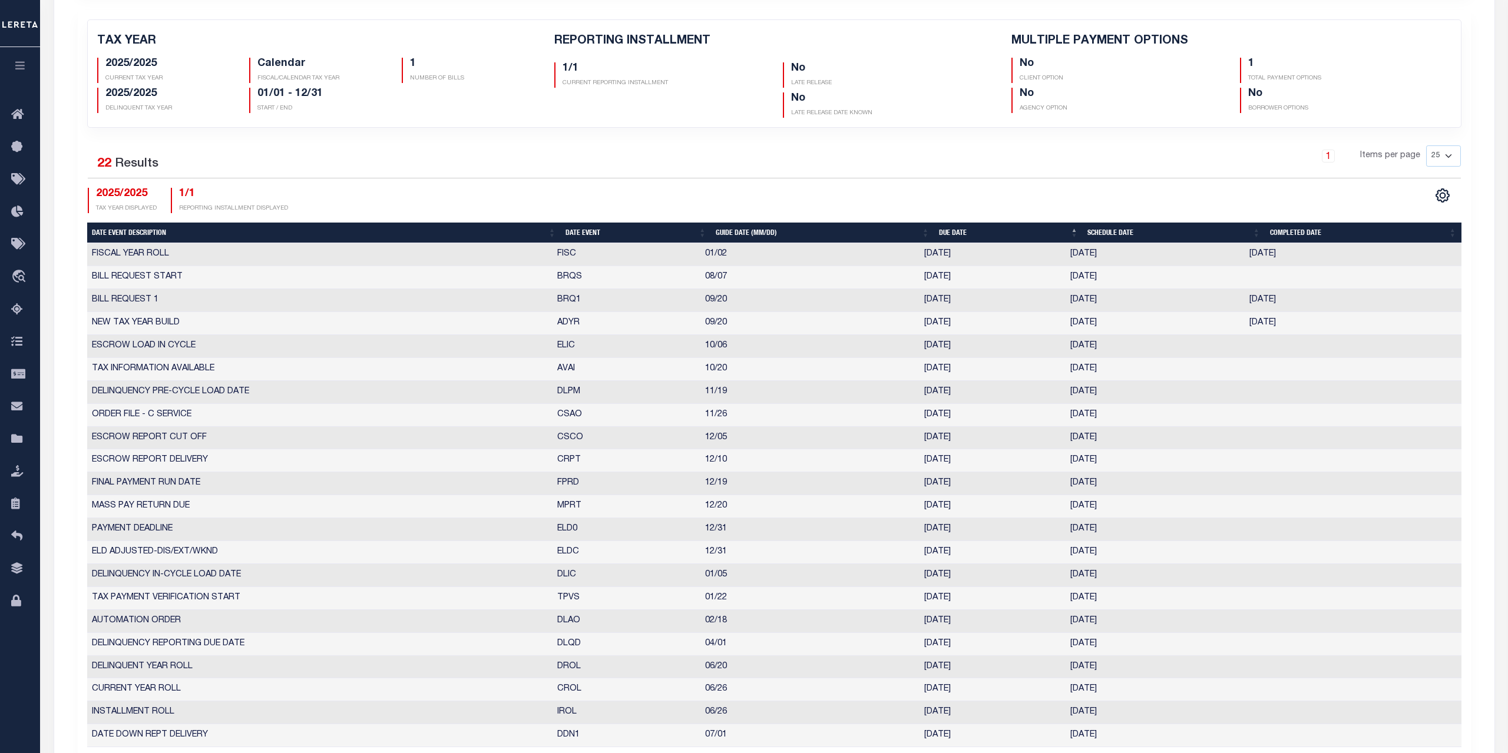
scroll to position [425, 0]
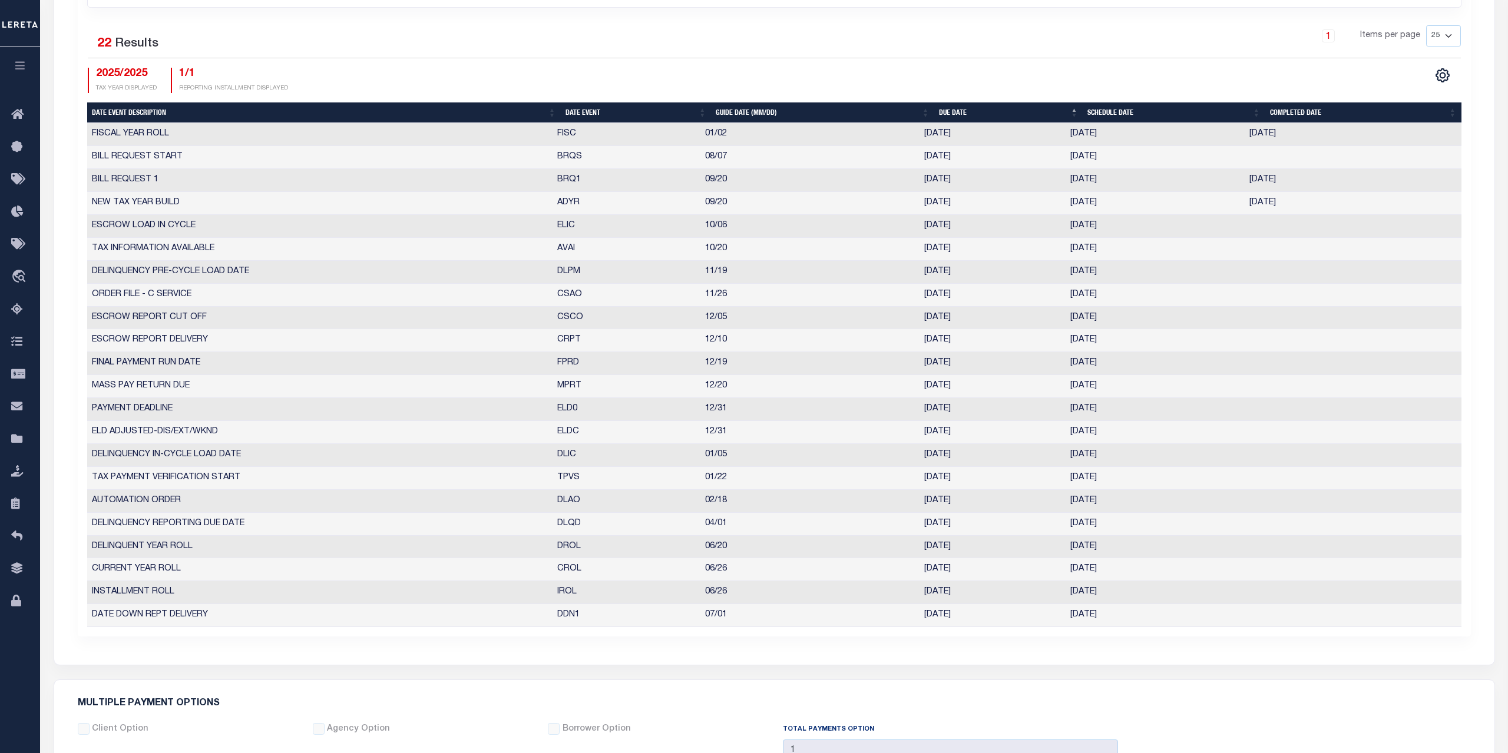
click at [496, 654] on div "Tax Year is 2025/2025 Reporting Installment is 1/1 Filter Dates By is All Searc…" at bounding box center [774, 211] width 1440 height 908
click at [1085, 647] on div "Tax Year is 2025/2025 Reporting Installment is 1/1 Filter Dates By is All Searc…" at bounding box center [774, 211] width 1440 height 908
drag, startPoint x: 1295, startPoint y: 204, endPoint x: 1248, endPoint y: 204, distance: 46.5
click at [1248, 204] on td "[DATE]" at bounding box center [1341, 203] width 193 height 23
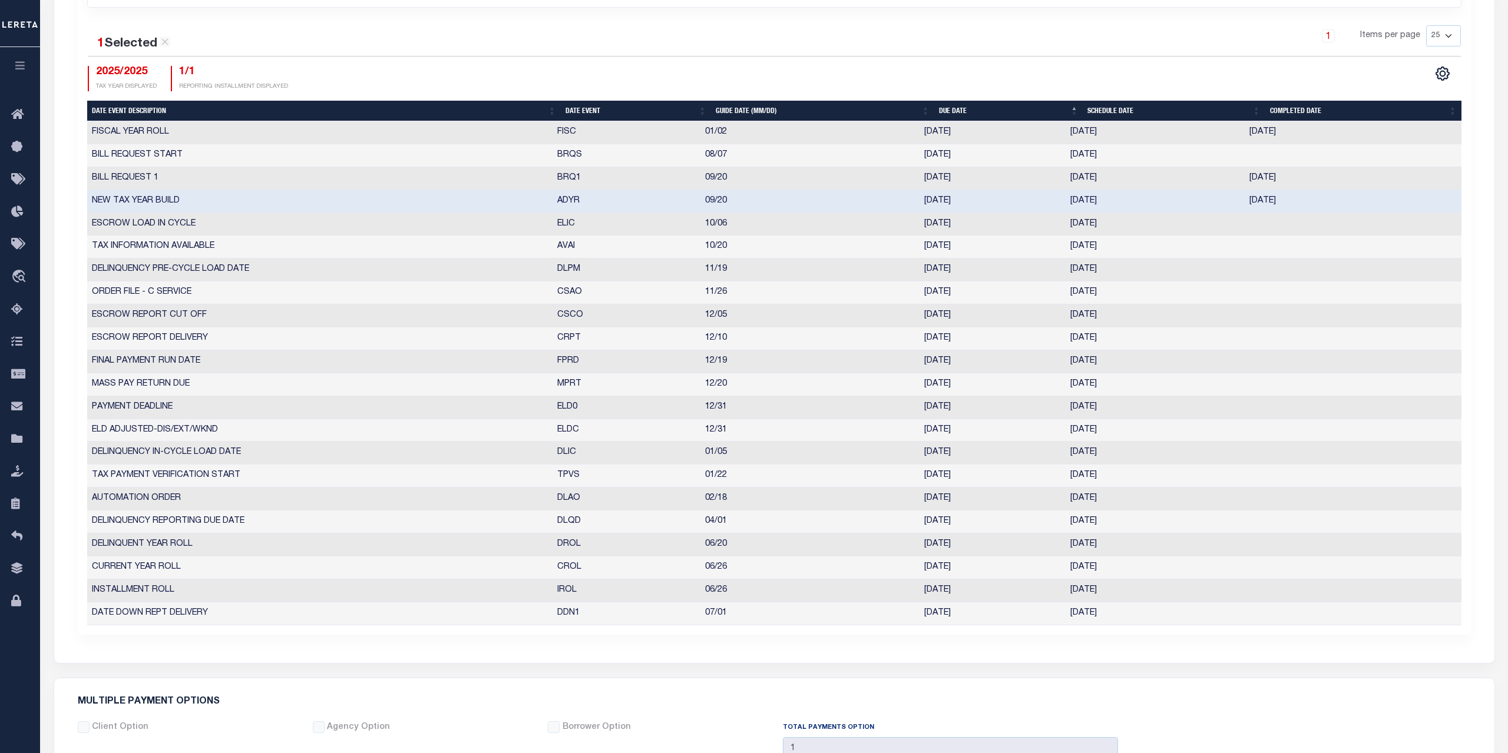
drag, startPoint x: 1251, startPoint y: 181, endPoint x: 1295, endPoint y: 180, distance: 44.2
click at [1295, 180] on td "09/12/2025" at bounding box center [1341, 178] width 193 height 23
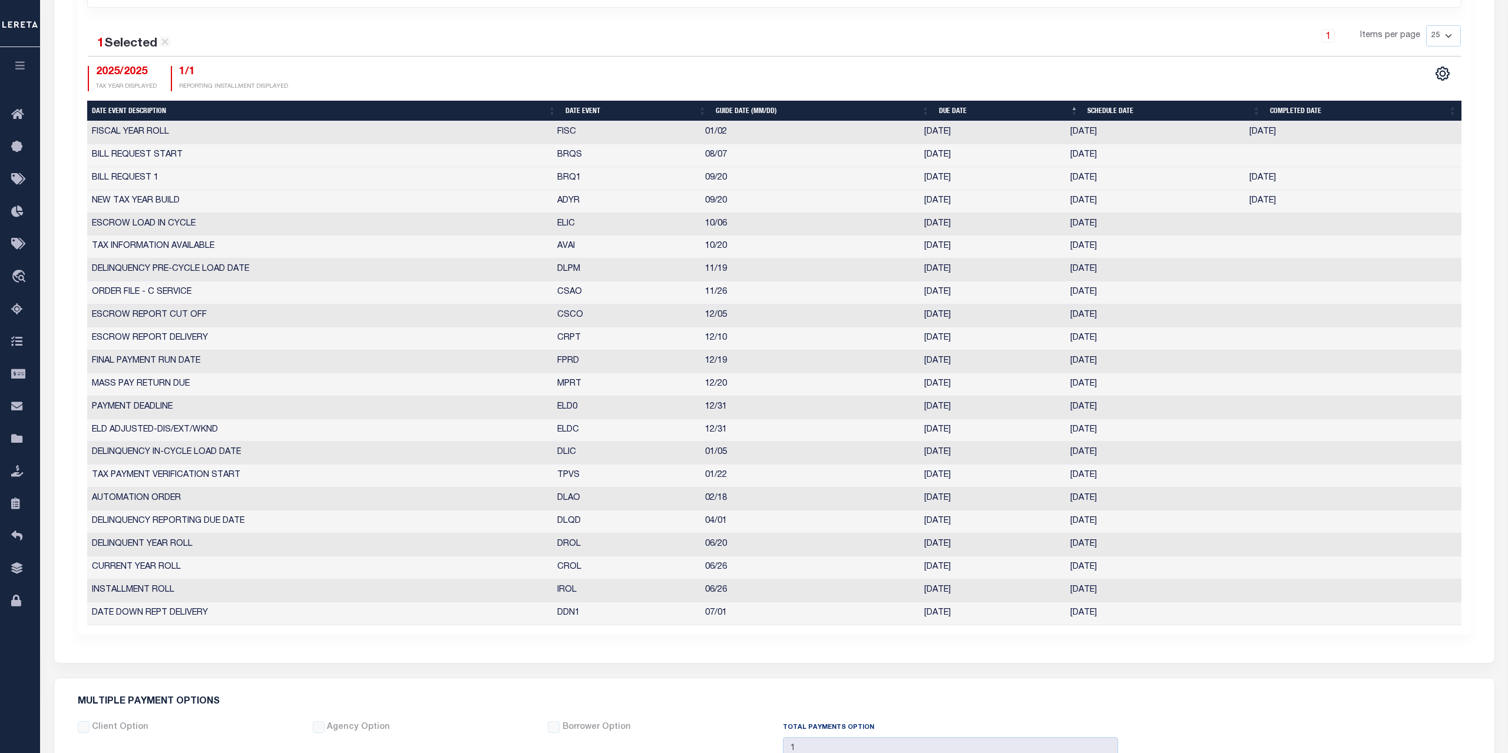
drag, startPoint x: 1297, startPoint y: 132, endPoint x: 1249, endPoint y: 130, distance: 47.8
click at [1249, 130] on td "[DATE]" at bounding box center [1341, 132] width 193 height 23
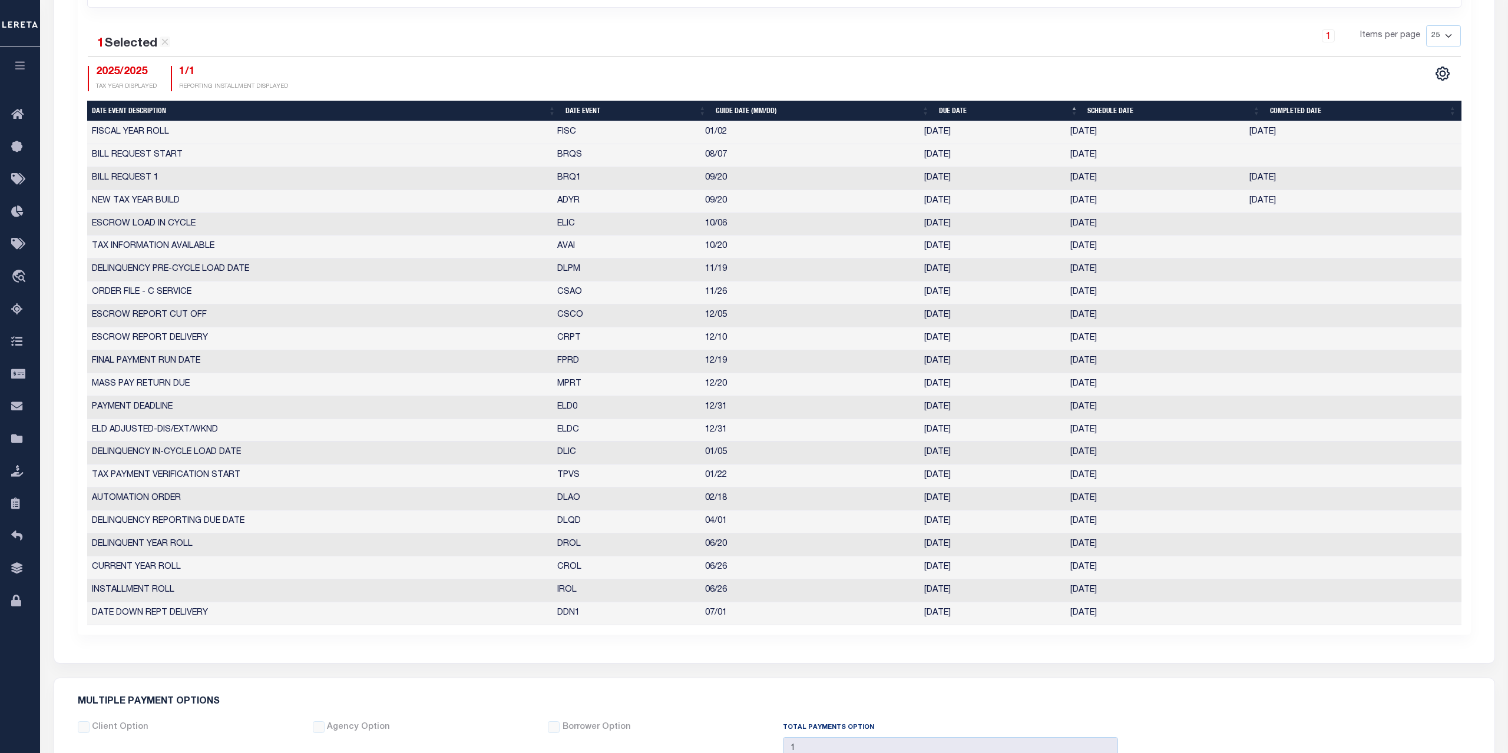
click at [1130, 74] on div "CSV Export Selected Print Show Filter Show Search Columns 5: Date Event Descrip…" at bounding box center [1117, 78] width 687 height 25
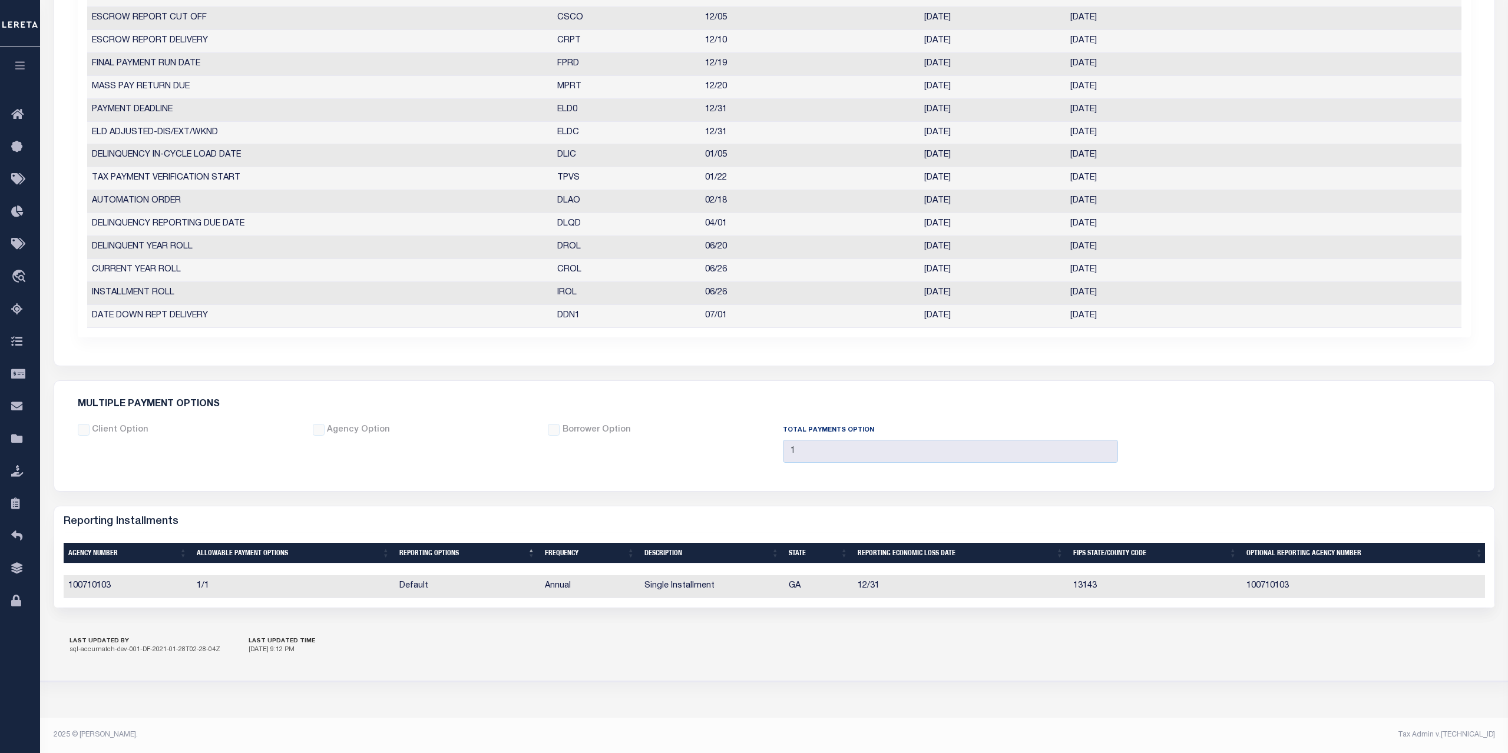
scroll to position [0, 0]
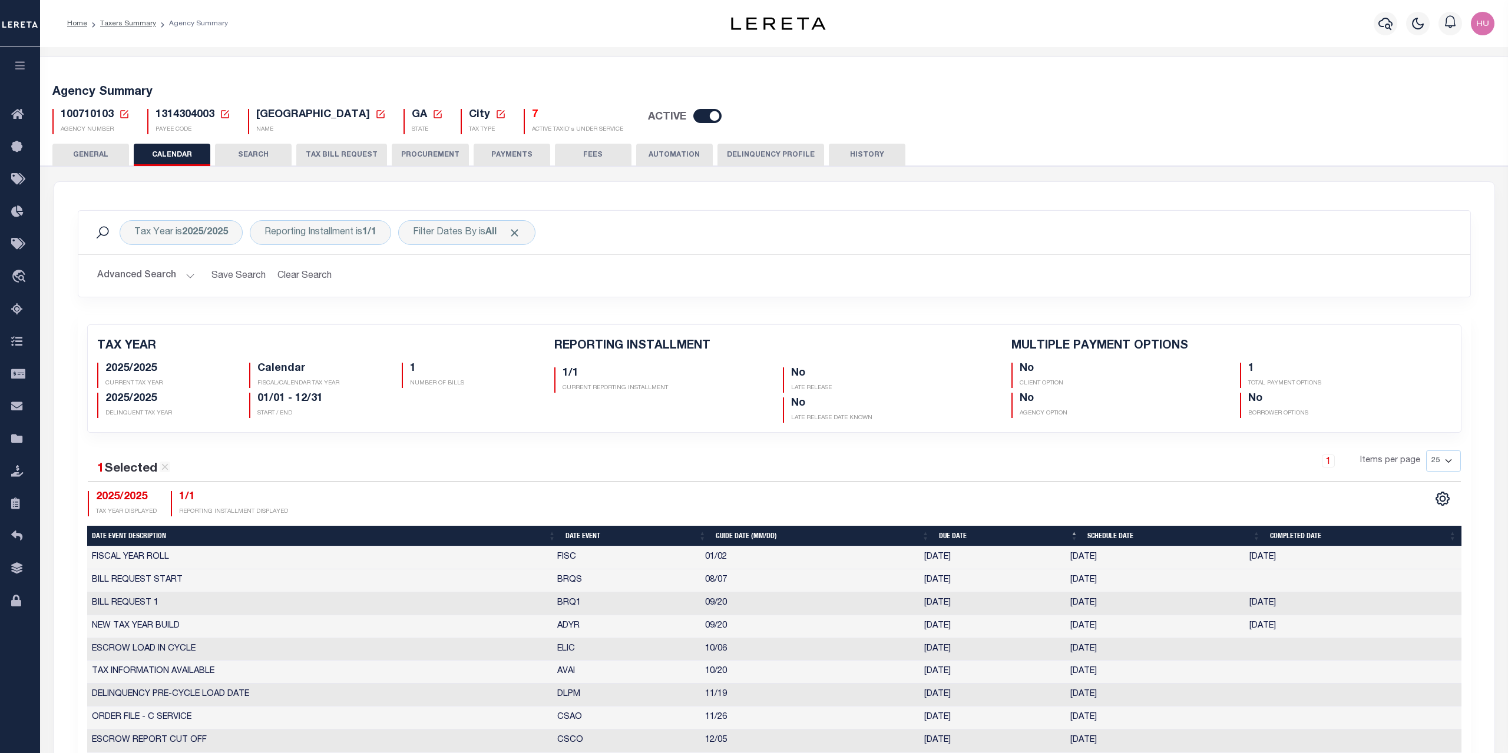
click at [699, 285] on h2 "Advanced Search Save Search Clear Search PayeeReportingEventDatesGridWrapper_dy…" at bounding box center [774, 276] width 1373 height 23
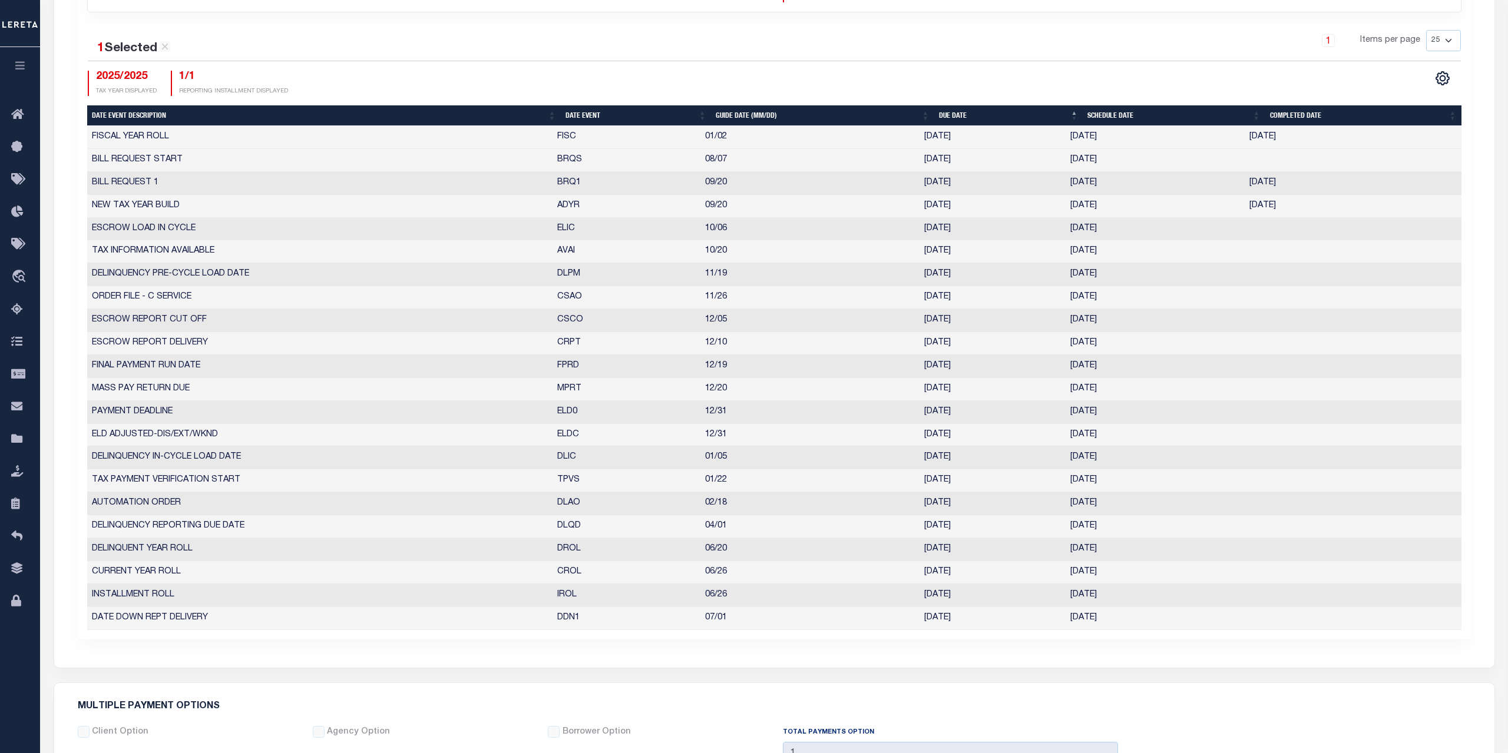
scroll to position [240, 0]
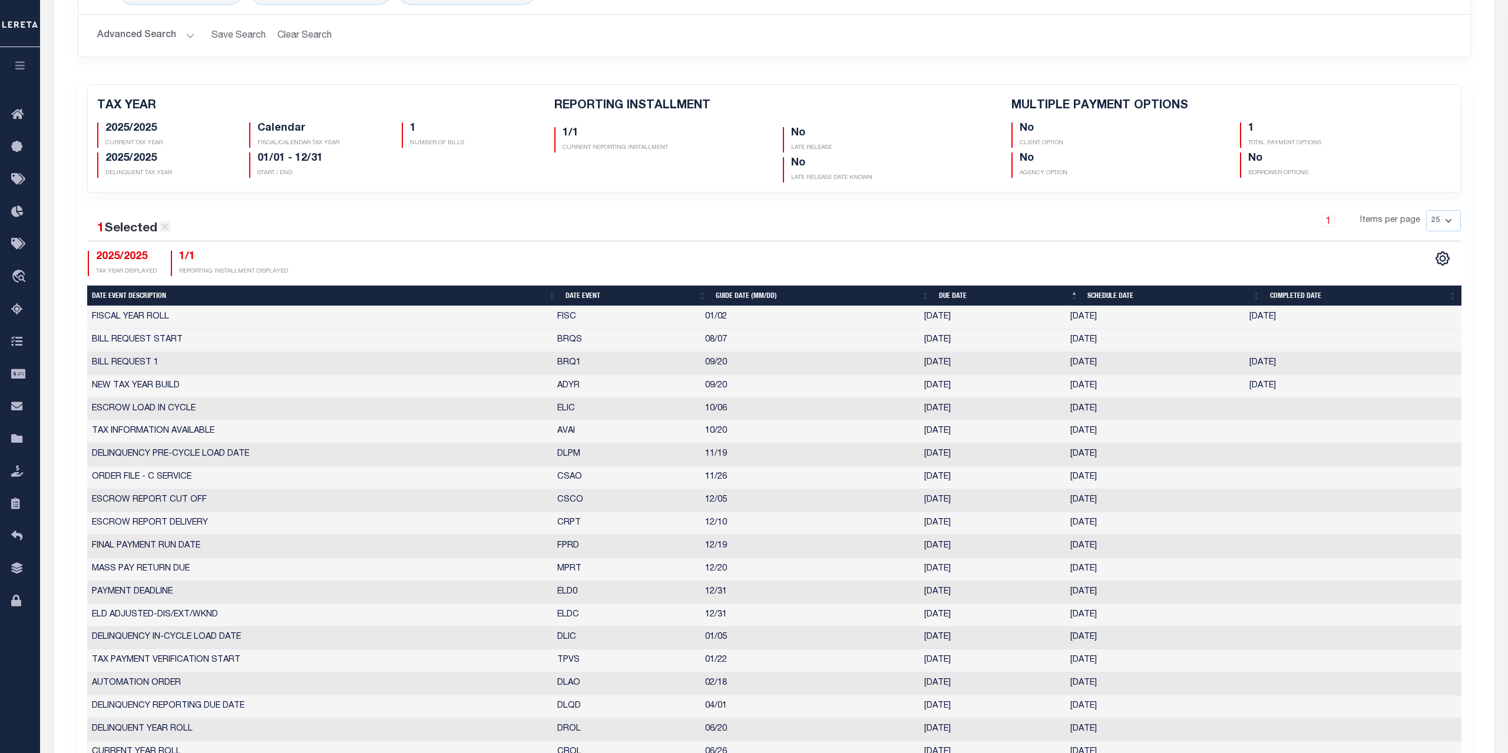
click at [166, 226] on icon at bounding box center [165, 227] width 11 height 11
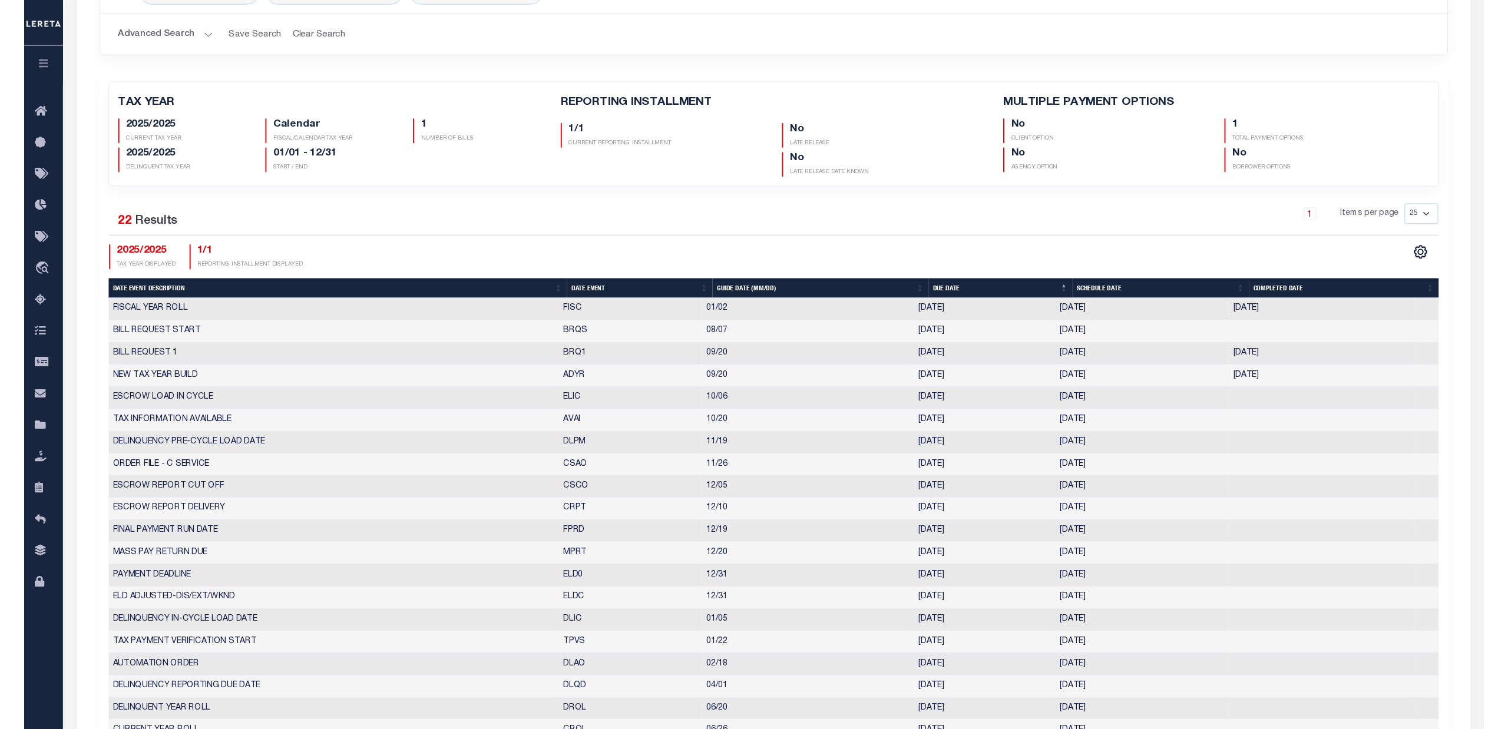
scroll to position [361, 0]
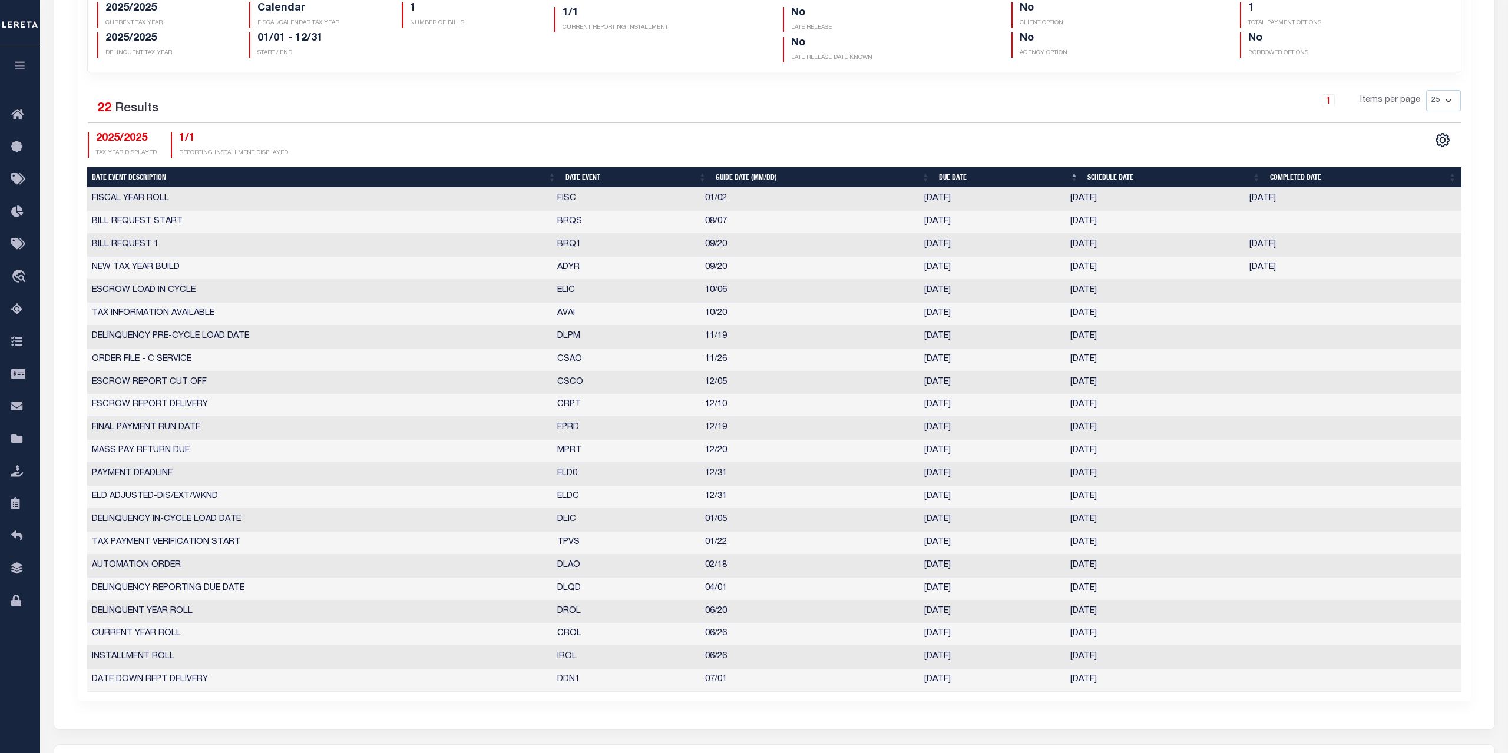
click at [401, 706] on div "Tax Year is 2025/2025 Reporting Installment is 1/1 Filter Dates By is All Searc…" at bounding box center [774, 276] width 1440 height 908
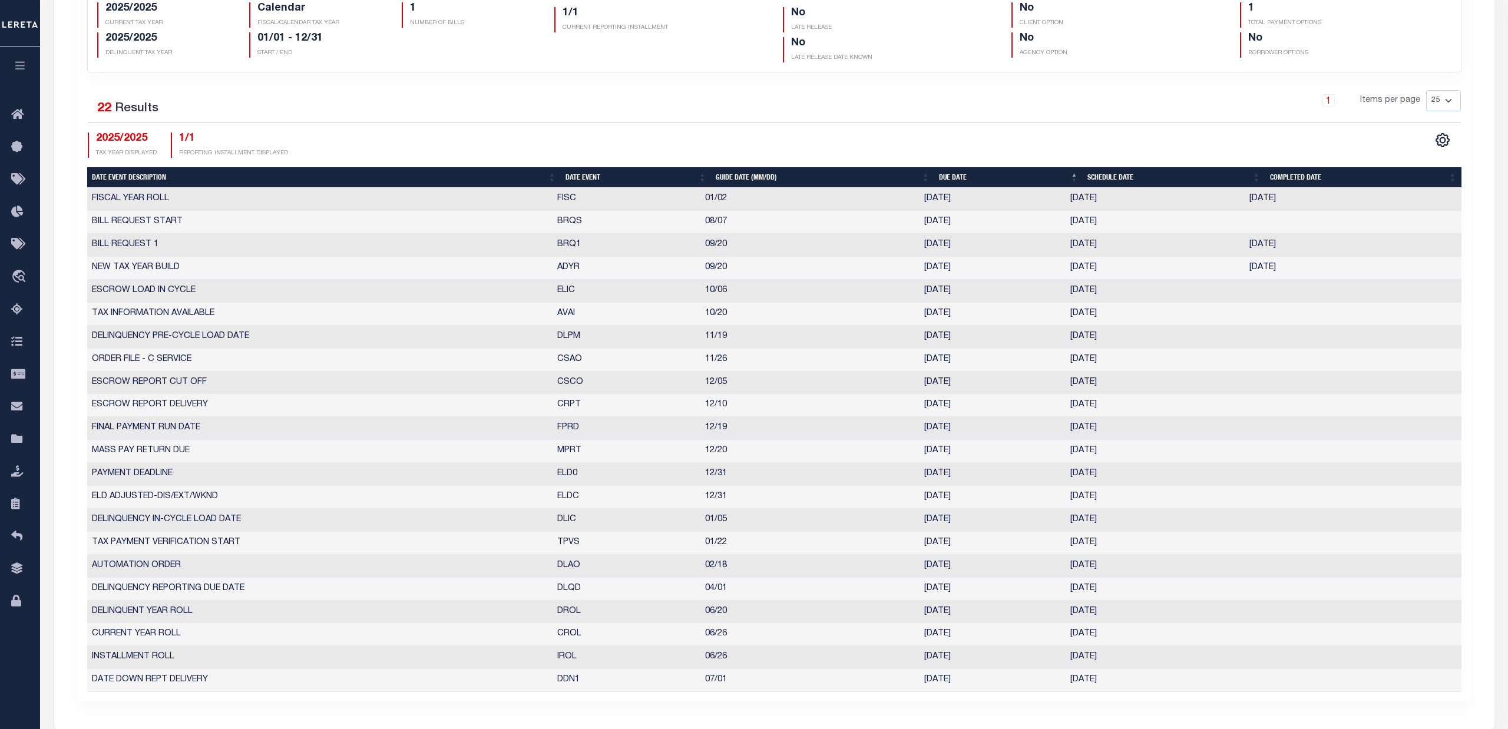
scroll to position [0, 0]
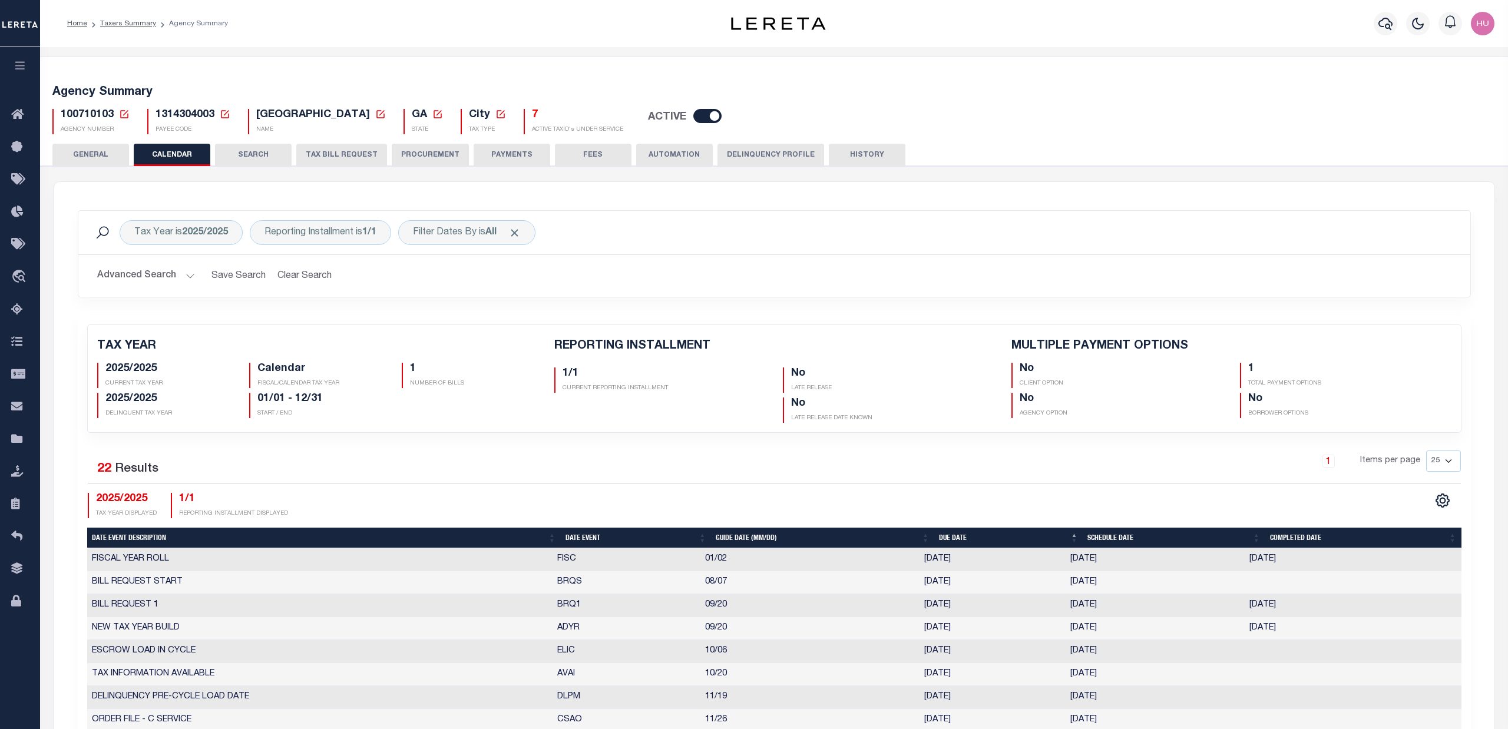
click at [122, 18] on li "Taxers Summary" at bounding box center [121, 23] width 69 height 11
click at [122, 23] on link "Taxers Summary" at bounding box center [128, 23] width 56 height 7
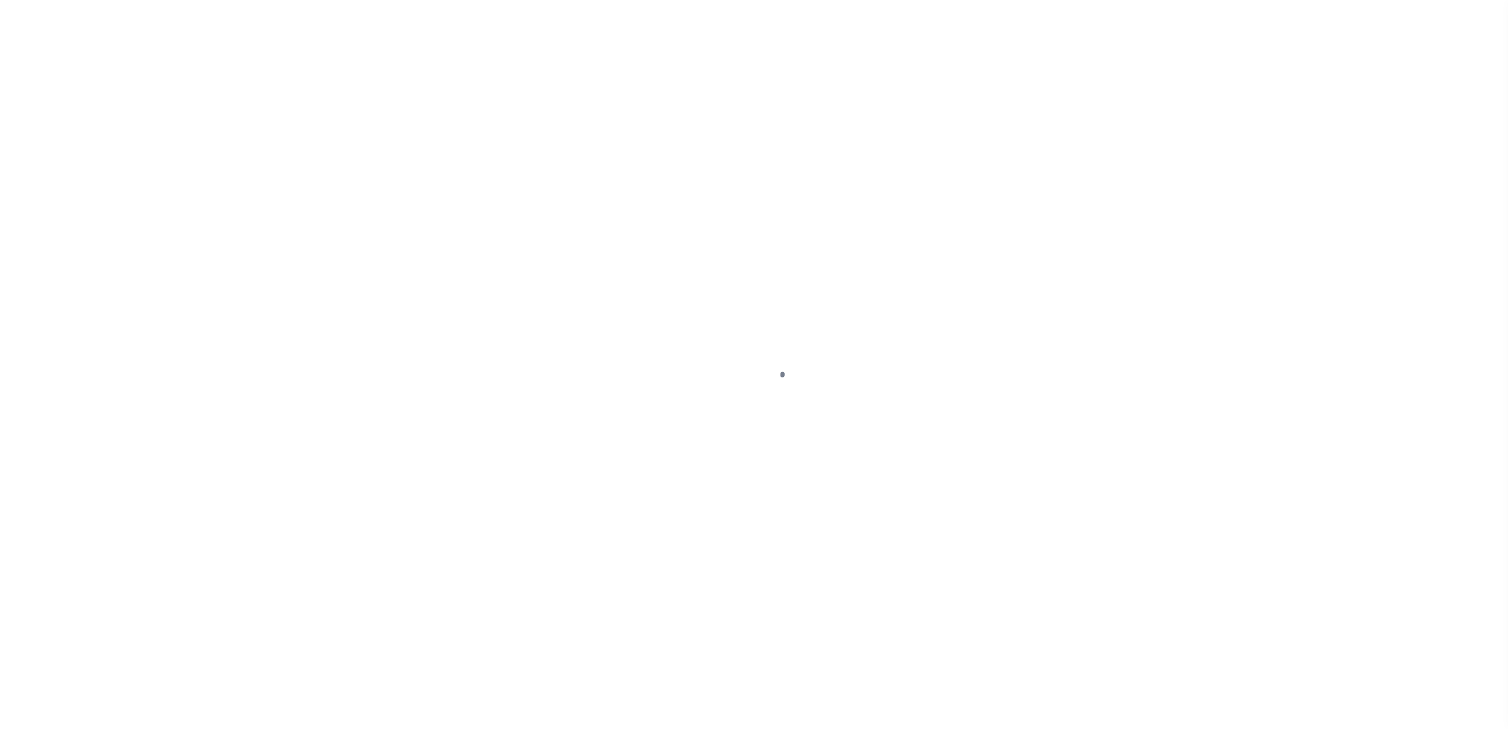
select select
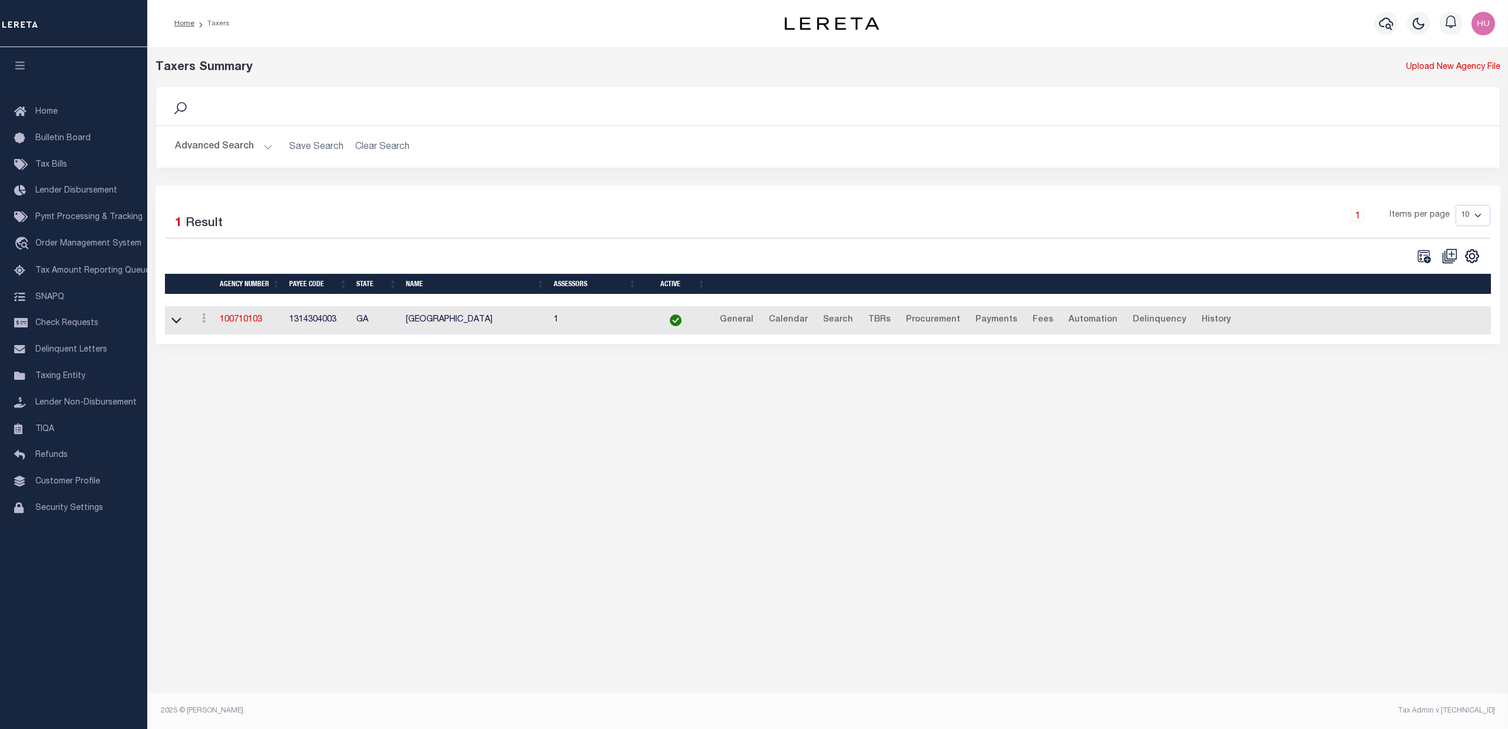
click at [223, 155] on button "Advanced Search" at bounding box center [224, 146] width 98 height 23
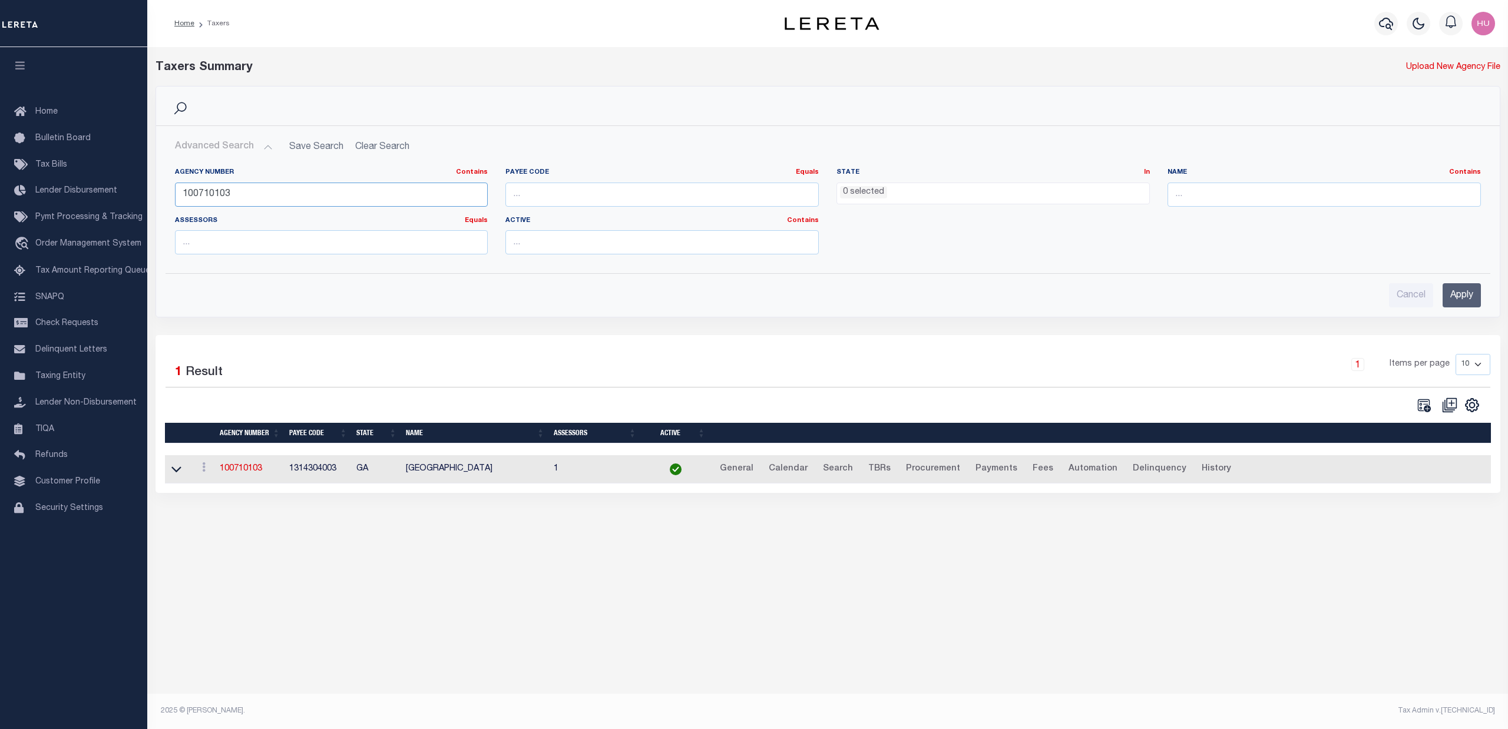
click at [261, 190] on input "100710103" at bounding box center [331, 195] width 313 height 24
paste input "480220228"
type input "480220228"
click at [1453, 295] on input "Apply" at bounding box center [1462, 295] width 38 height 24
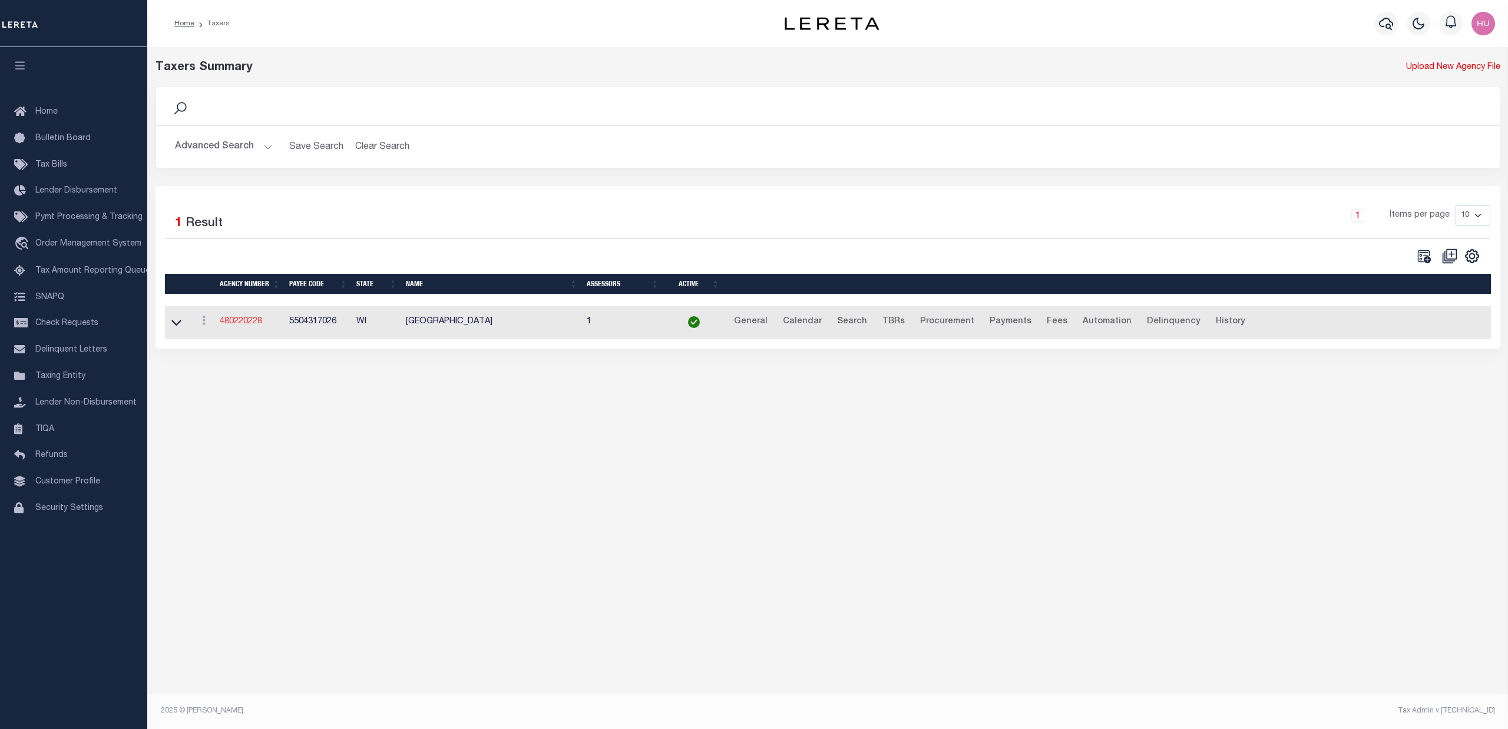
click at [234, 323] on link "480220228" at bounding box center [241, 322] width 42 height 8
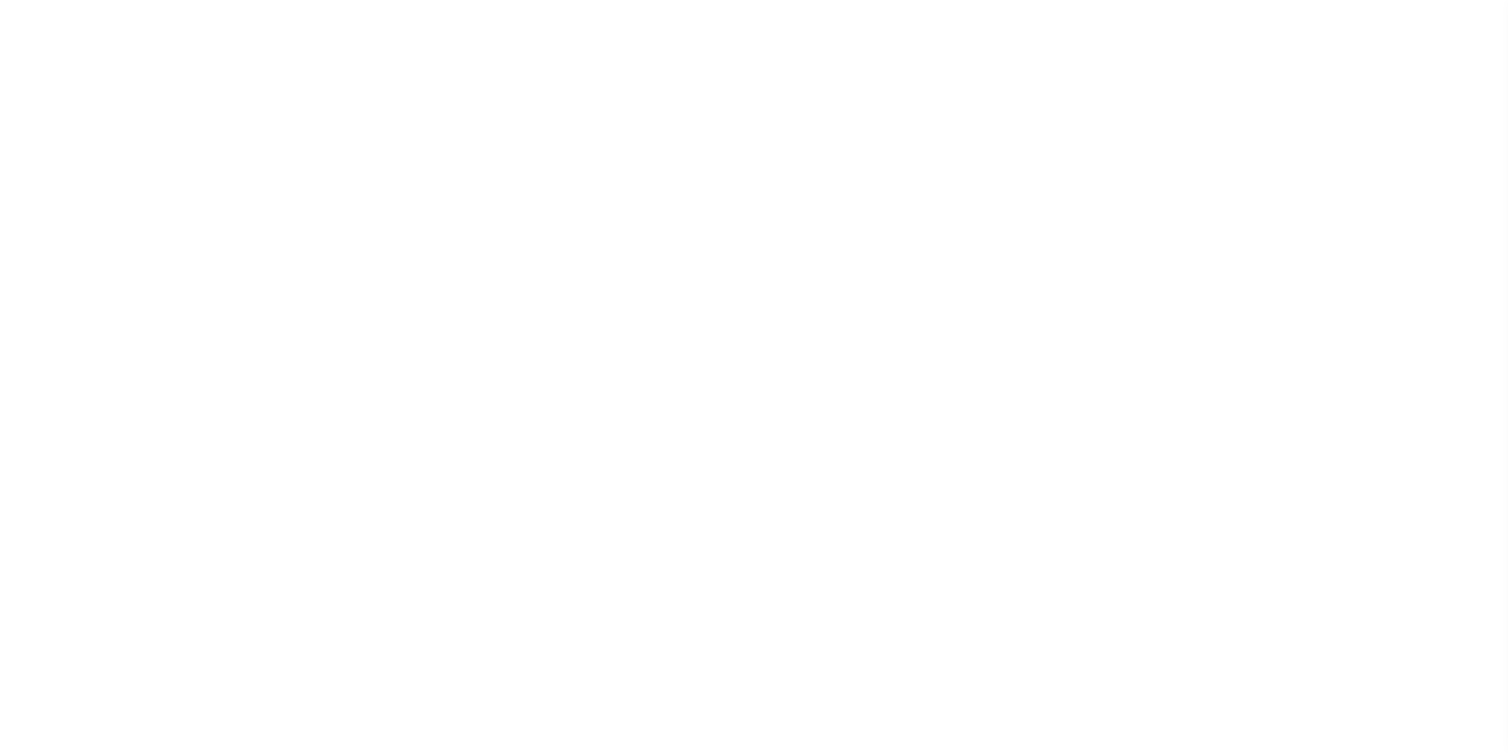
select select
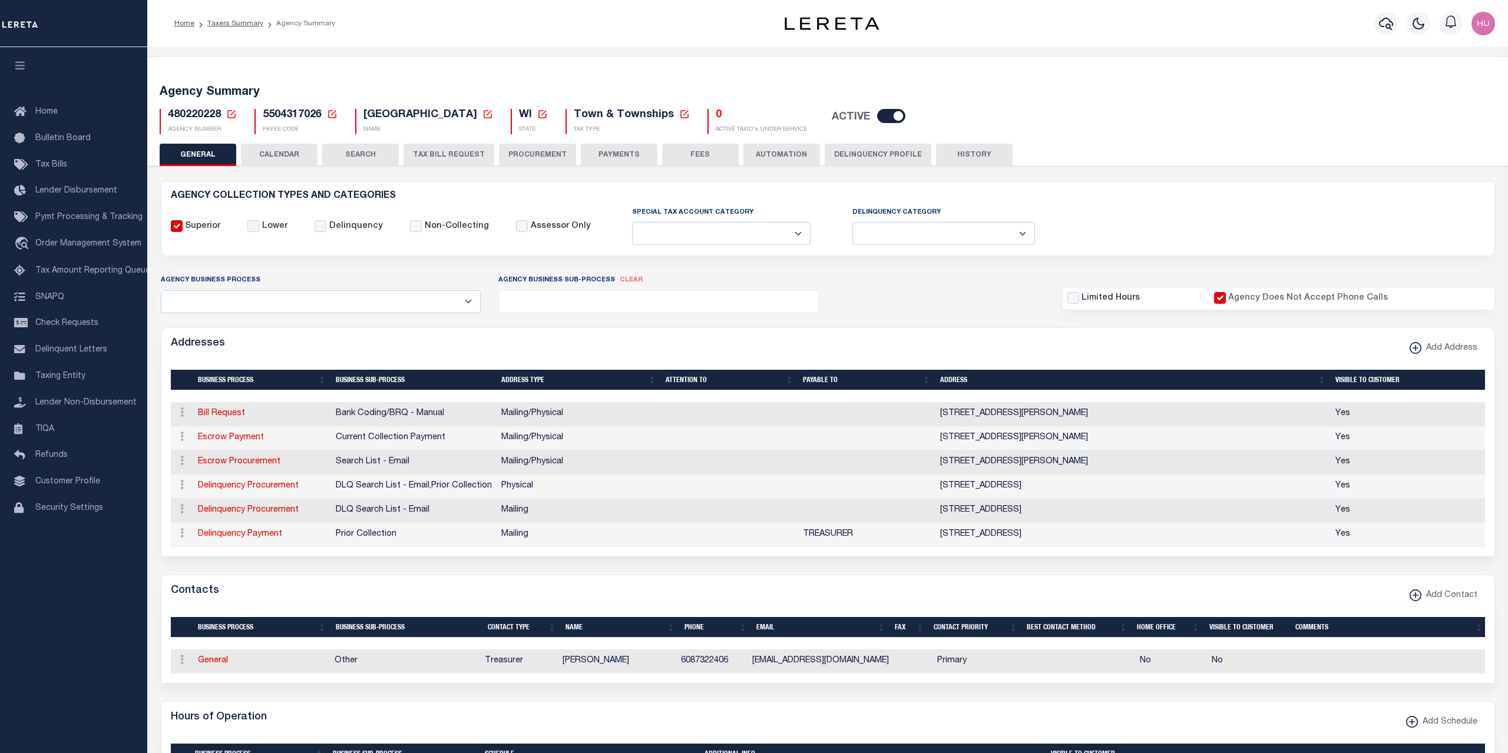
click at [281, 146] on button "CALENDAR" at bounding box center [279, 155] width 77 height 22
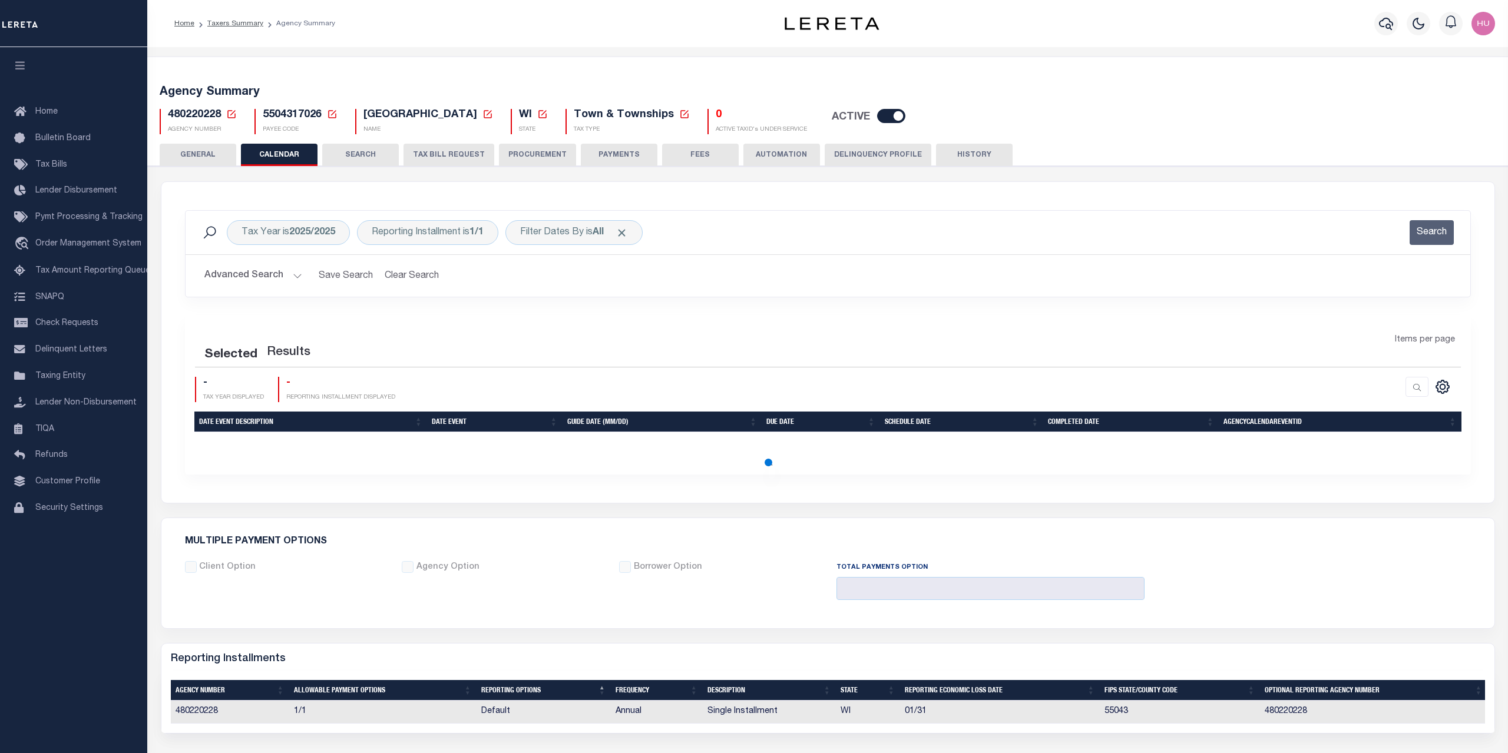
checkbox input "false"
type input "1"
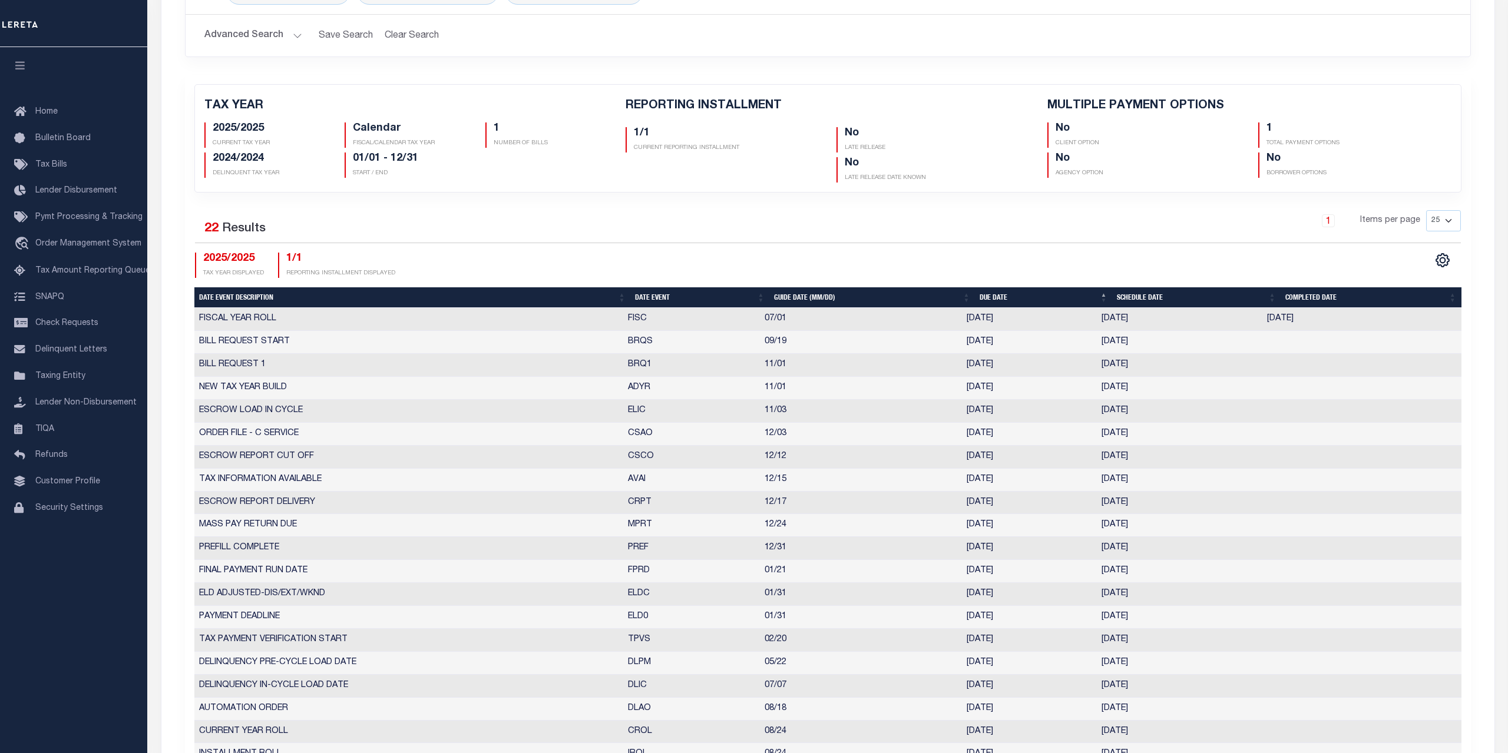
scroll to position [361, 0]
